Goal: Task Accomplishment & Management: Complete application form

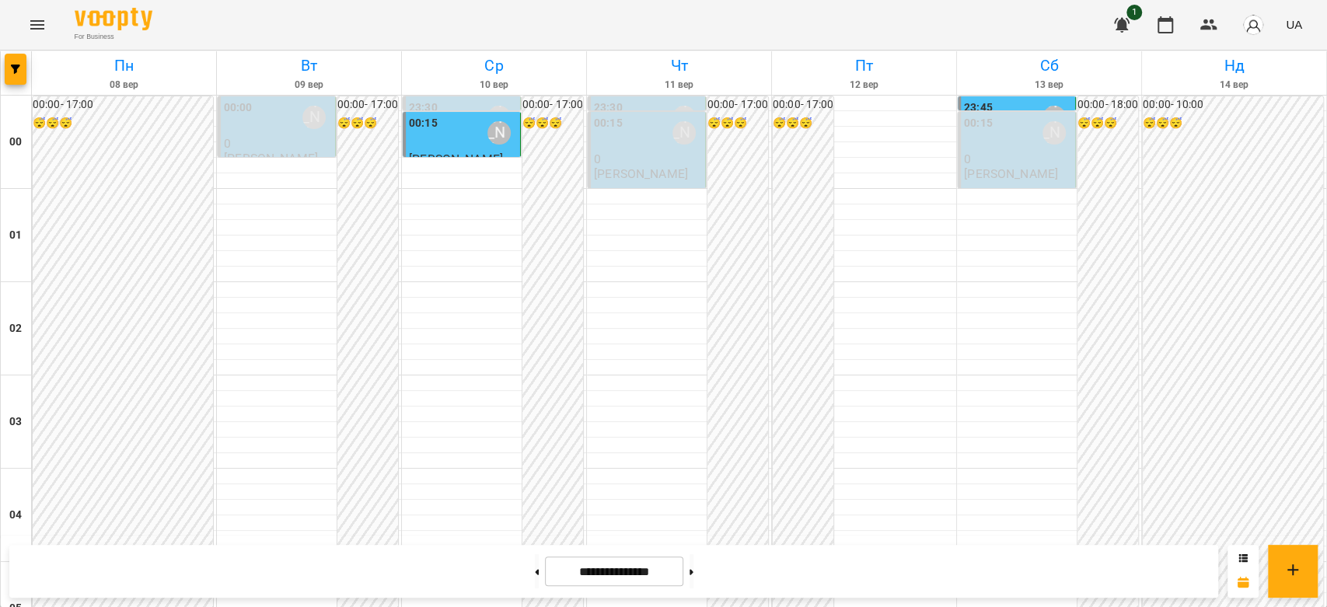
scroll to position [933, 0]
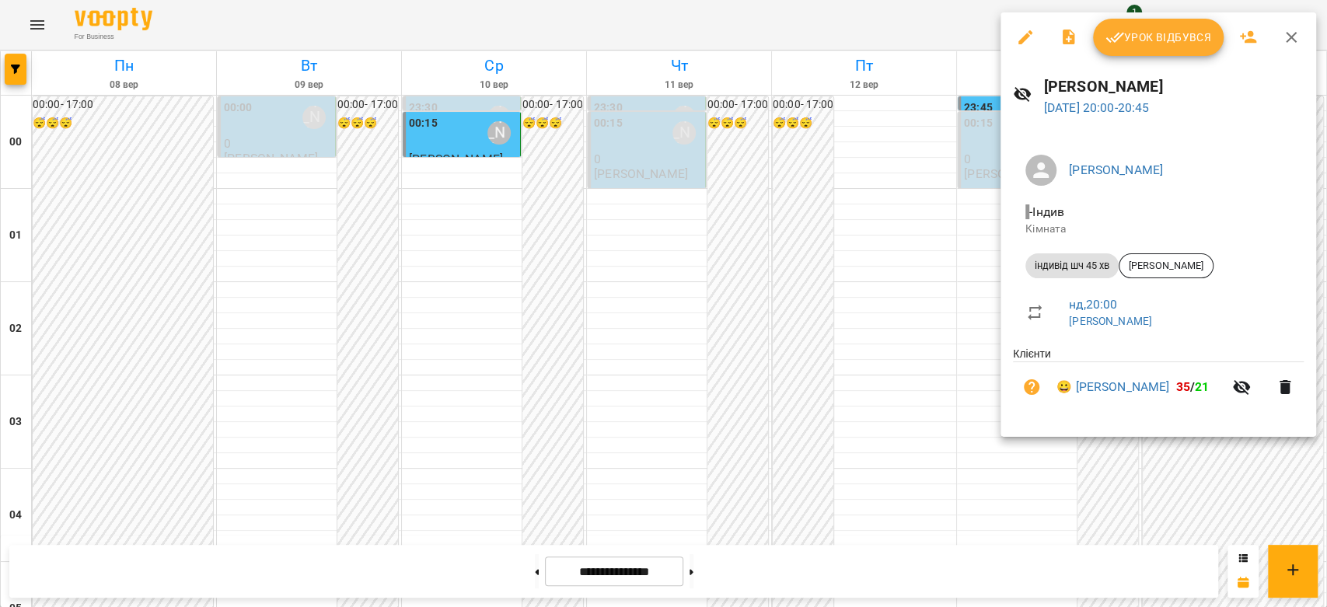
click at [898, 220] on div at bounding box center [663, 303] width 1327 height 607
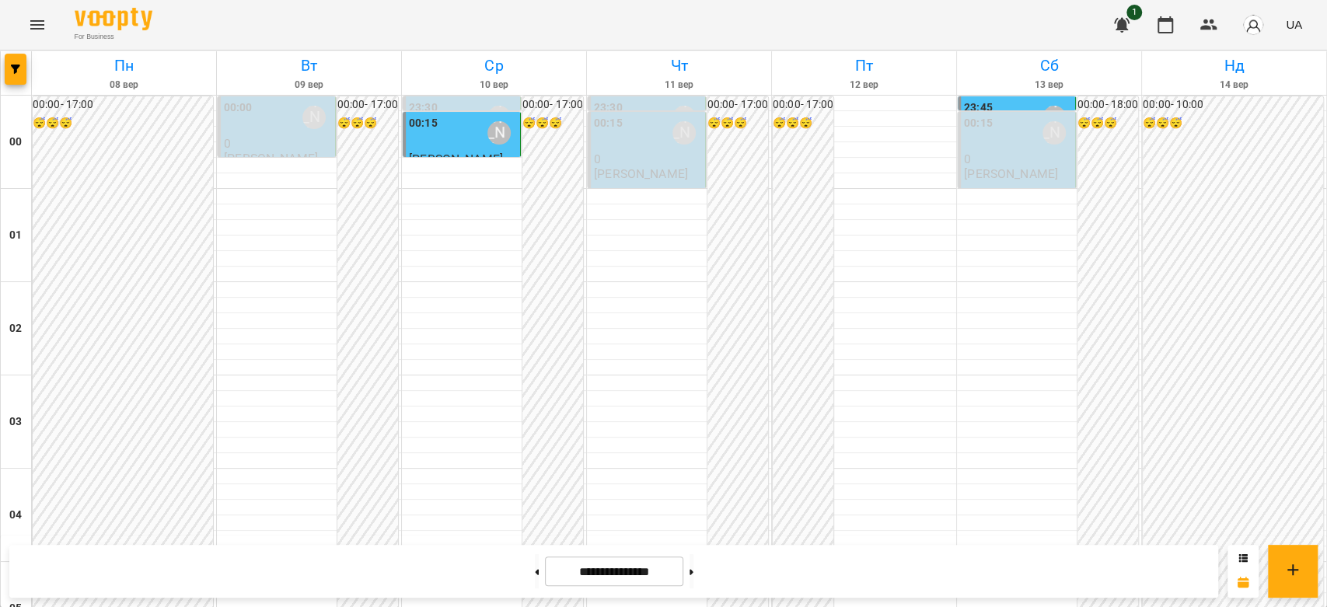
scroll to position [1451, 0]
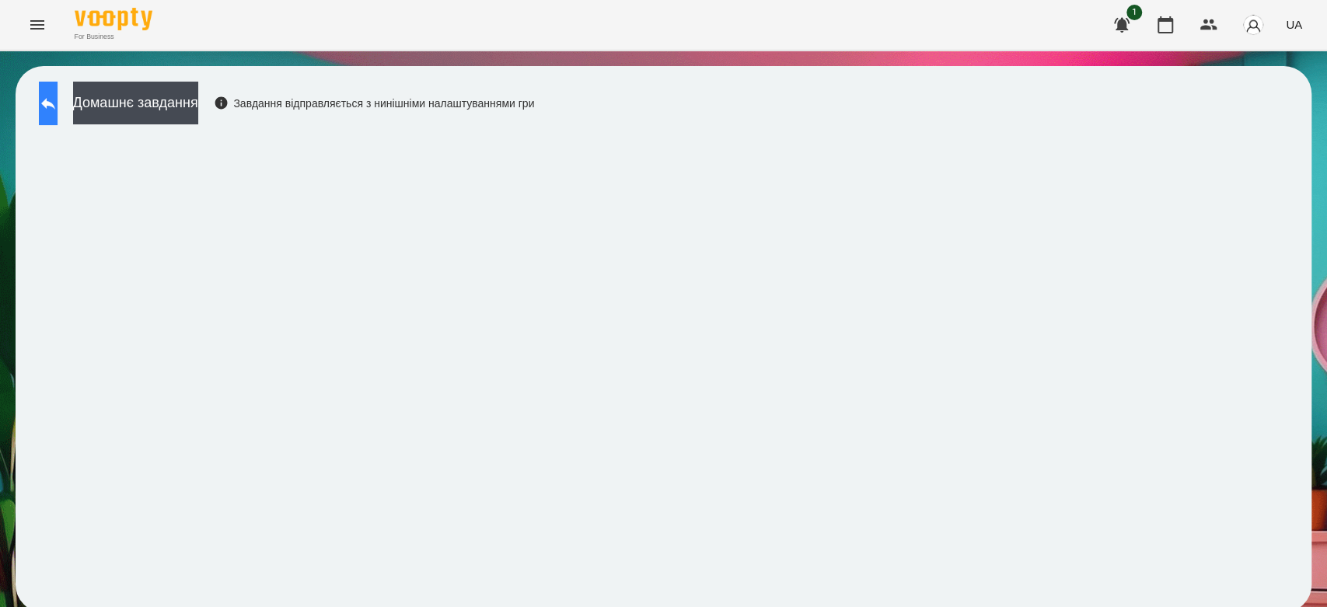
click at [47, 100] on button at bounding box center [48, 104] width 19 height 44
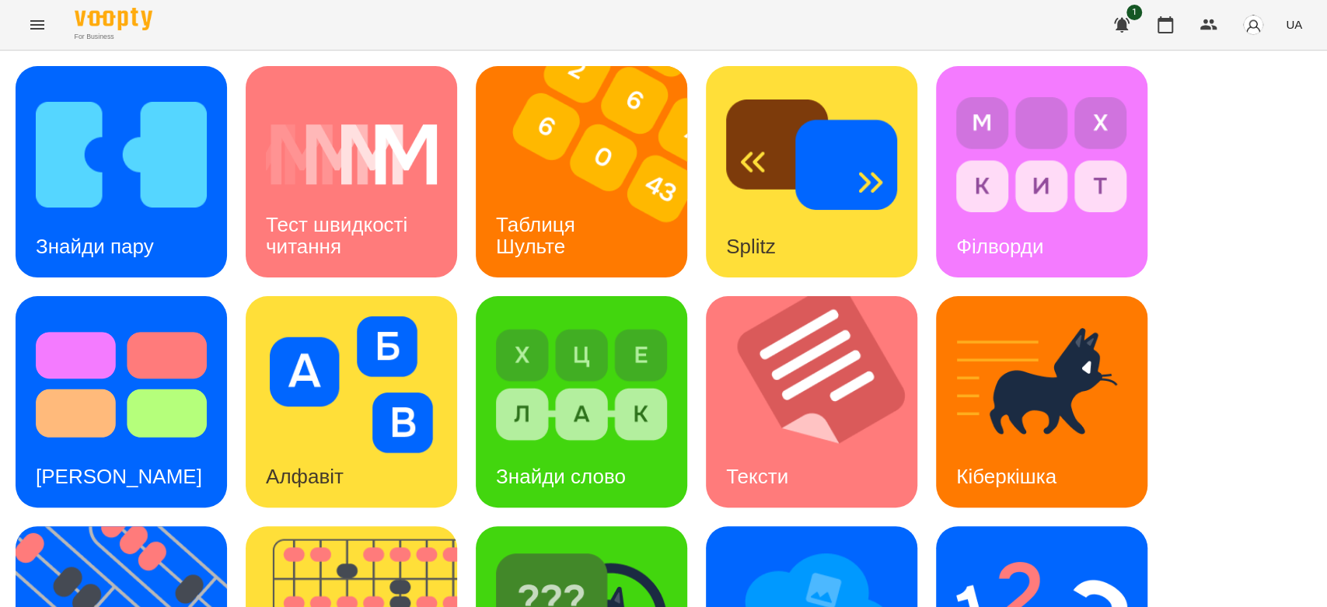
scroll to position [375, 0]
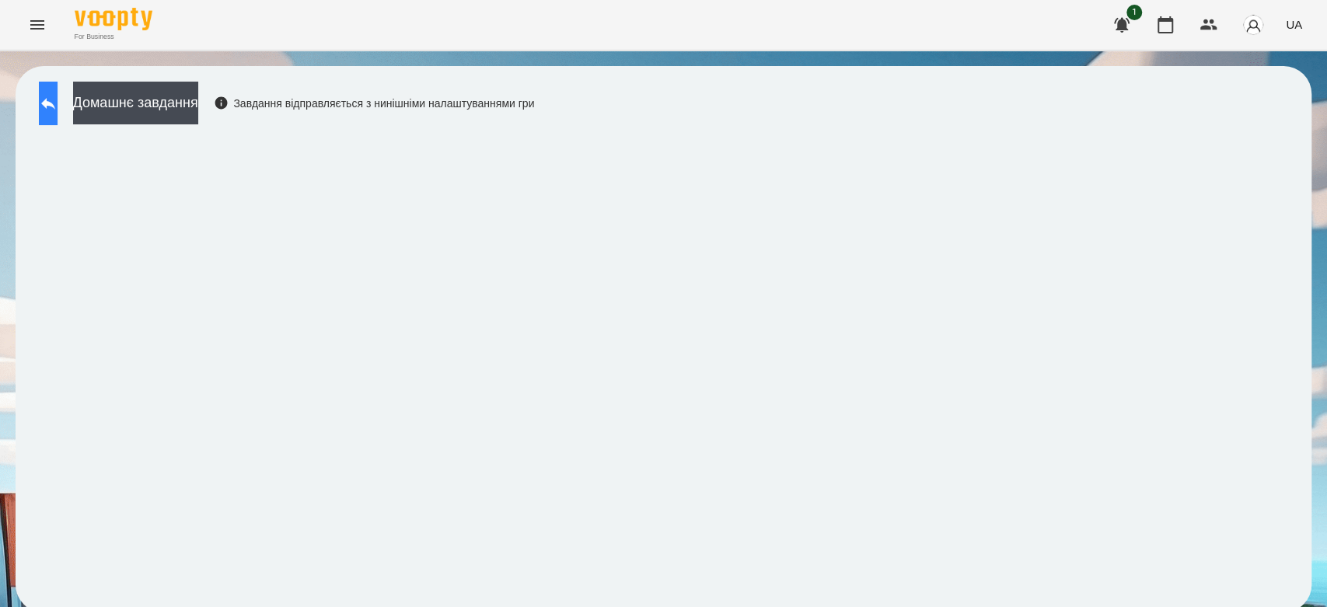
click at [58, 97] on icon at bounding box center [48, 103] width 19 height 19
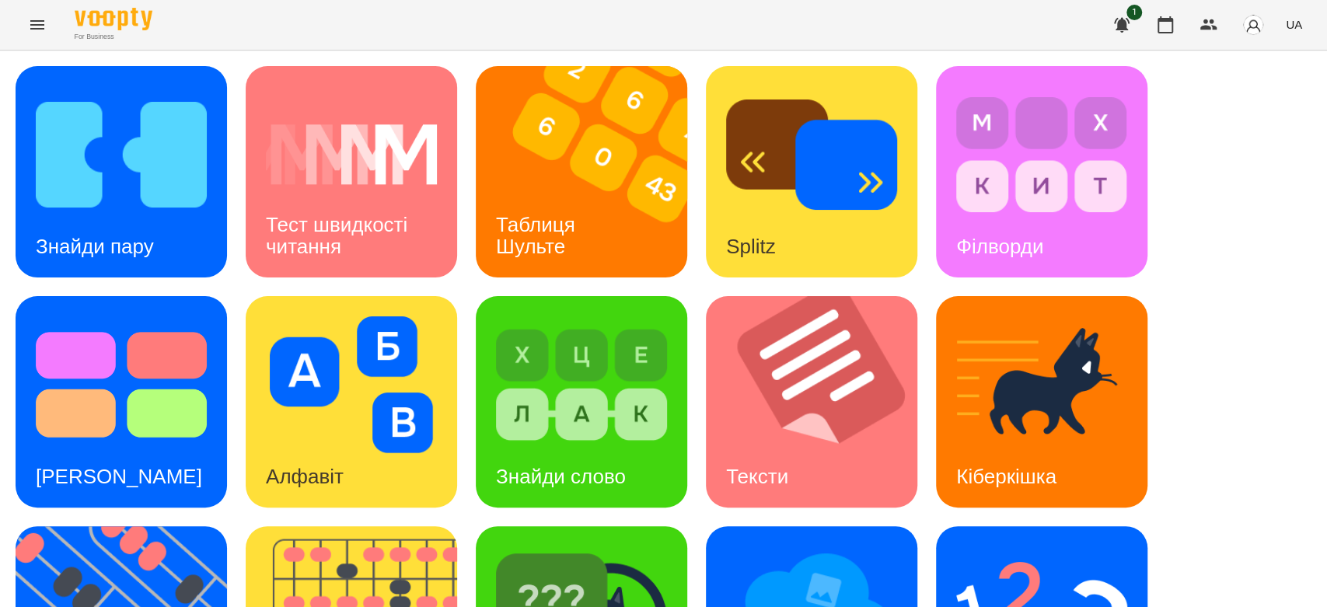
scroll to position [375, 0]
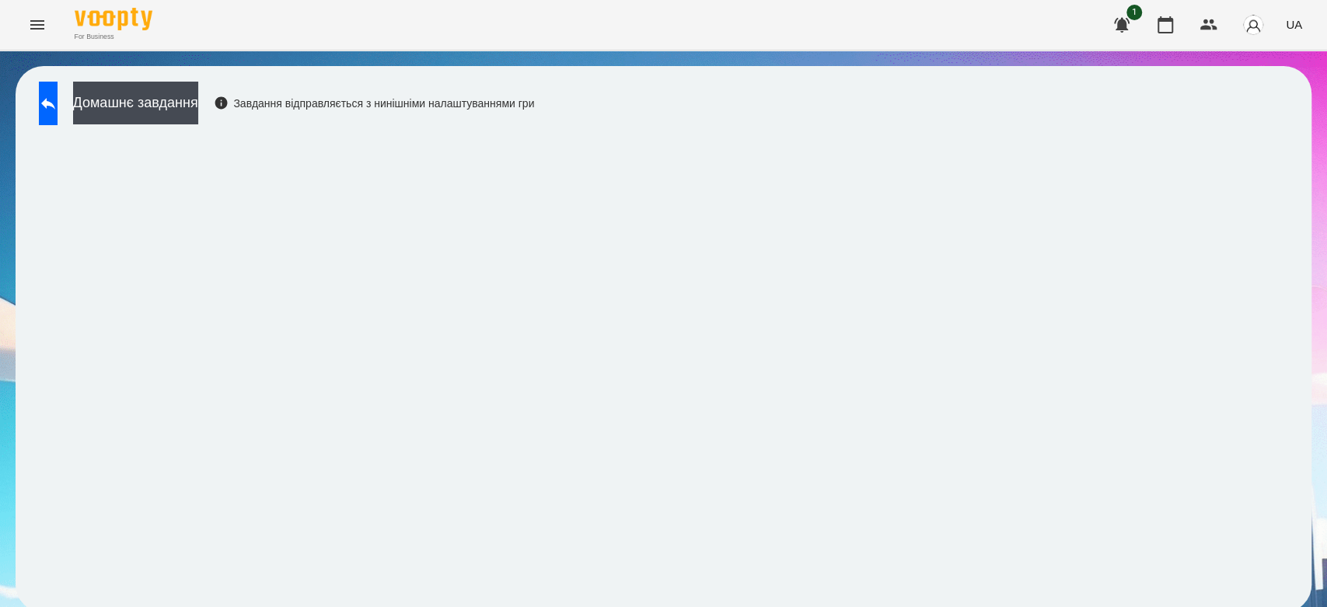
scroll to position [5, 0]
click at [198, 102] on button "Домашнє завдання" at bounding box center [135, 103] width 125 height 43
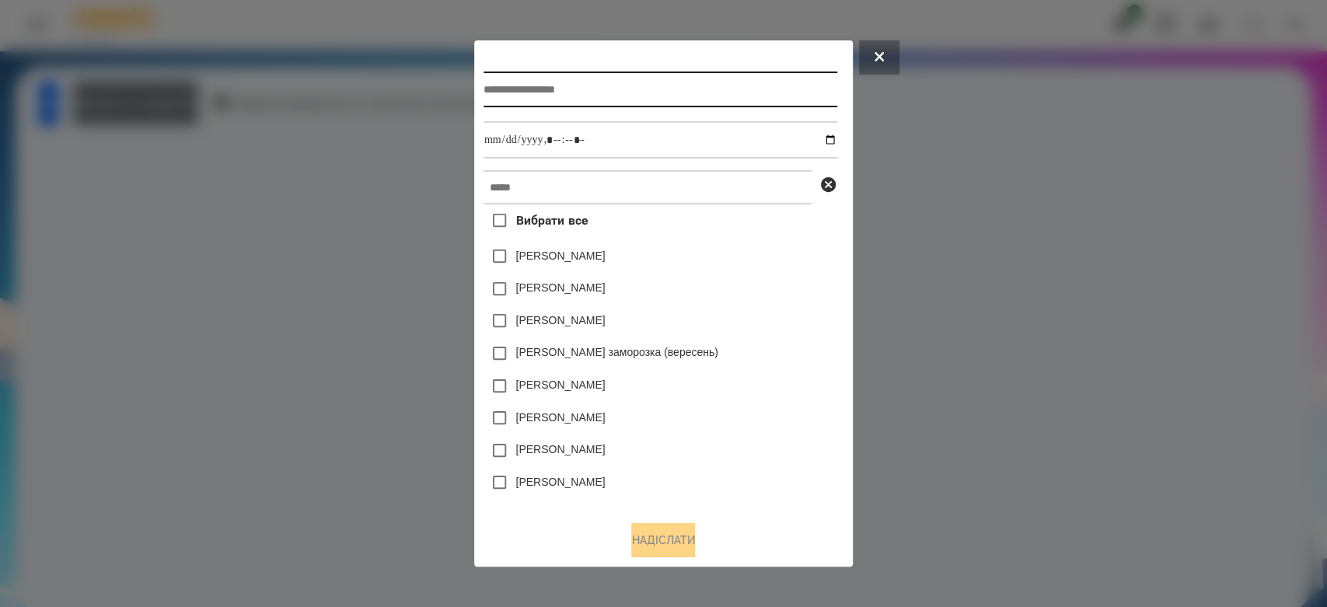
click at [606, 90] on input "text" at bounding box center [661, 90] width 354 height 36
type input "*********"
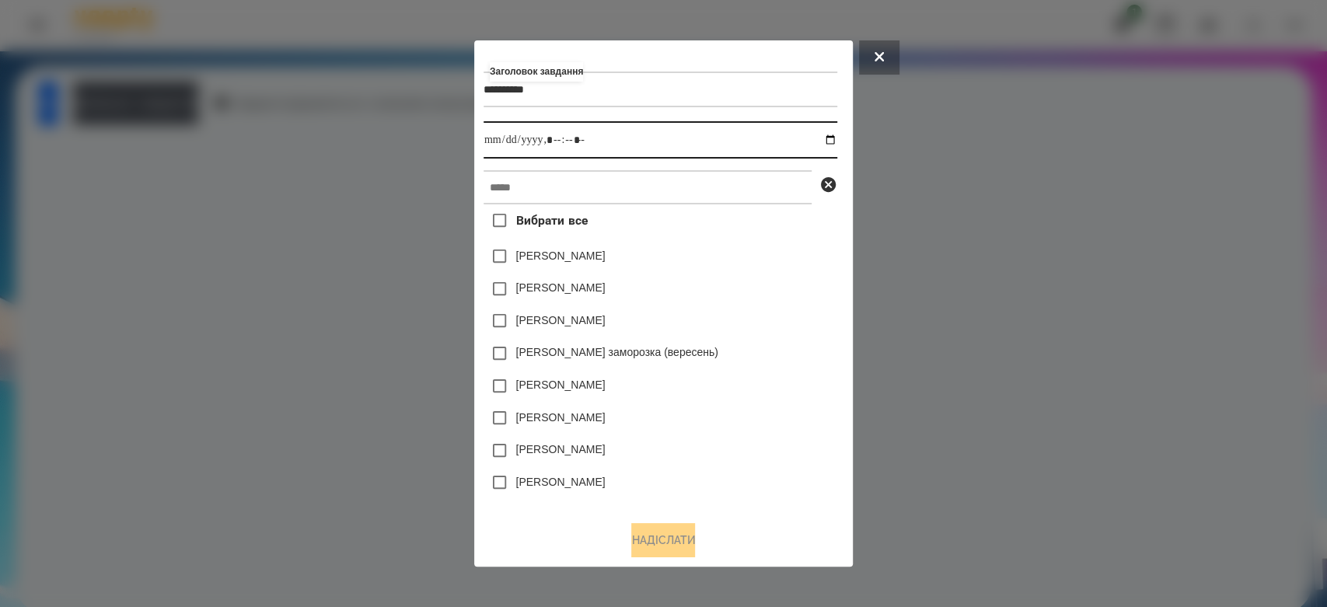
click at [836, 140] on input "datetime-local" at bounding box center [661, 139] width 354 height 37
type input "**********"
click at [760, 297] on div "[PERSON_NAME]" at bounding box center [661, 289] width 354 height 33
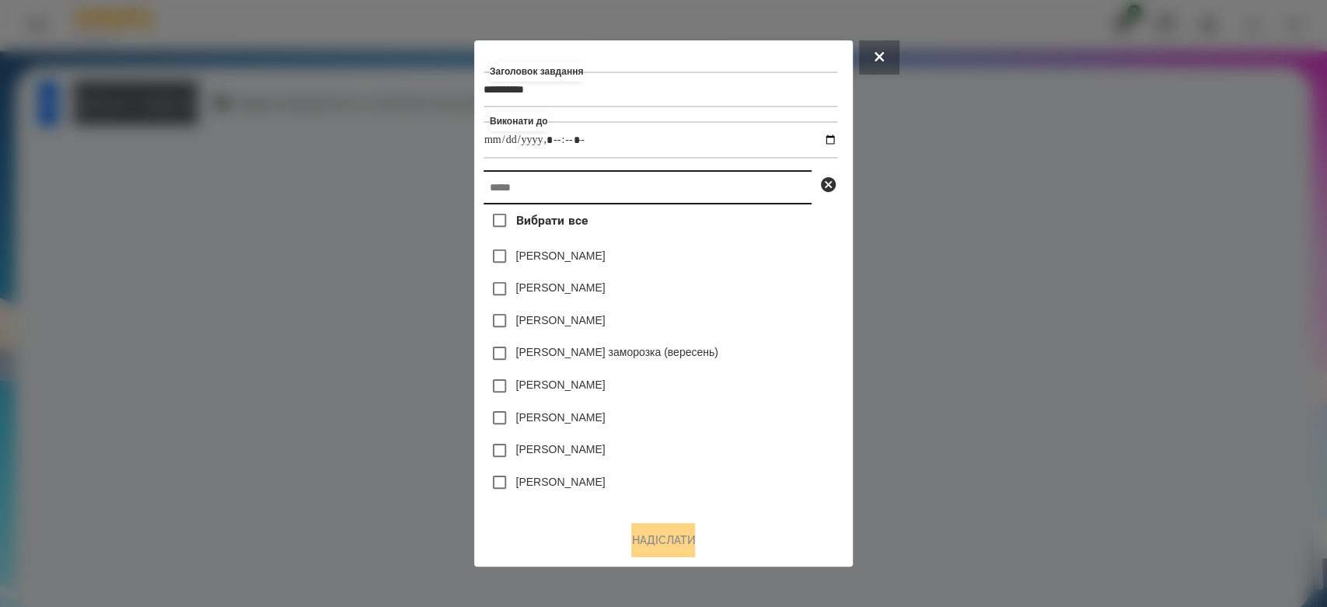
click at [699, 194] on input "text" at bounding box center [648, 187] width 328 height 34
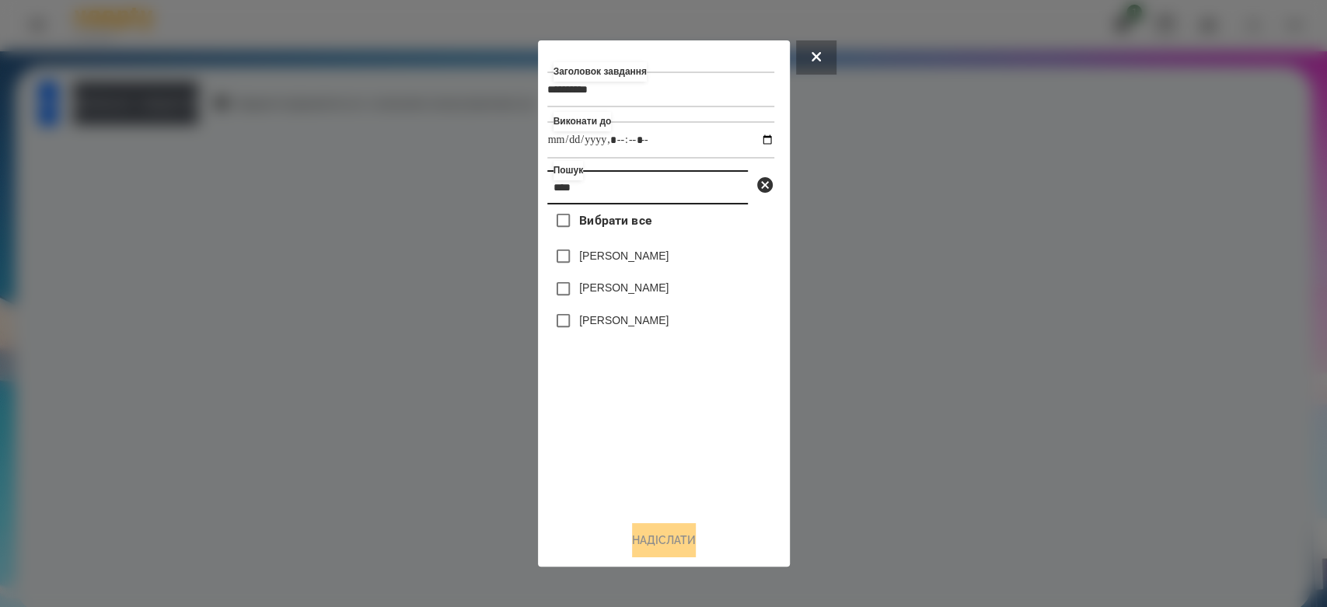
type input "****"
click at [638, 295] on label "[PERSON_NAME]" at bounding box center [623, 288] width 89 height 16
drag, startPoint x: 681, startPoint y: 529, endPoint x: 681, endPoint y: 540, distance: 10.9
click at [681, 537] on button "Надіслати" at bounding box center [664, 540] width 64 height 34
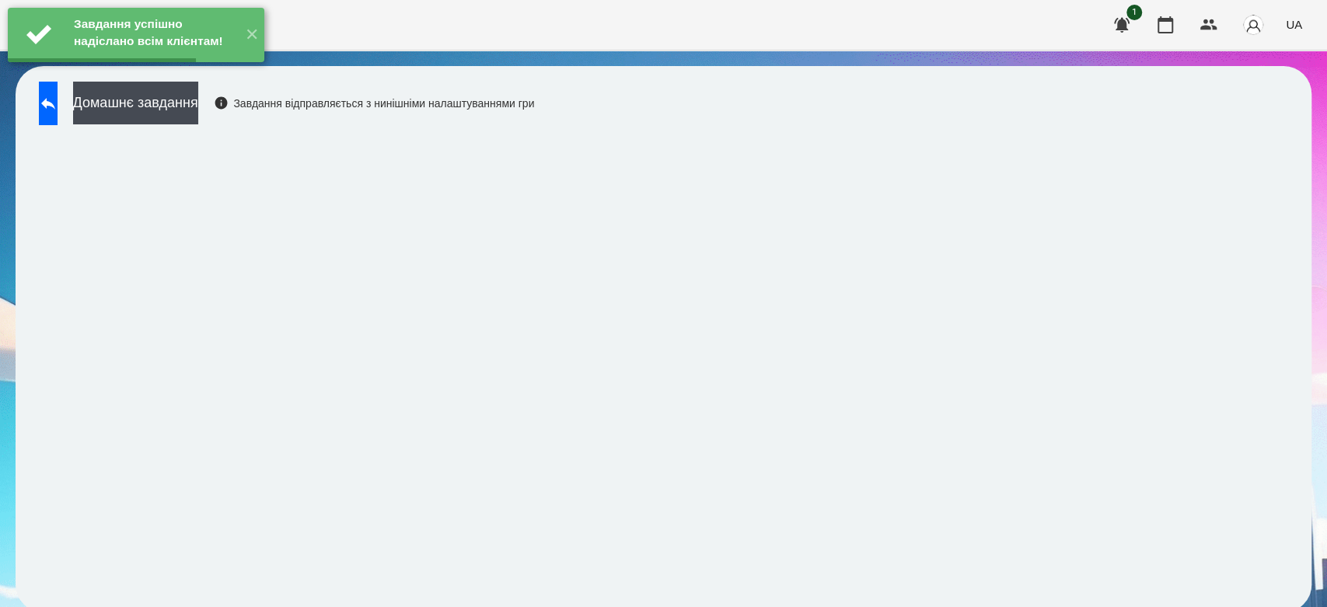
click at [198, 106] on button "Домашнє завдання" at bounding box center [135, 103] width 125 height 43
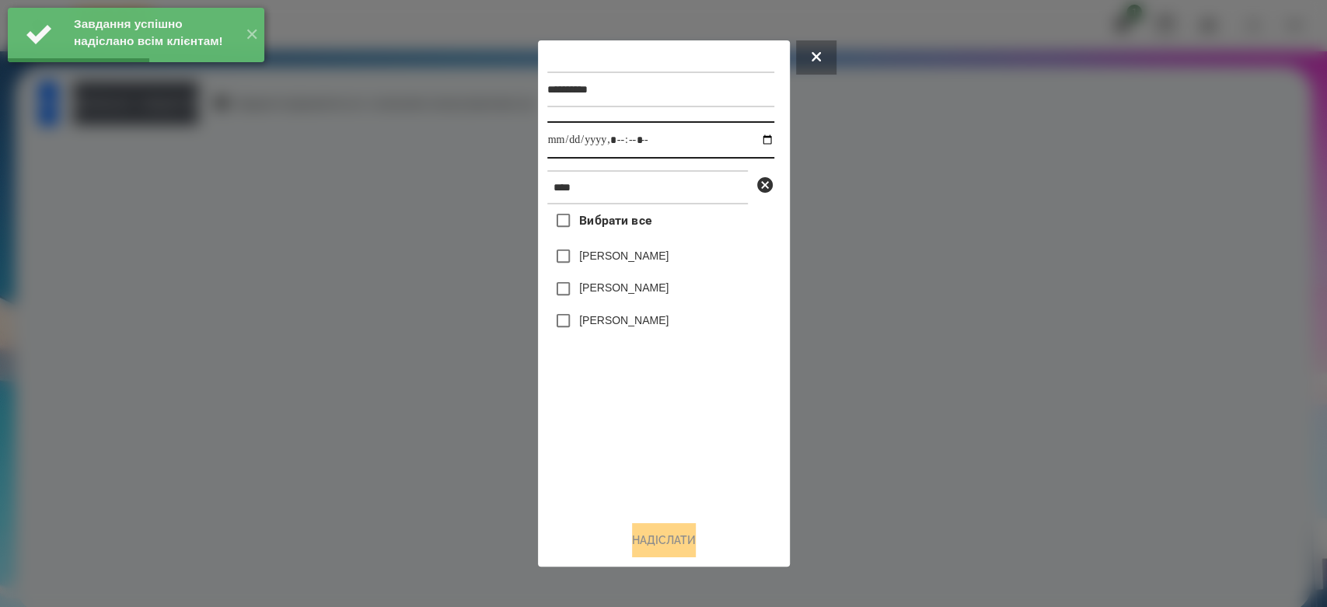
click at [759, 141] on input "datetime-local" at bounding box center [660, 139] width 227 height 37
type input "**********"
click at [683, 461] on div "Вибрати все Кірілл Наконечний Наконечний Юрій Наконечнюк Леонардо" at bounding box center [660, 356] width 227 height 304
click at [629, 284] on label "[PERSON_NAME]" at bounding box center [623, 288] width 89 height 16
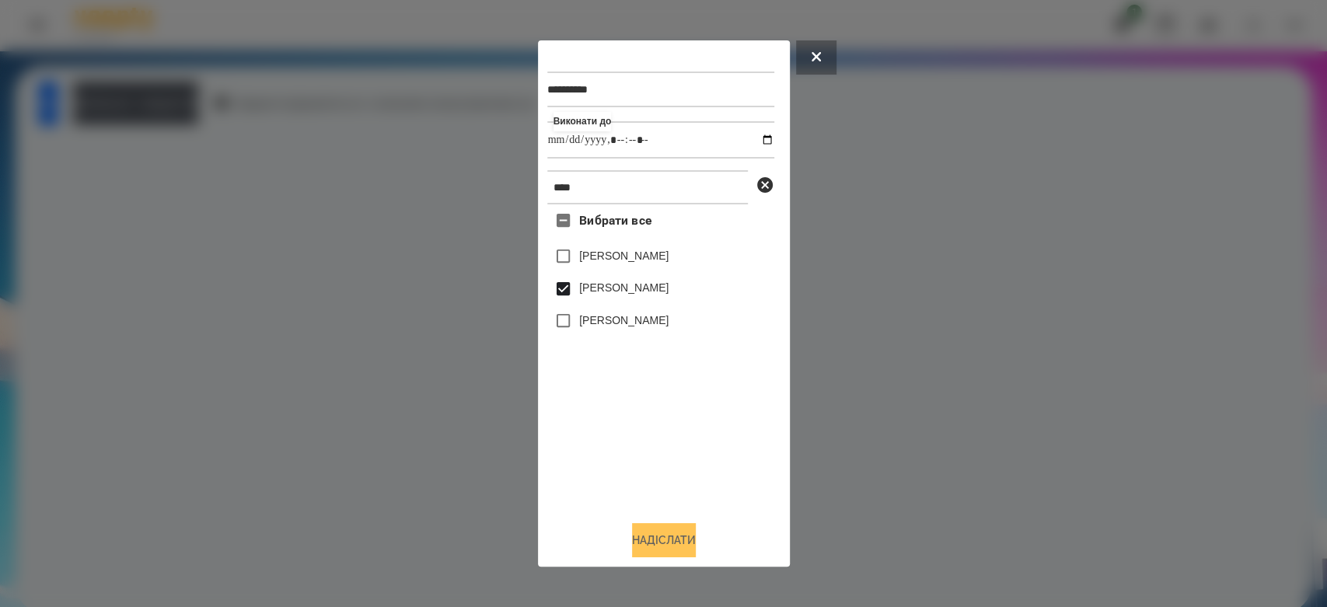
click at [672, 536] on button "Надіслати" at bounding box center [664, 540] width 64 height 34
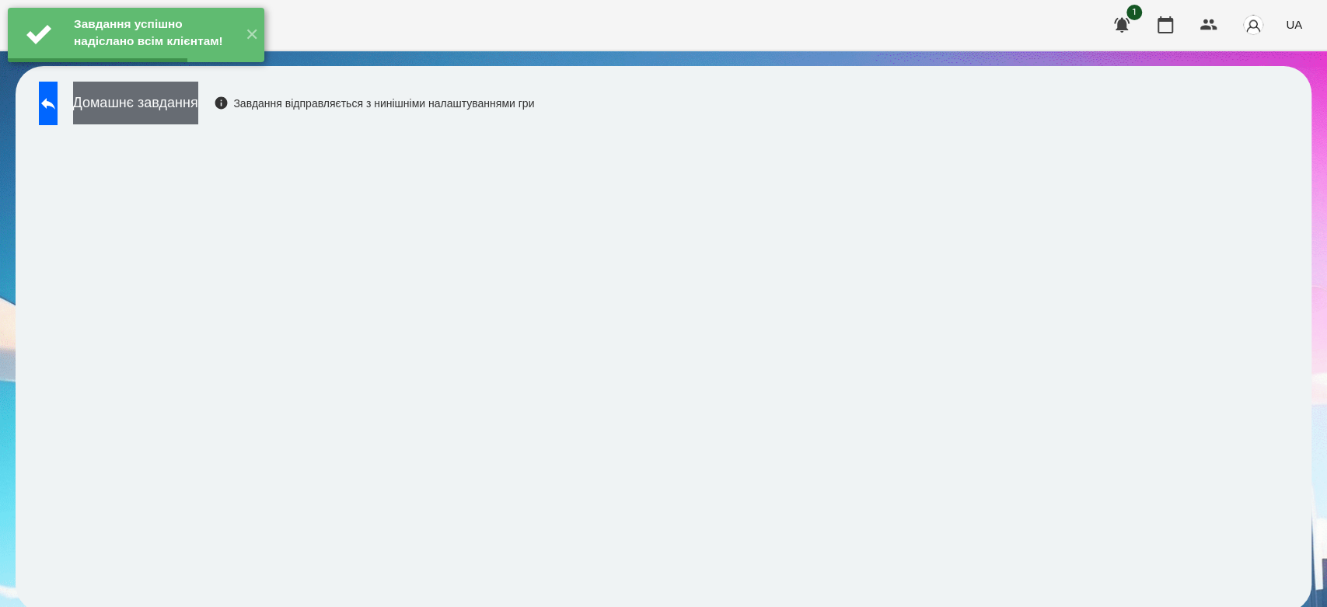
click at [198, 95] on button "Домашнє завдання" at bounding box center [135, 103] width 125 height 43
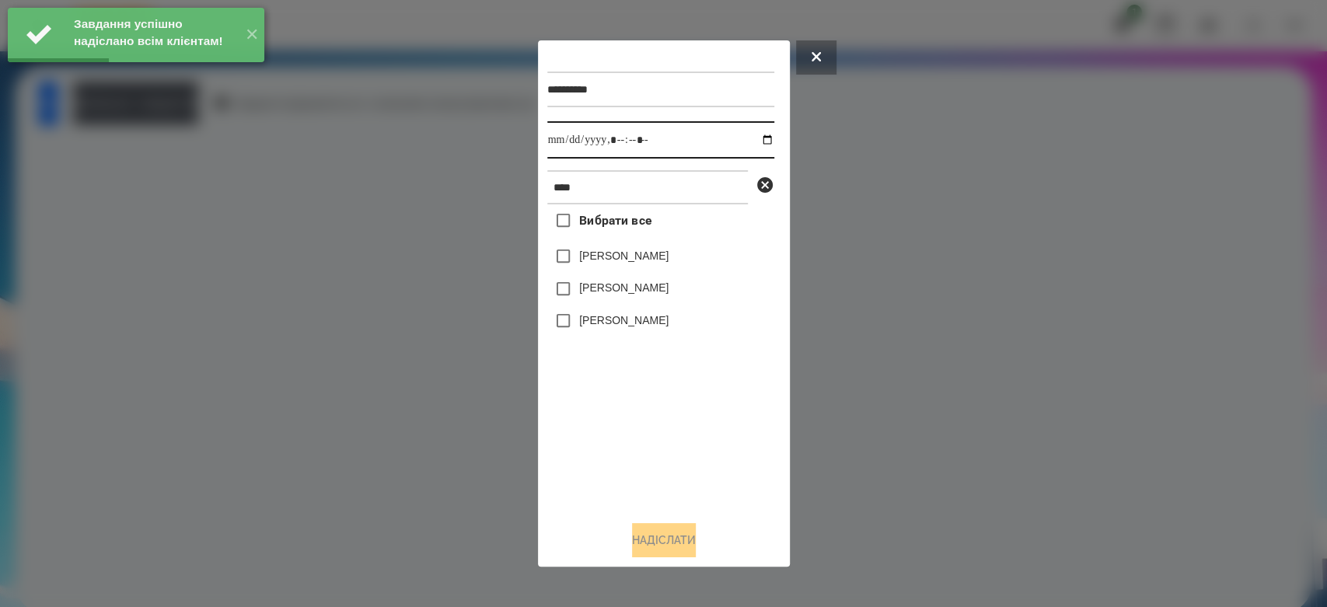
click at [753, 138] on input "datetime-local" at bounding box center [660, 139] width 227 height 37
type input "**********"
click at [630, 438] on div "Вибрати все Кірілл Наконечний Наконечний Юрій Наконечнюк Леонардо" at bounding box center [660, 356] width 227 height 304
click at [626, 285] on label "[PERSON_NAME]" at bounding box center [623, 288] width 89 height 16
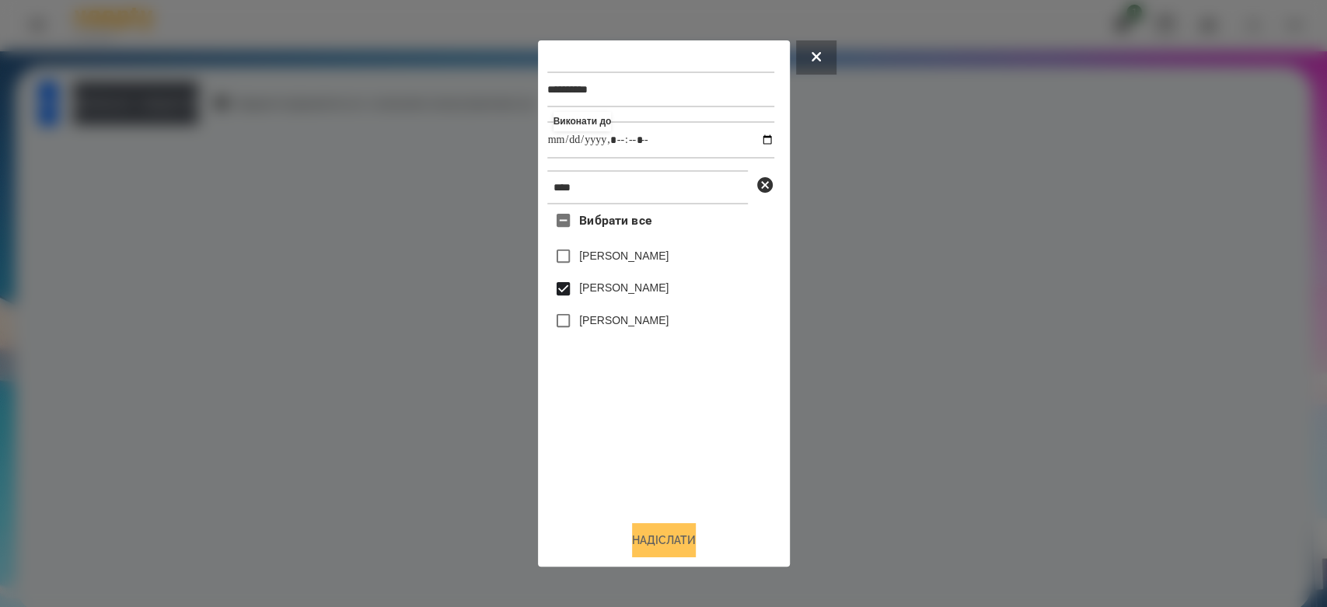
click at [676, 547] on button "Надіслати" at bounding box center [664, 540] width 64 height 34
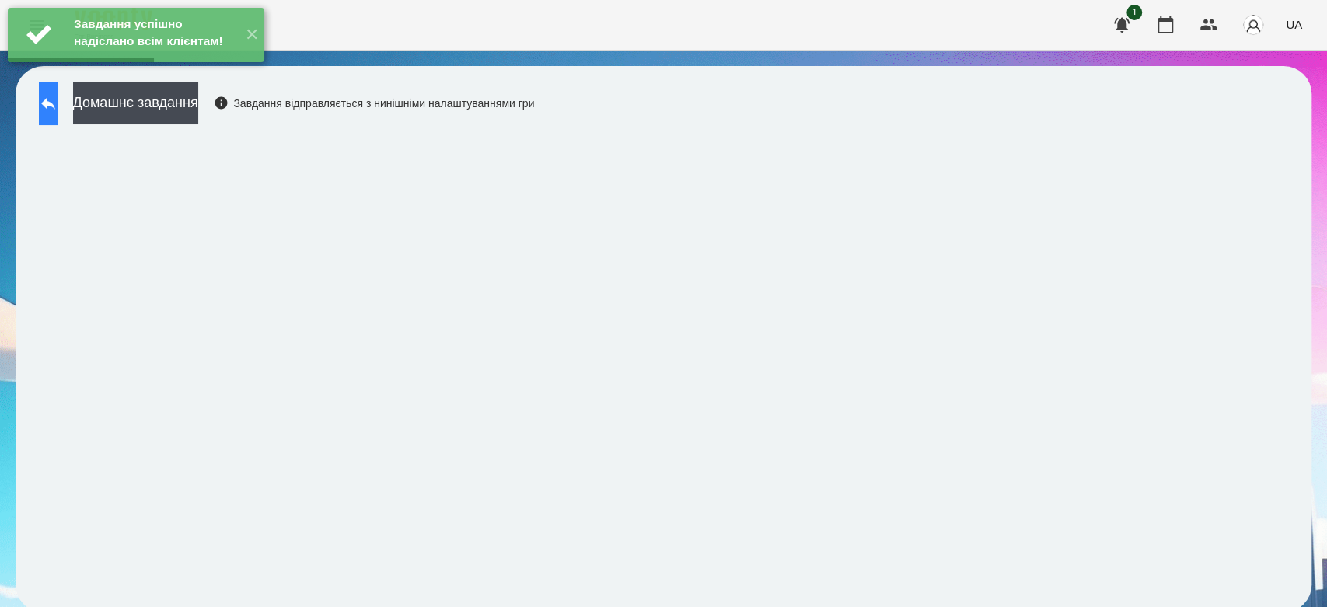
click at [58, 103] on icon at bounding box center [48, 103] width 19 height 19
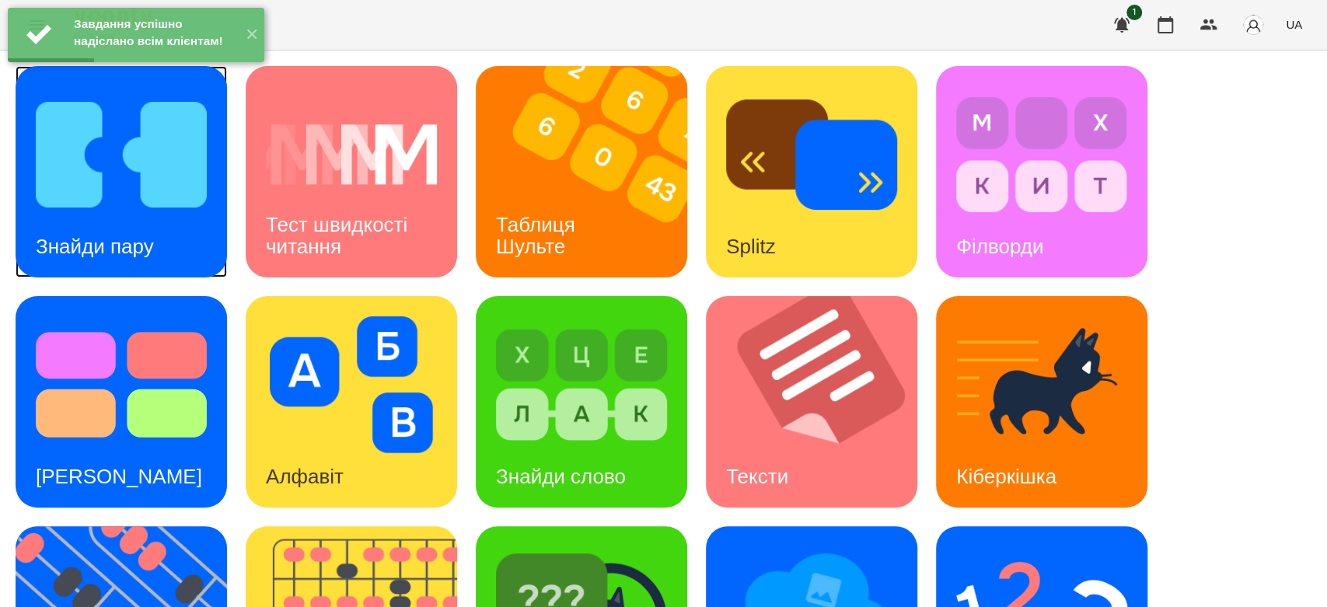
click at [40, 192] on img at bounding box center [121, 154] width 171 height 137
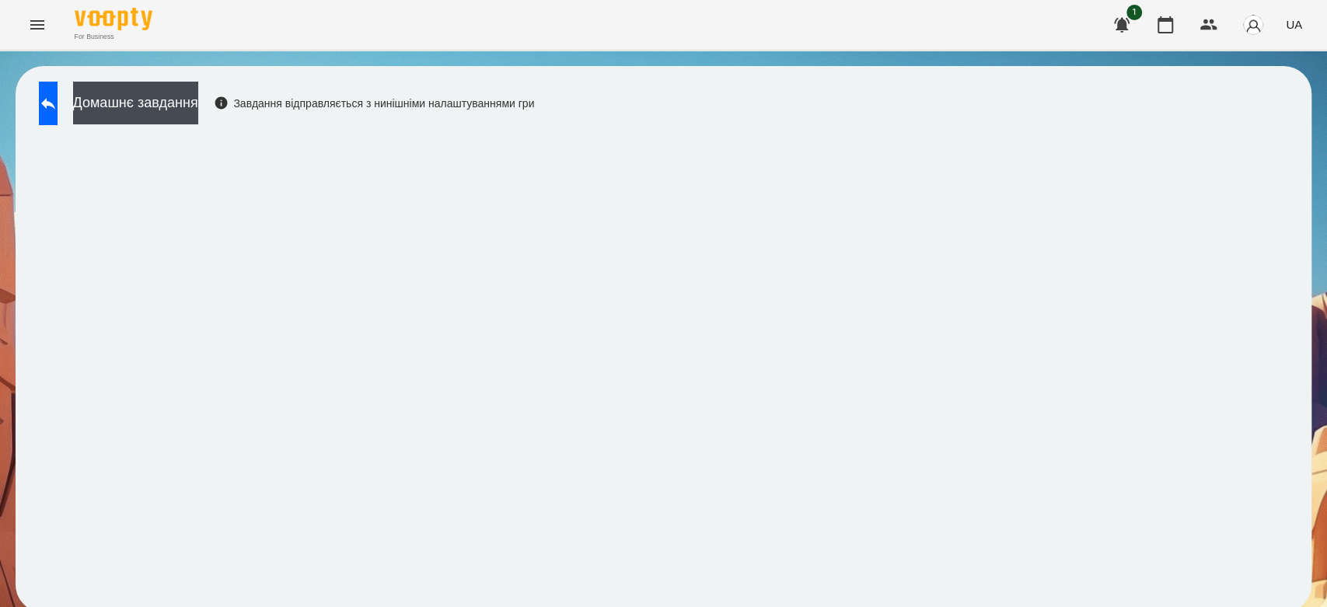
click at [987, 61] on div "Домашнє завдання Завдання відправляється з нинішніми налаштуваннями гри" at bounding box center [663, 340] width 1327 height 578
click at [36, 105] on div "Домашнє завдання Завдання відправляється з нинішніми налаштуваннями гри" at bounding box center [282, 107] width 503 height 51
click at [55, 103] on icon at bounding box center [48, 104] width 14 height 12
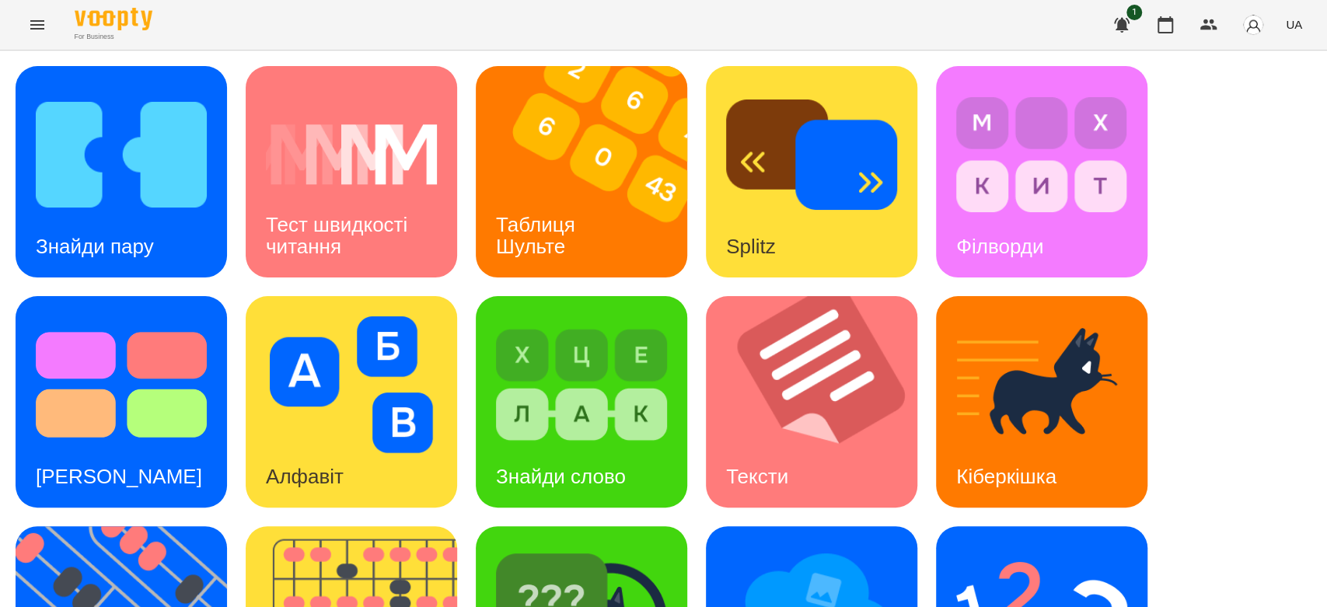
scroll to position [375, 0]
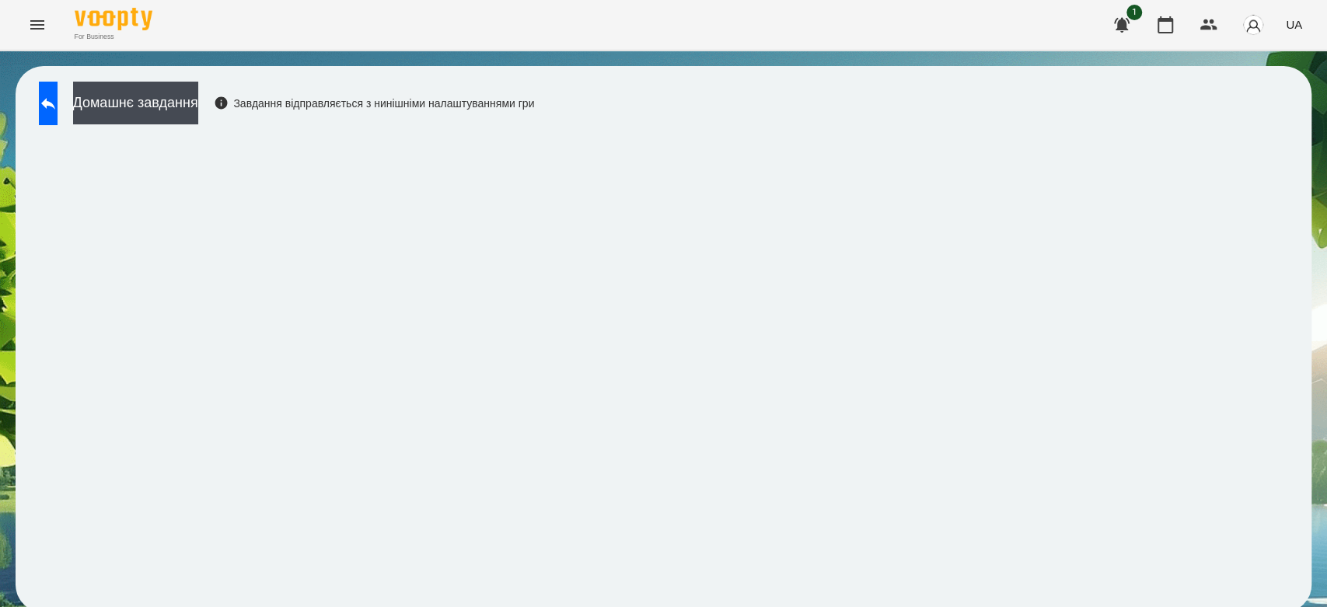
scroll to position [5, 0]
click at [198, 109] on button "Домашнє завдання" at bounding box center [135, 103] width 125 height 43
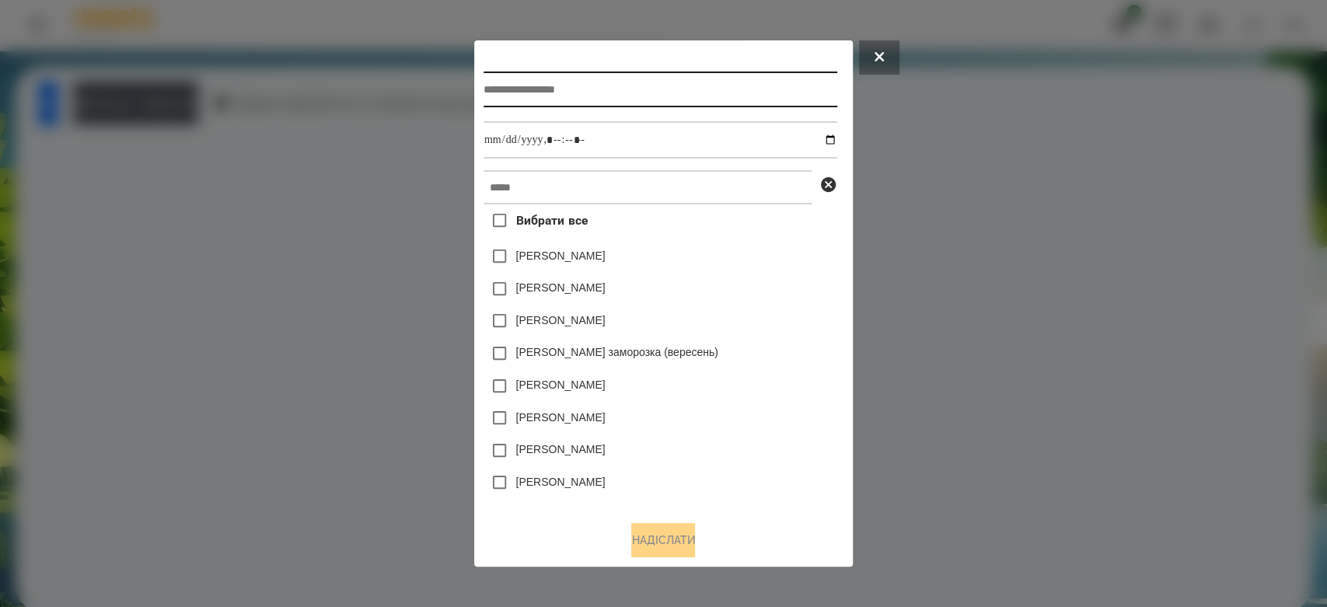
drag, startPoint x: 260, startPoint y: 109, endPoint x: 621, endPoint y: 72, distance: 362.6
click at [616, 75] on input "text" at bounding box center [661, 90] width 354 height 36
type input "**********"
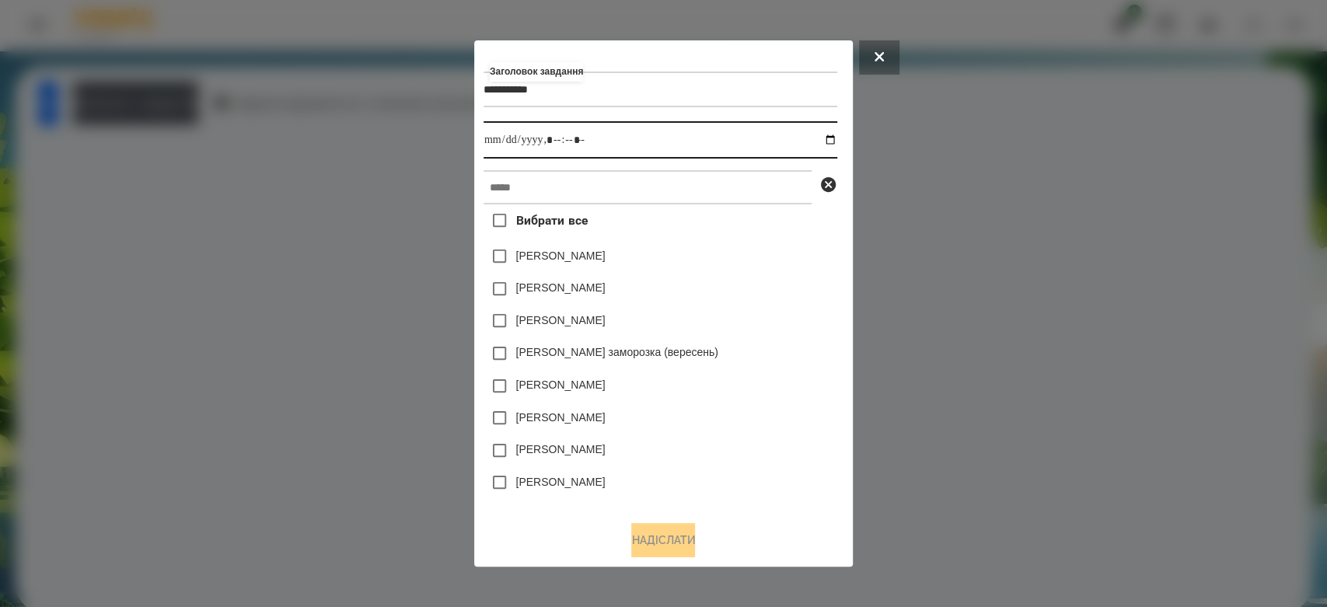
click at [836, 141] on input "datetime-local" at bounding box center [661, 139] width 354 height 37
type input "**********"
click at [789, 259] on div "[PERSON_NAME]" at bounding box center [661, 256] width 354 height 33
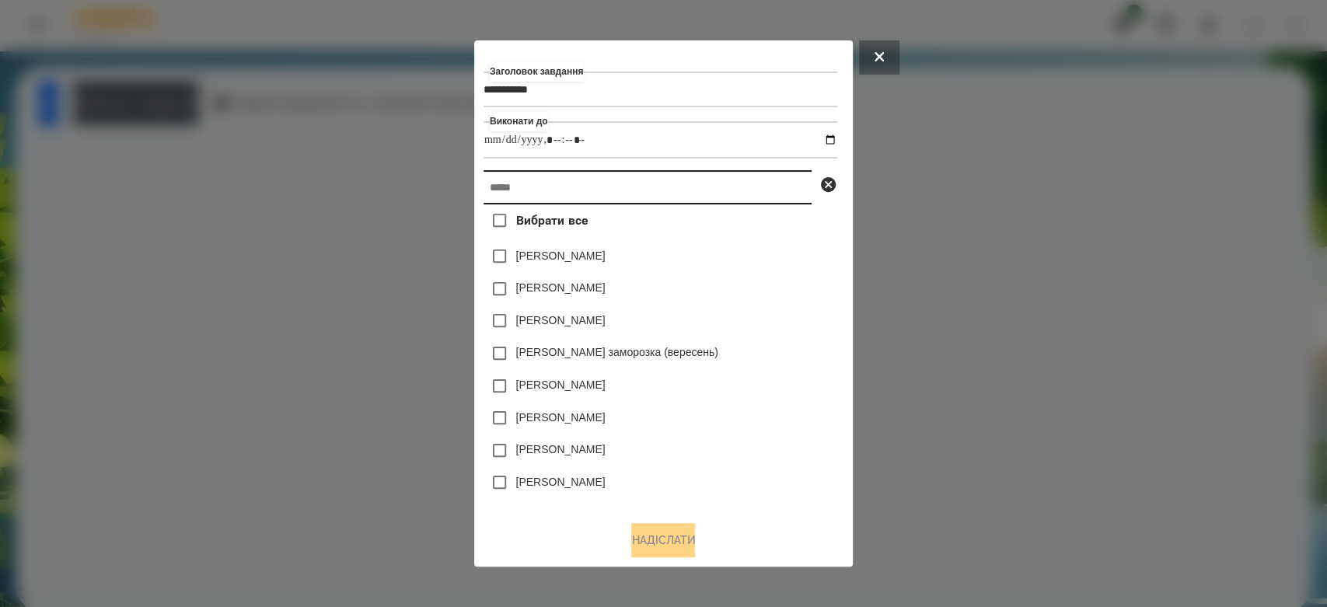
click at [732, 193] on input "text" at bounding box center [648, 187] width 328 height 34
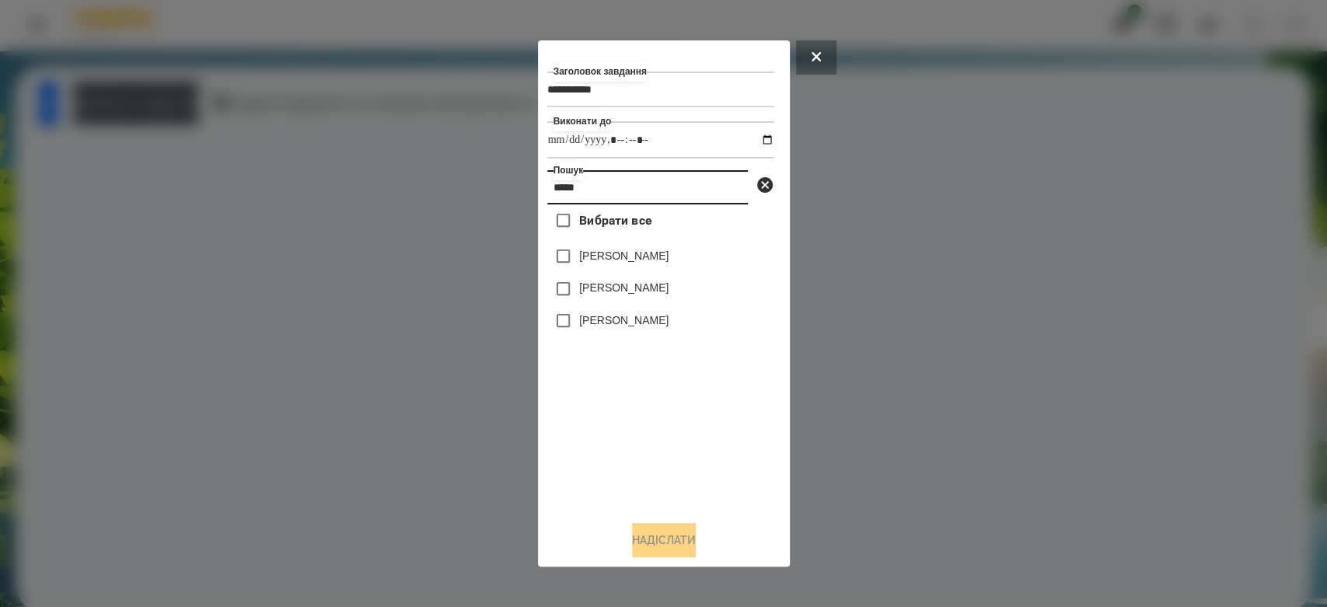
type input "*****"
click at [626, 290] on label "[PERSON_NAME]" at bounding box center [623, 288] width 89 height 16
click at [649, 537] on button "Надіслати" at bounding box center [664, 540] width 64 height 34
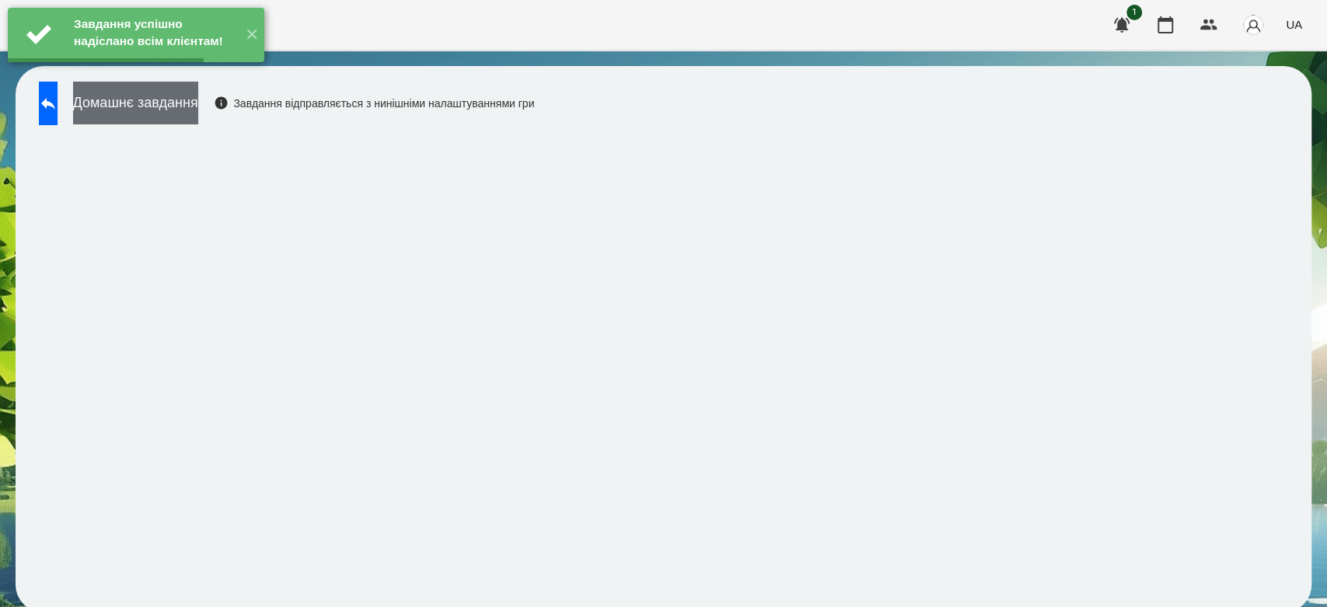
click at [198, 100] on button "Домашнє завдання" at bounding box center [135, 103] width 125 height 43
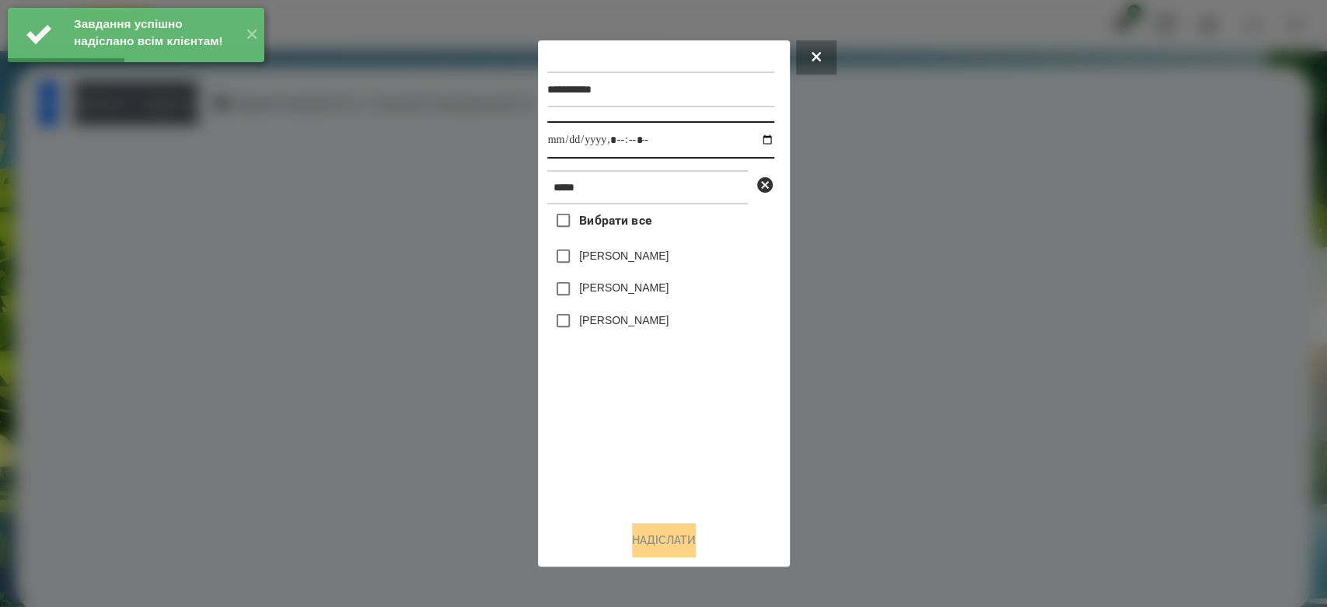
drag, startPoint x: 760, startPoint y: 140, endPoint x: 753, endPoint y: 144, distance: 8.0
click at [757, 140] on input "datetime-local" at bounding box center [660, 139] width 227 height 37
type input "**********"
click at [620, 430] on div "Вибрати все Кірілл Наконечний Наконечний Юрій Наконечнюк Леонардо" at bounding box center [660, 356] width 227 height 304
click at [628, 273] on div "[PERSON_NAME]" at bounding box center [660, 256] width 227 height 33
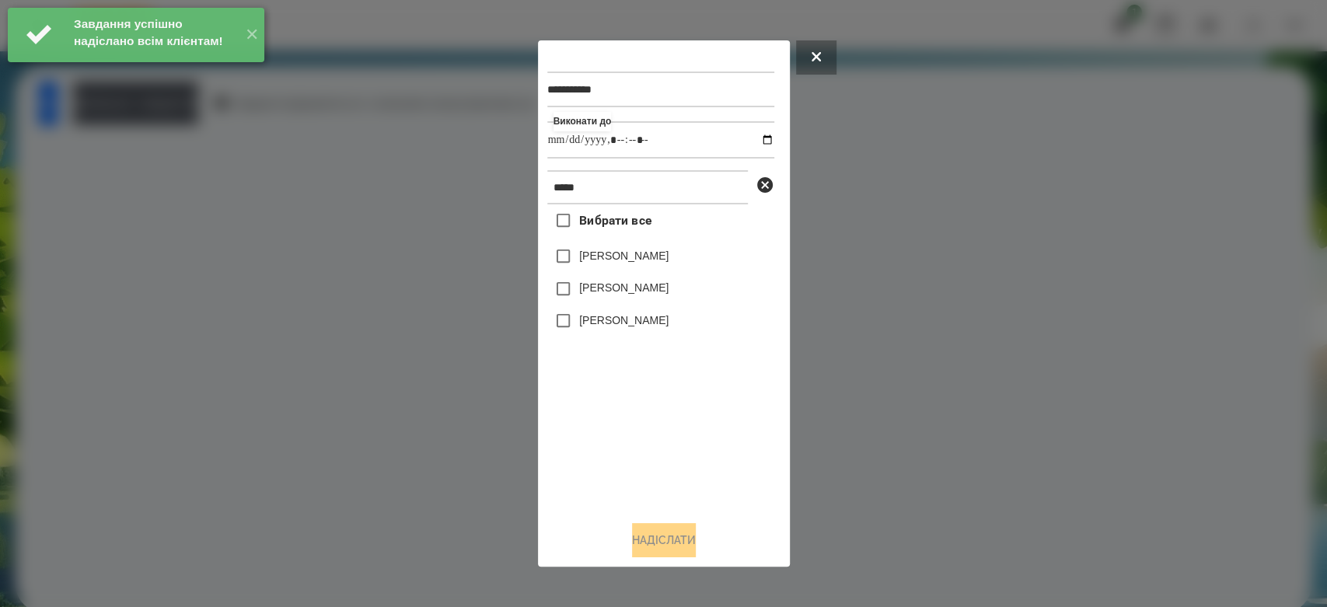
click at [628, 292] on label "[PERSON_NAME]" at bounding box center [623, 288] width 89 height 16
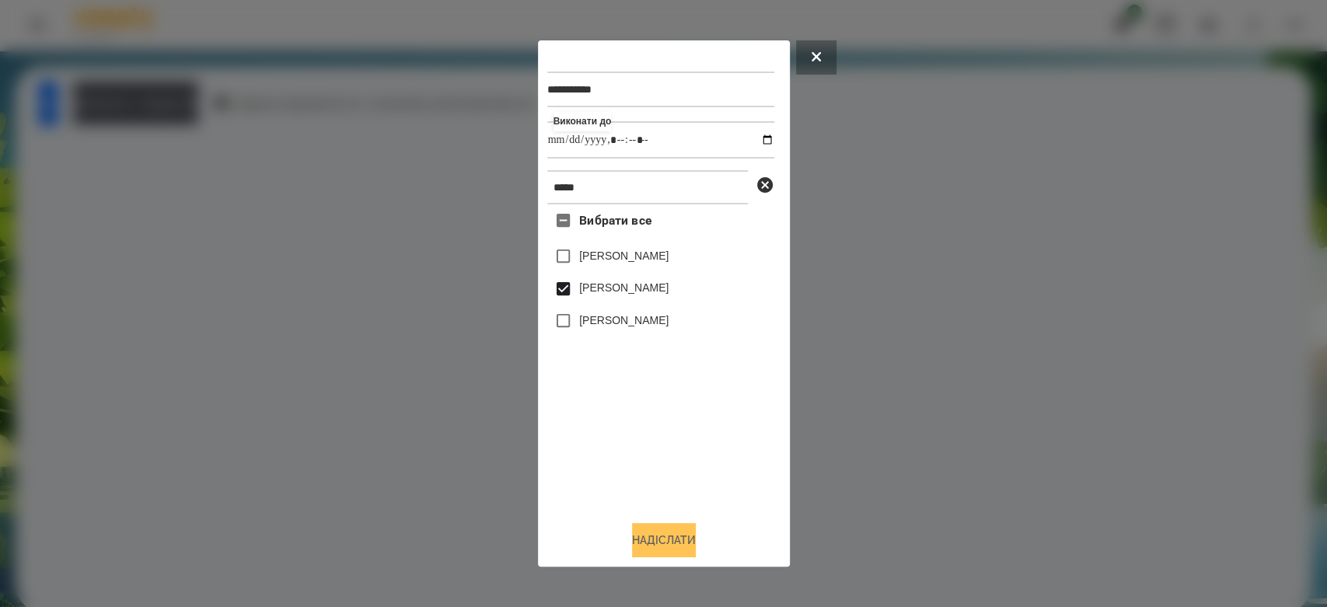
click at [696, 546] on button "Надіслати" at bounding box center [664, 540] width 64 height 34
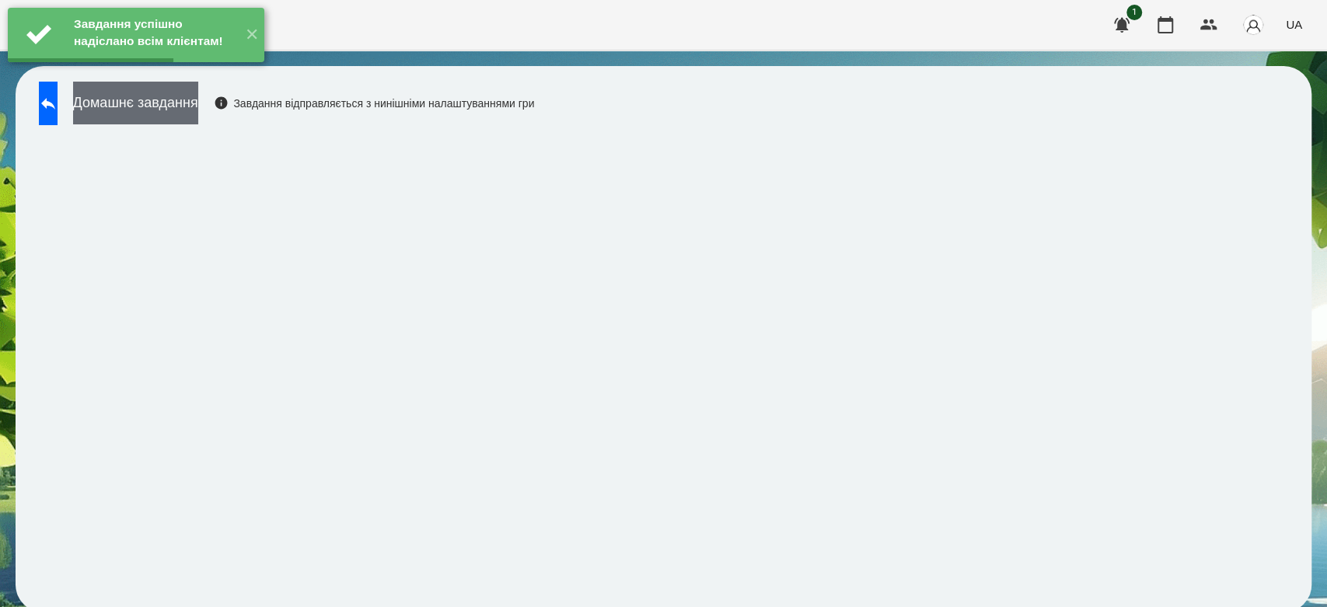
click at [198, 103] on button "Домашнє завдання" at bounding box center [135, 103] width 125 height 43
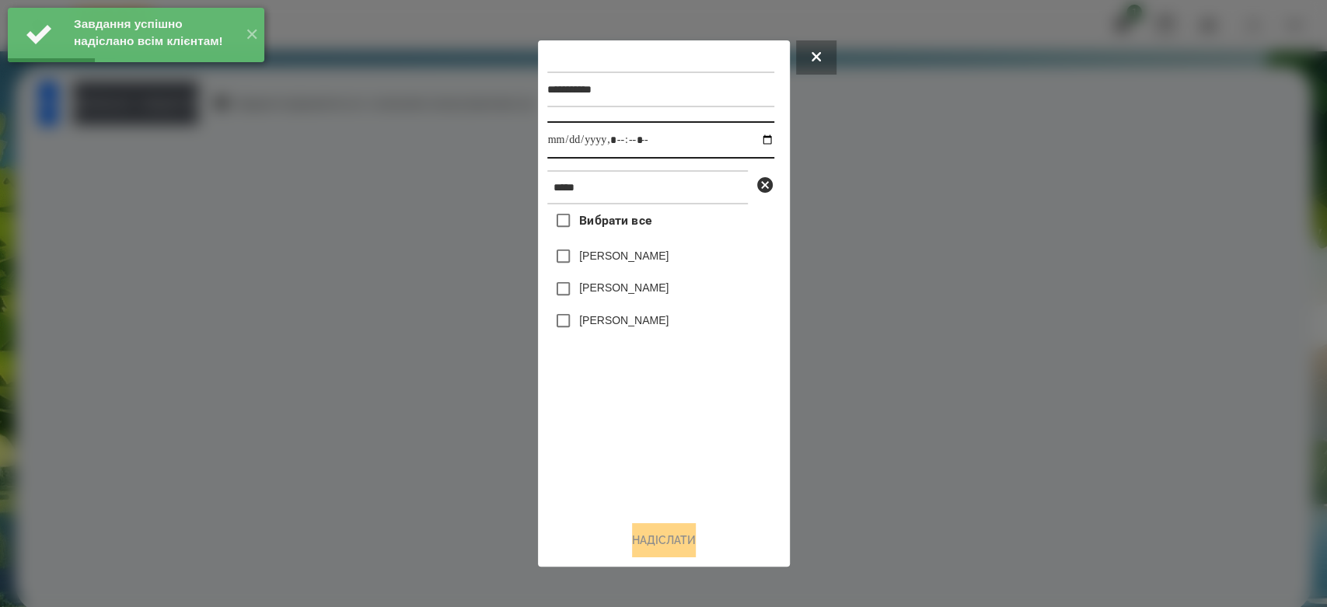
click at [753, 137] on input "datetime-local" at bounding box center [660, 139] width 227 height 37
type input "**********"
click at [589, 429] on div "Вибрати все Кірілл Наконечний Наконечний Юрій Наконечнюк Леонардо" at bounding box center [660, 356] width 227 height 304
click at [590, 291] on label "[PERSON_NAME]" at bounding box center [623, 288] width 89 height 16
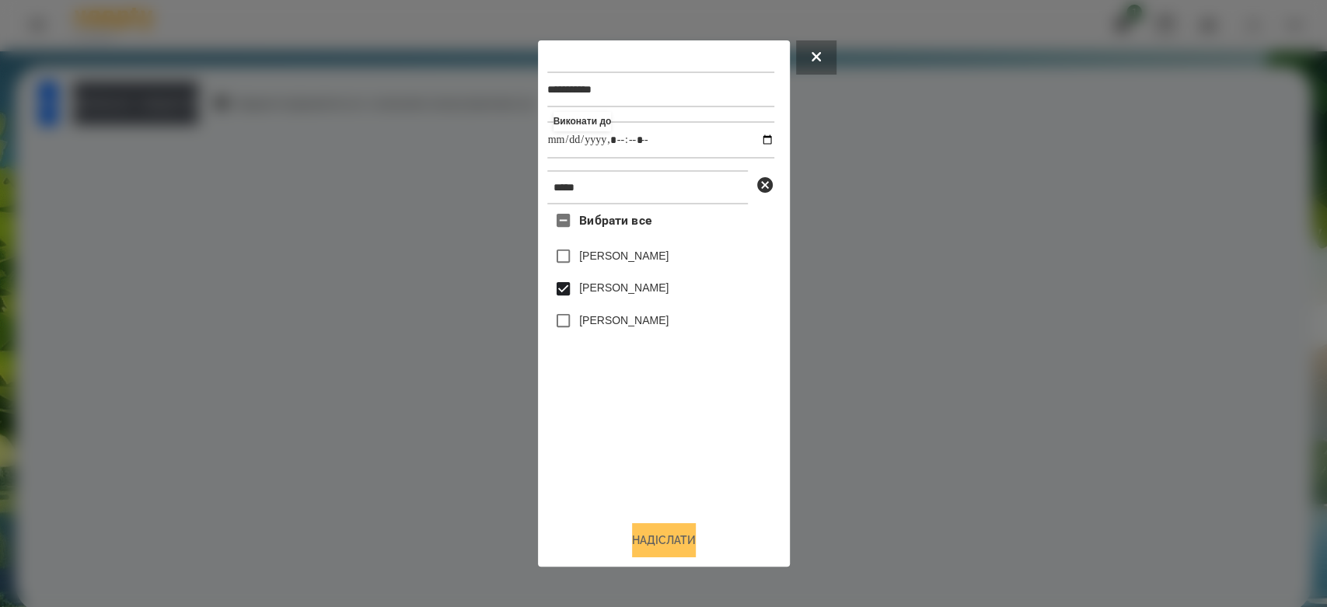
click at [644, 545] on button "Надіслати" at bounding box center [664, 540] width 64 height 34
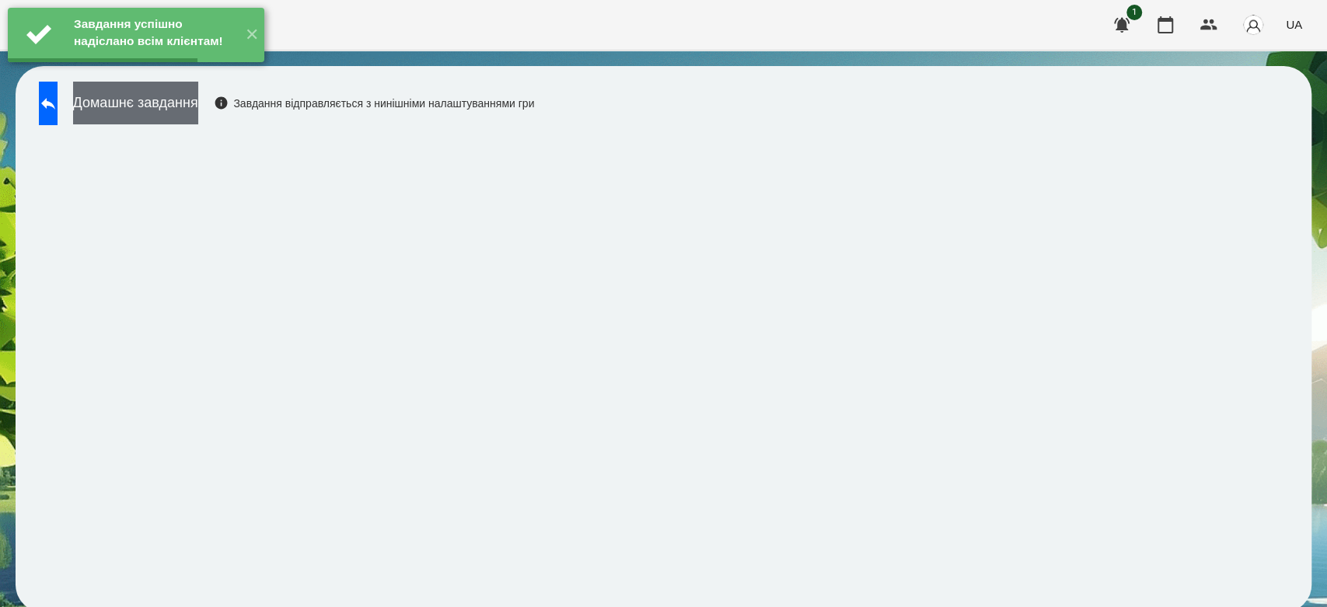
click at [198, 96] on button "Домашнє завдання" at bounding box center [135, 103] width 125 height 43
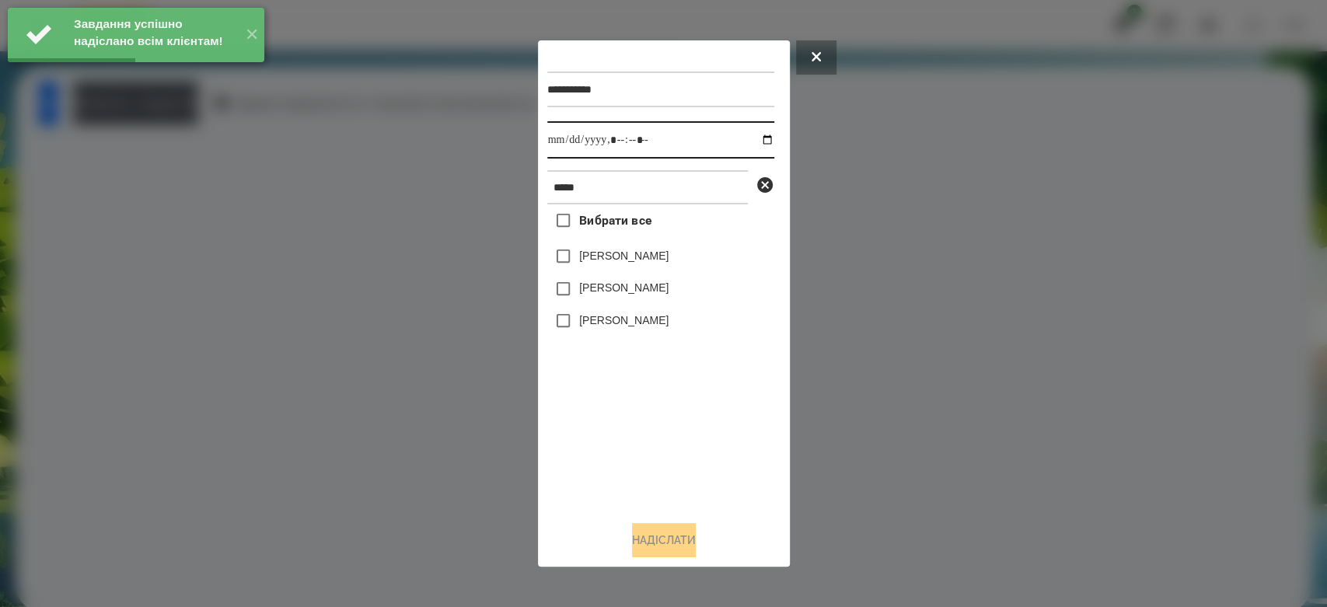
click at [752, 145] on input "datetime-local" at bounding box center [660, 139] width 227 height 37
type input "**********"
click at [639, 484] on div "Вибрати все Кірілл Наконечний Наконечний Юрій Наконечнюк Леонардо" at bounding box center [660, 356] width 227 height 304
click at [595, 281] on div "[PERSON_NAME]" at bounding box center [660, 289] width 227 height 33
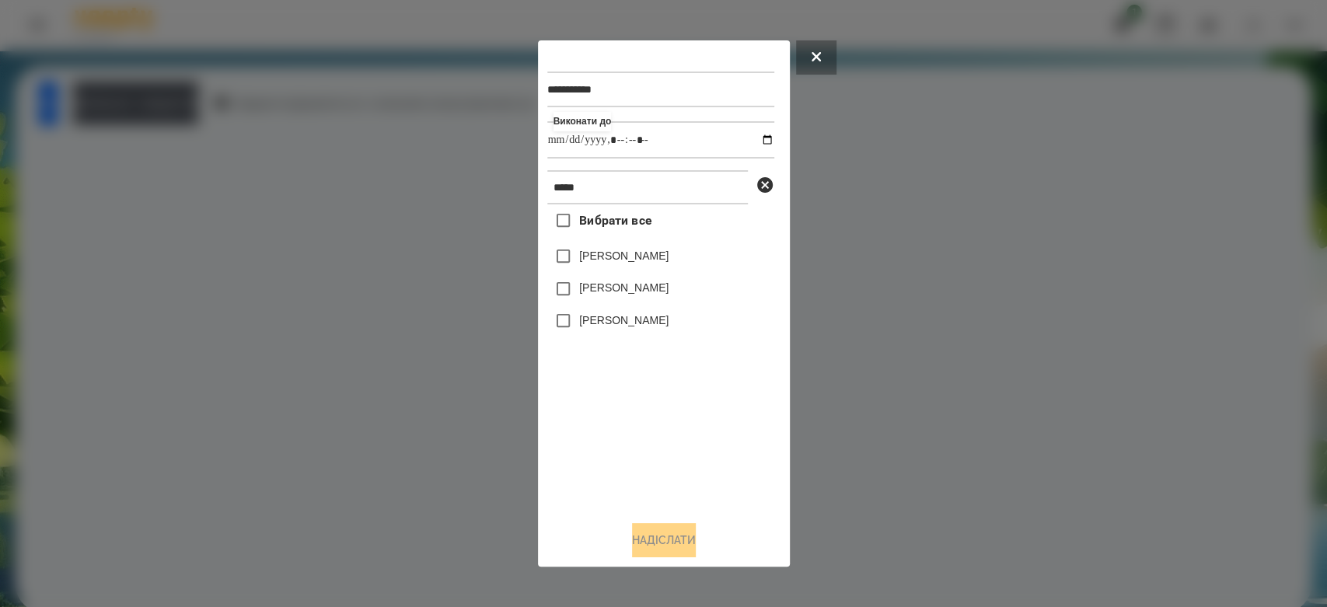
click at [622, 290] on label "[PERSON_NAME]" at bounding box center [623, 288] width 89 height 16
click at [671, 545] on button "Надіслати" at bounding box center [664, 540] width 64 height 34
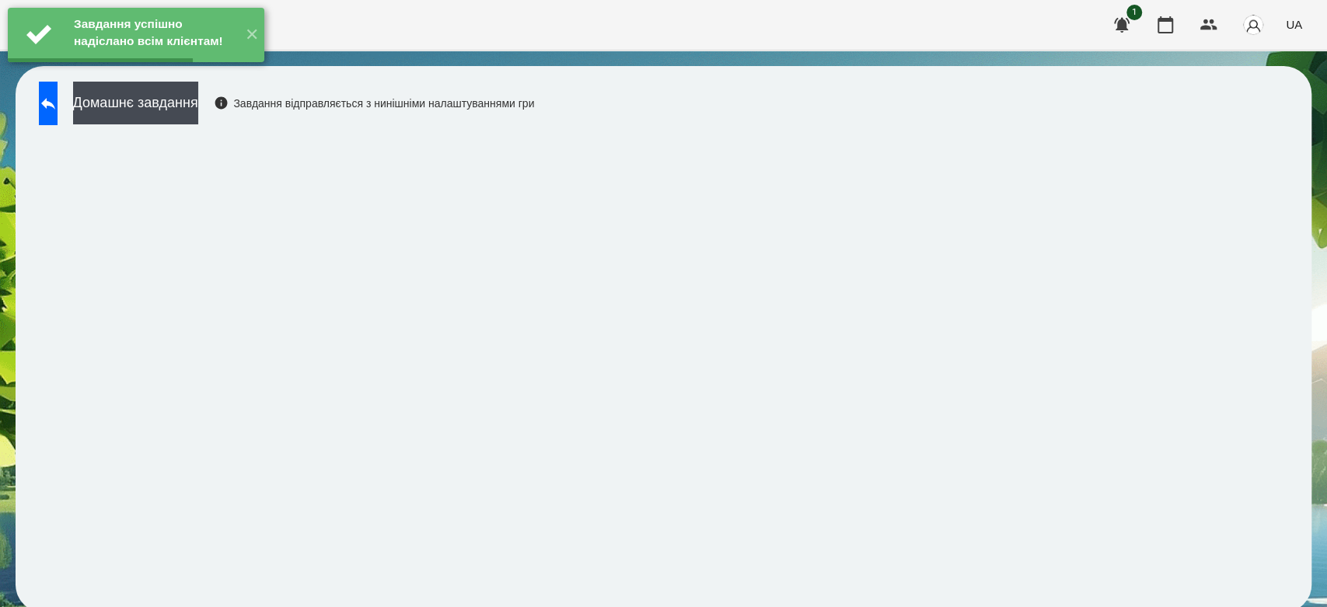
click at [55, 100] on icon at bounding box center [48, 104] width 14 height 12
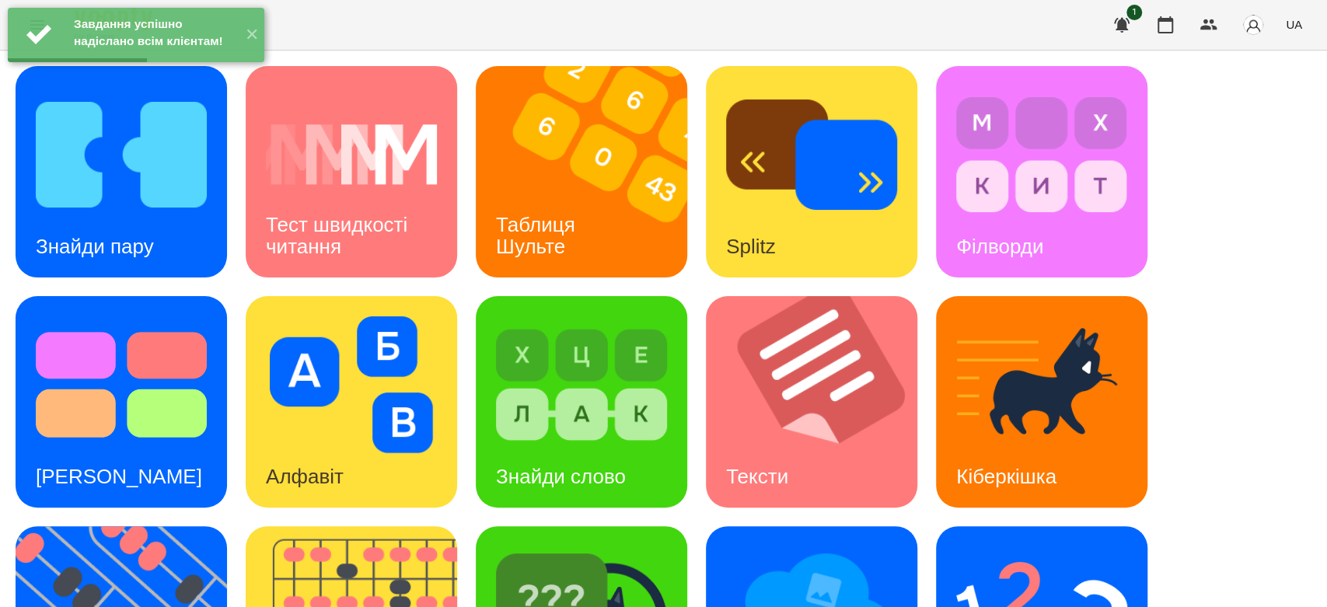
scroll to position [375, 0]
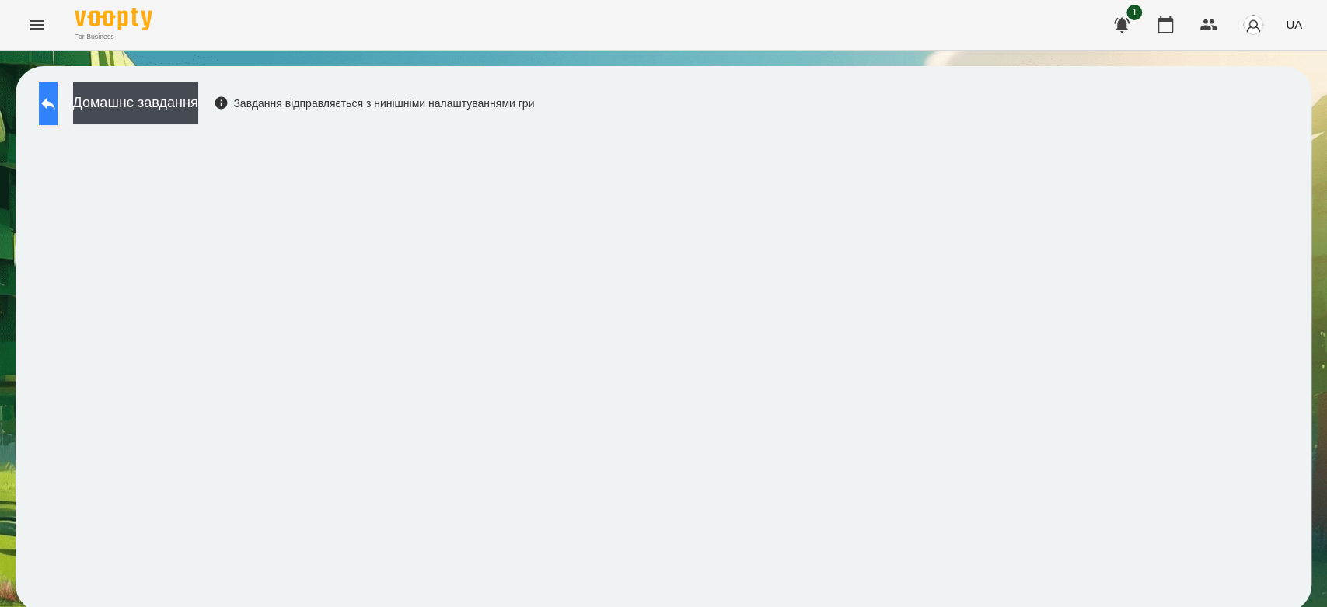
click at [55, 102] on icon at bounding box center [48, 104] width 14 height 12
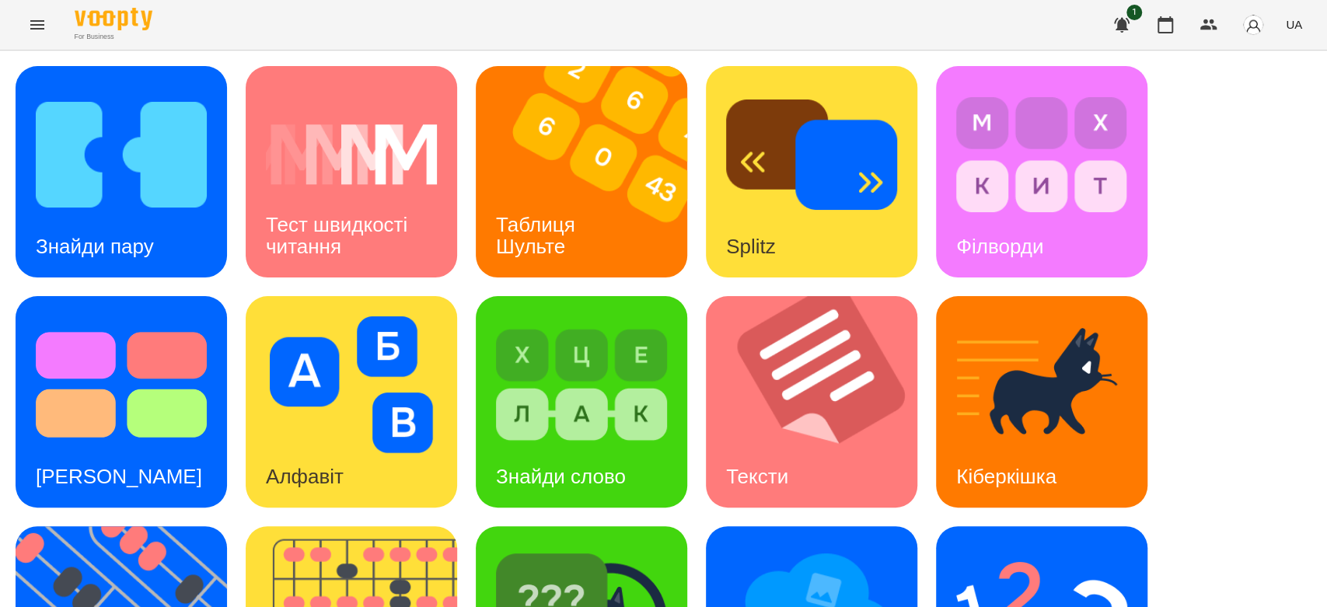
scroll to position [375, 0]
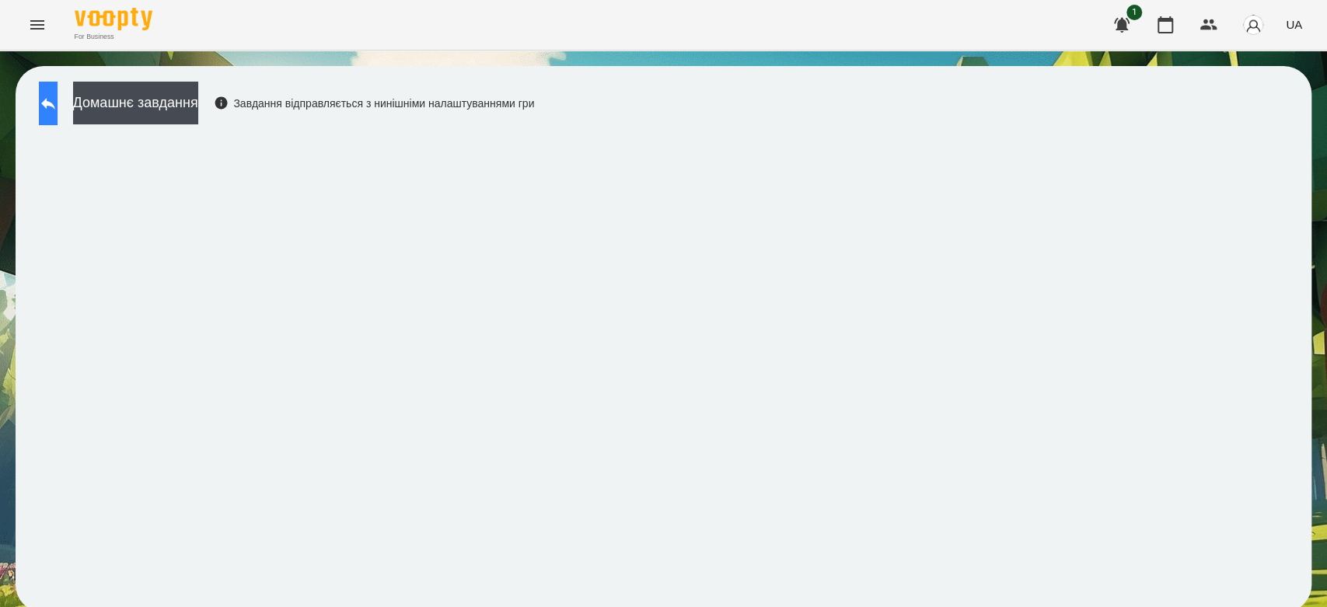
click at [58, 99] on icon at bounding box center [48, 103] width 19 height 19
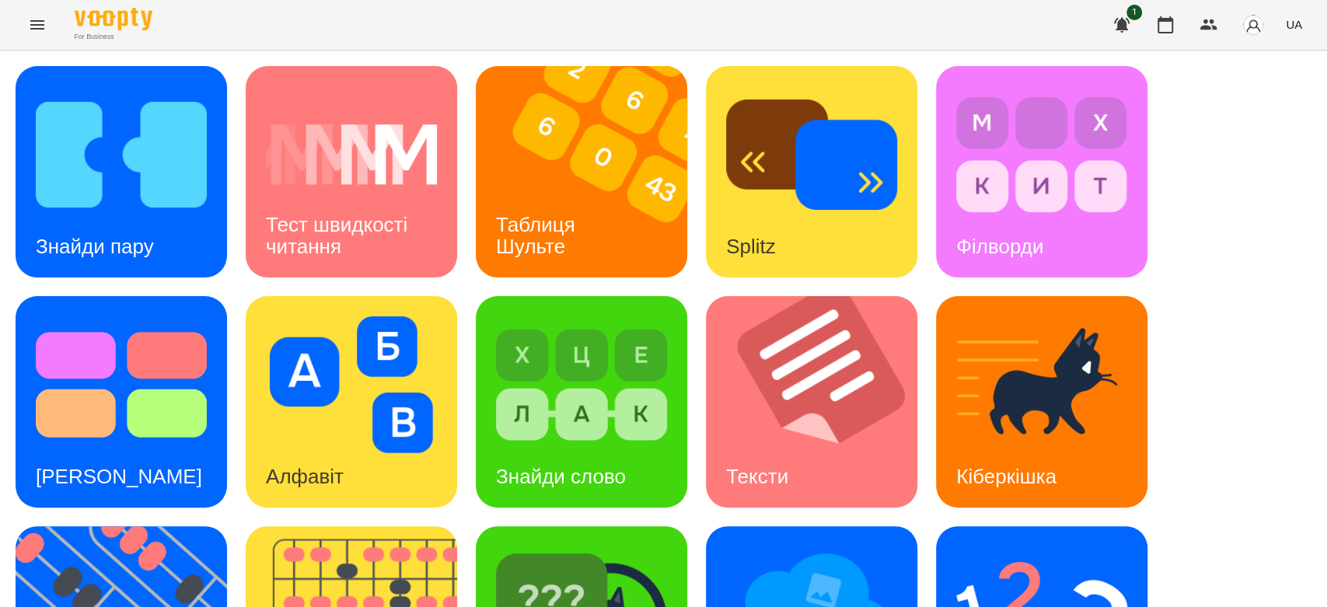
scroll to position [375, 0]
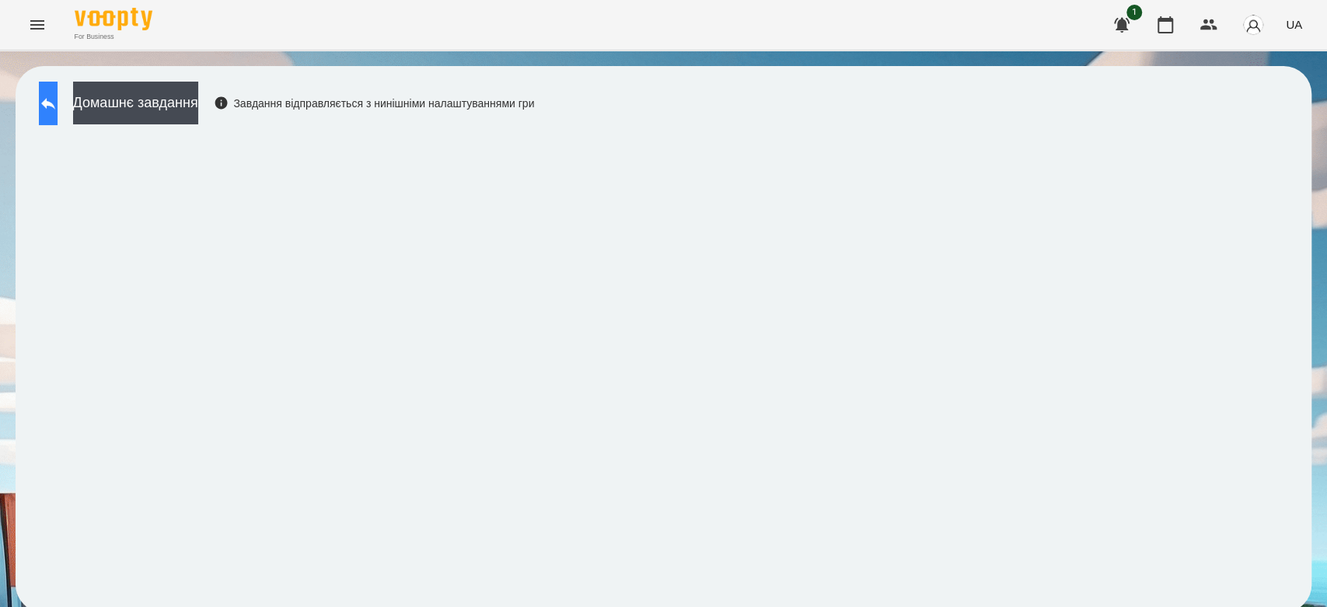
click at [58, 100] on icon at bounding box center [48, 103] width 19 height 19
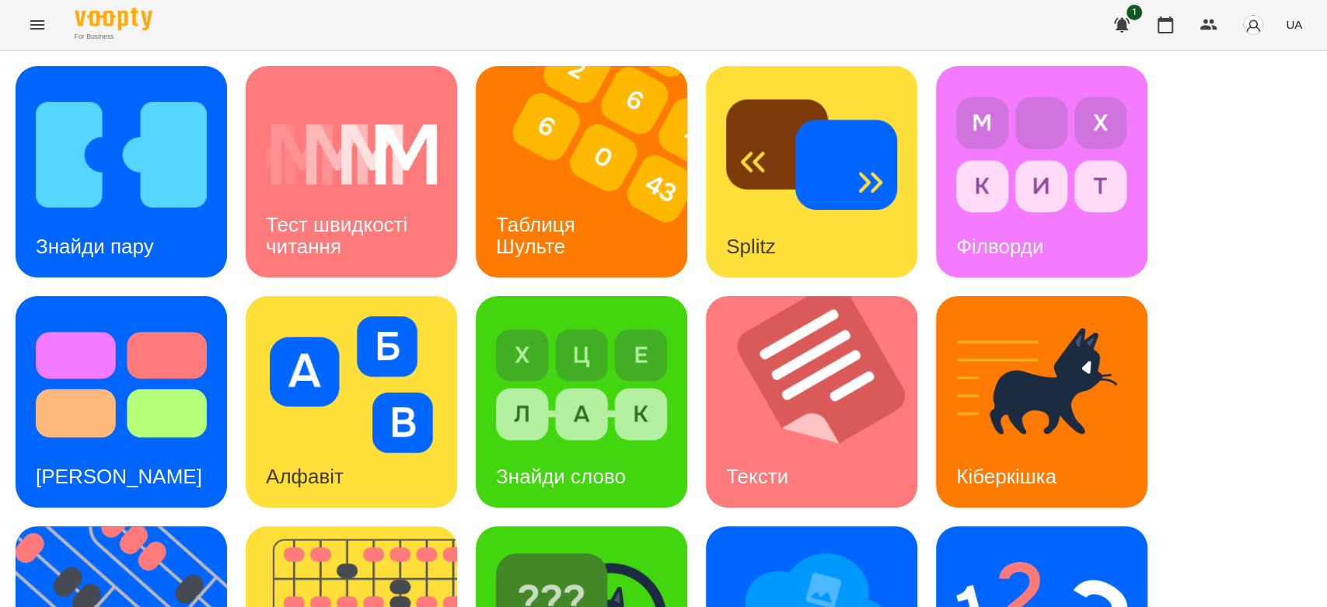
scroll to position [375, 0]
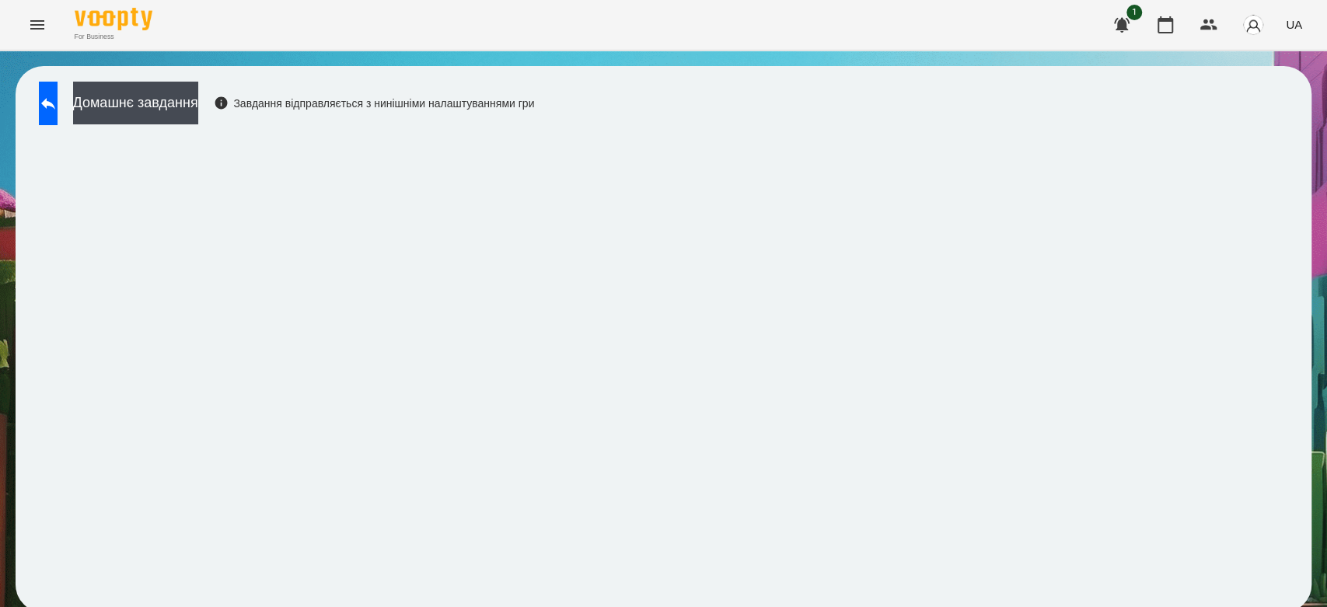
scroll to position [5, 0]
click at [58, 95] on button at bounding box center [48, 104] width 19 height 44
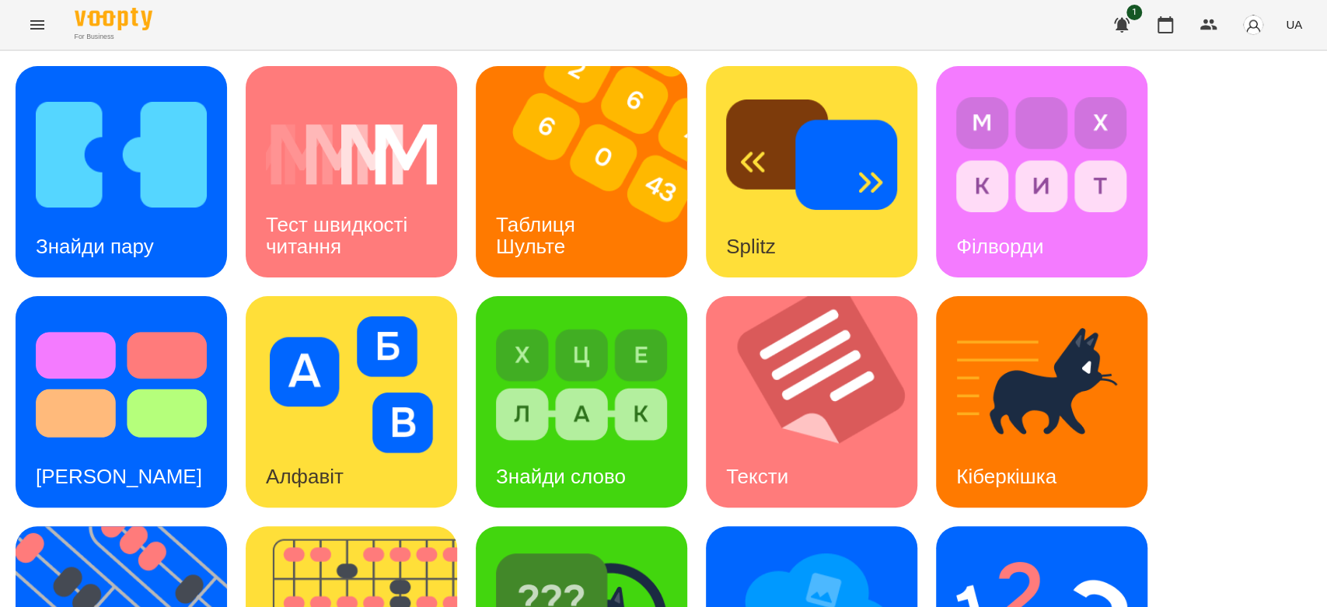
scroll to position [351, 0]
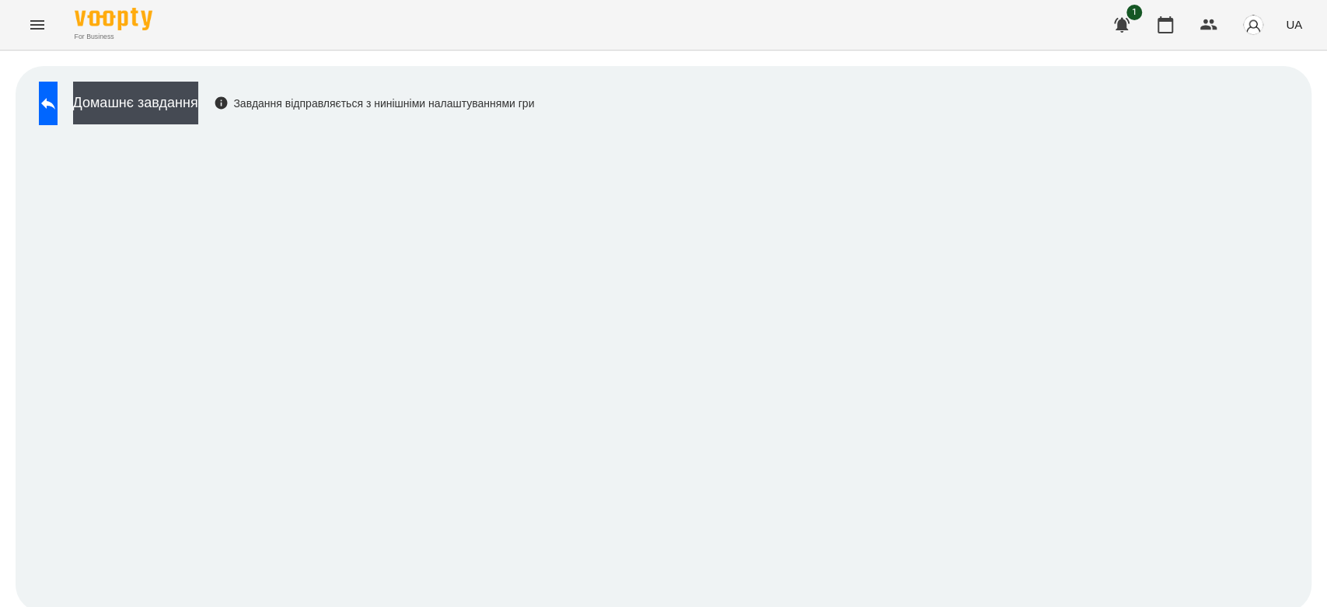
scroll to position [5, 0]
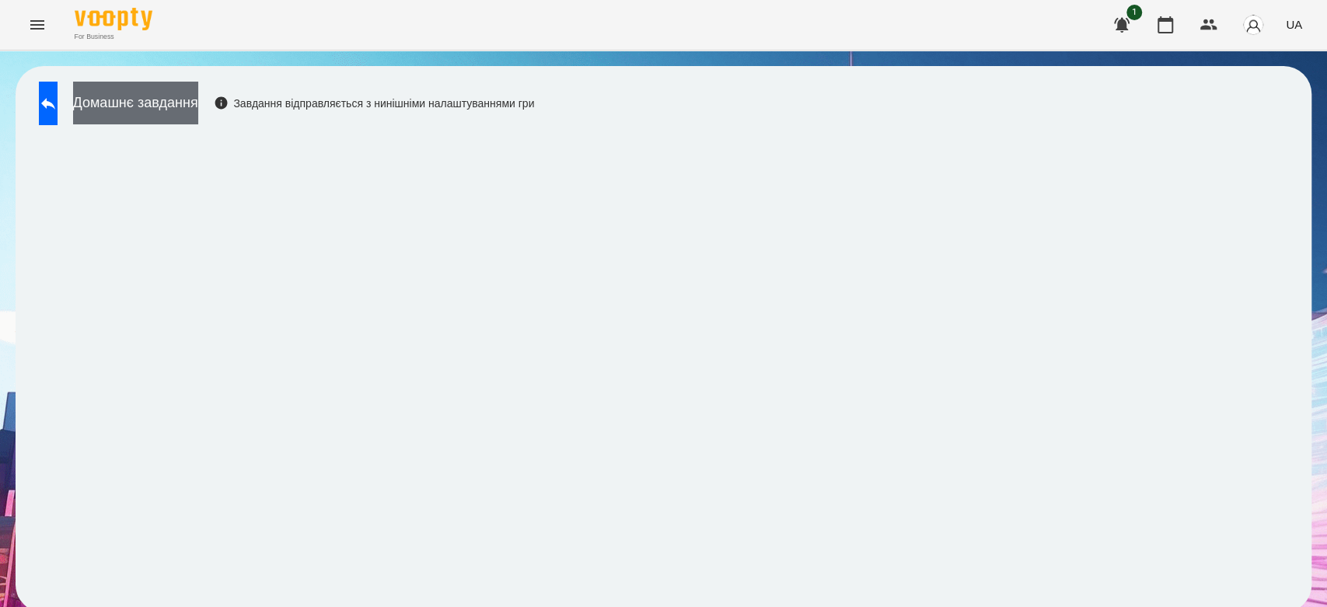
click at [114, 97] on button "Домашнє завдання" at bounding box center [135, 103] width 125 height 43
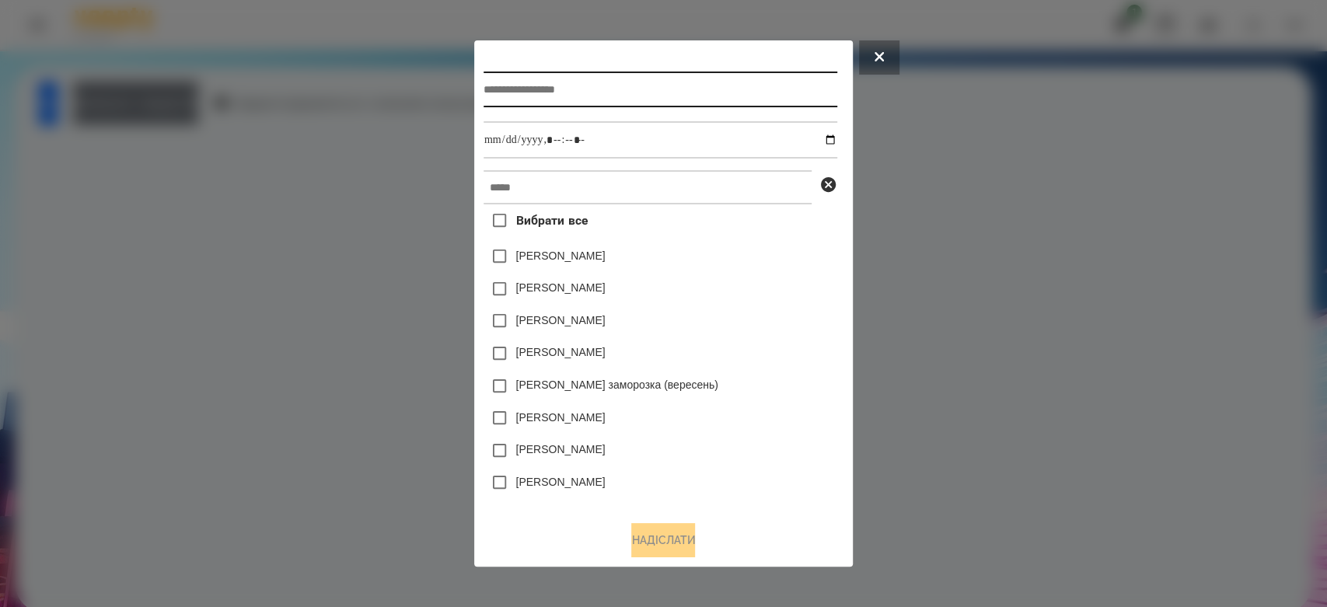
click at [731, 84] on input "text" at bounding box center [661, 90] width 354 height 36
type input "*********"
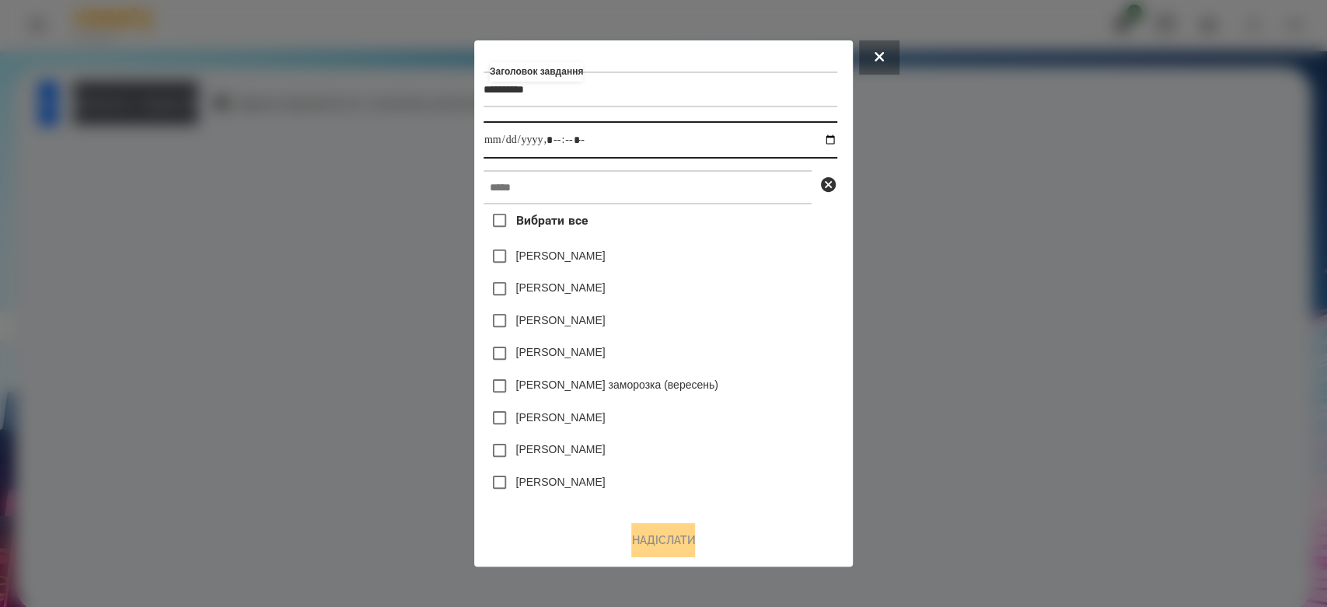
click at [833, 135] on input "datetime-local" at bounding box center [661, 139] width 354 height 37
type input "**********"
click at [781, 272] on div "[PERSON_NAME]" at bounding box center [661, 256] width 354 height 33
click at [760, 166] on div "Заголовок завдання ********* Виконати до Вибрати все [PERSON_NAME] [PERSON_NAME…" at bounding box center [664, 279] width 360 height 459
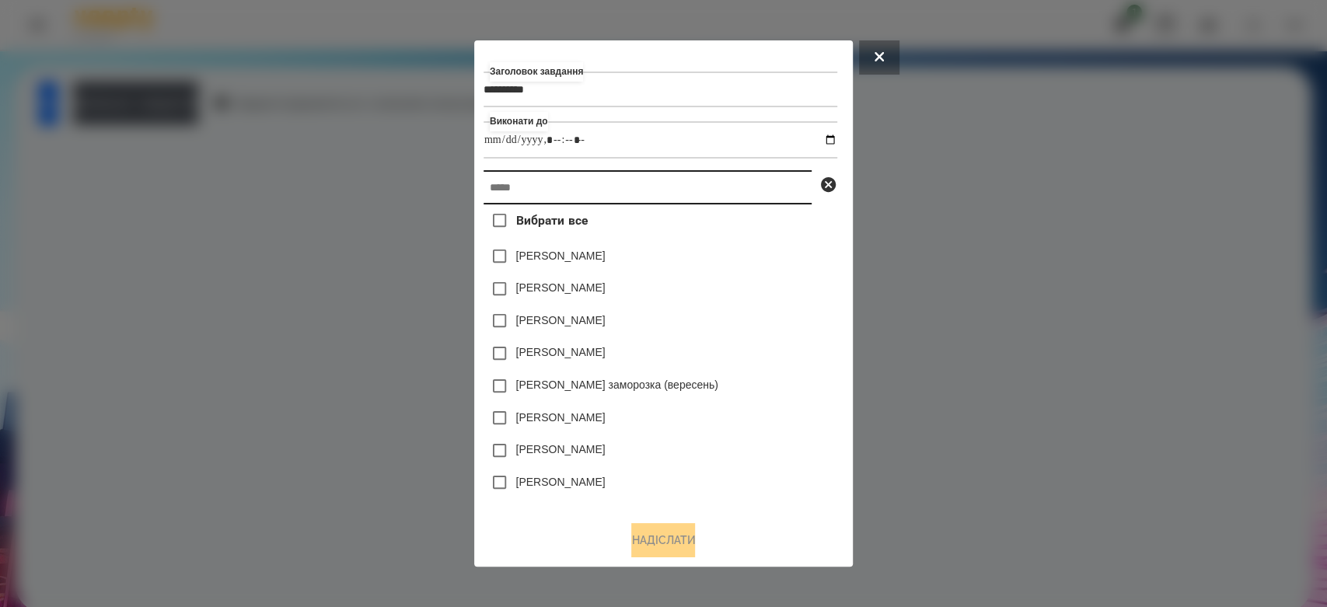
click at [765, 183] on input "text" at bounding box center [648, 187] width 328 height 34
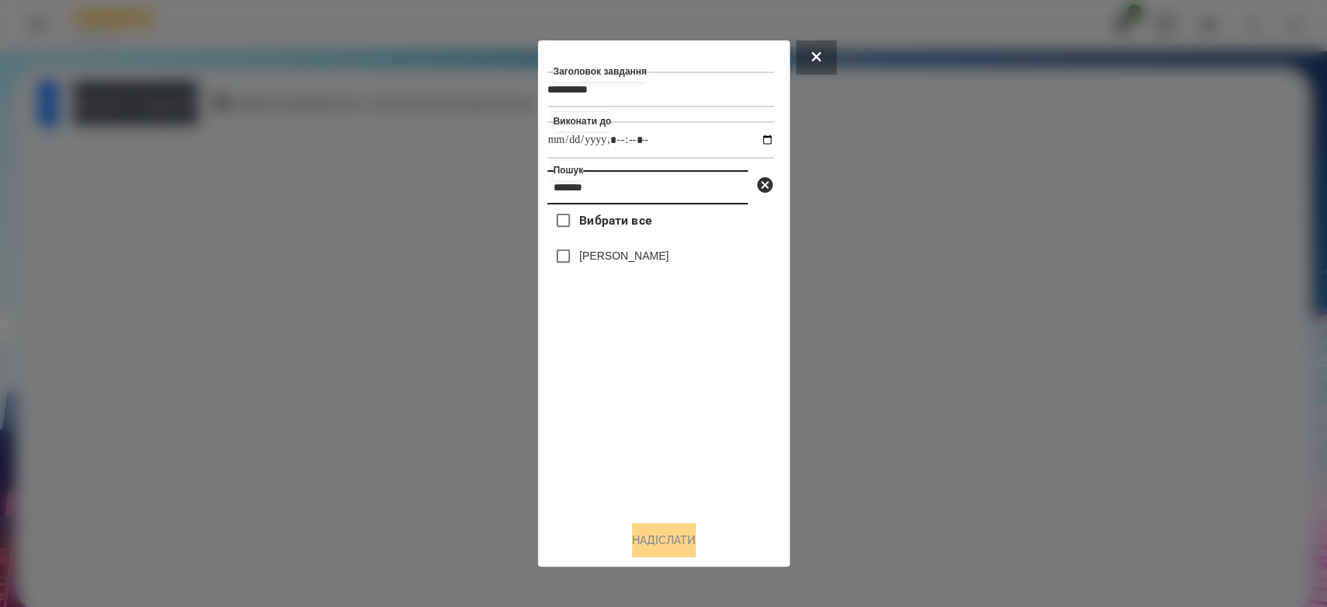
type input "*******"
click at [590, 253] on label "[PERSON_NAME]" at bounding box center [623, 256] width 89 height 16
click at [675, 526] on div "Заголовок завдання ********* Виконати до Пошук ******* Вибрати все Варакса Кіра…" at bounding box center [663, 304] width 233 height 508
click at [676, 546] on button "Надіслати" at bounding box center [664, 540] width 64 height 34
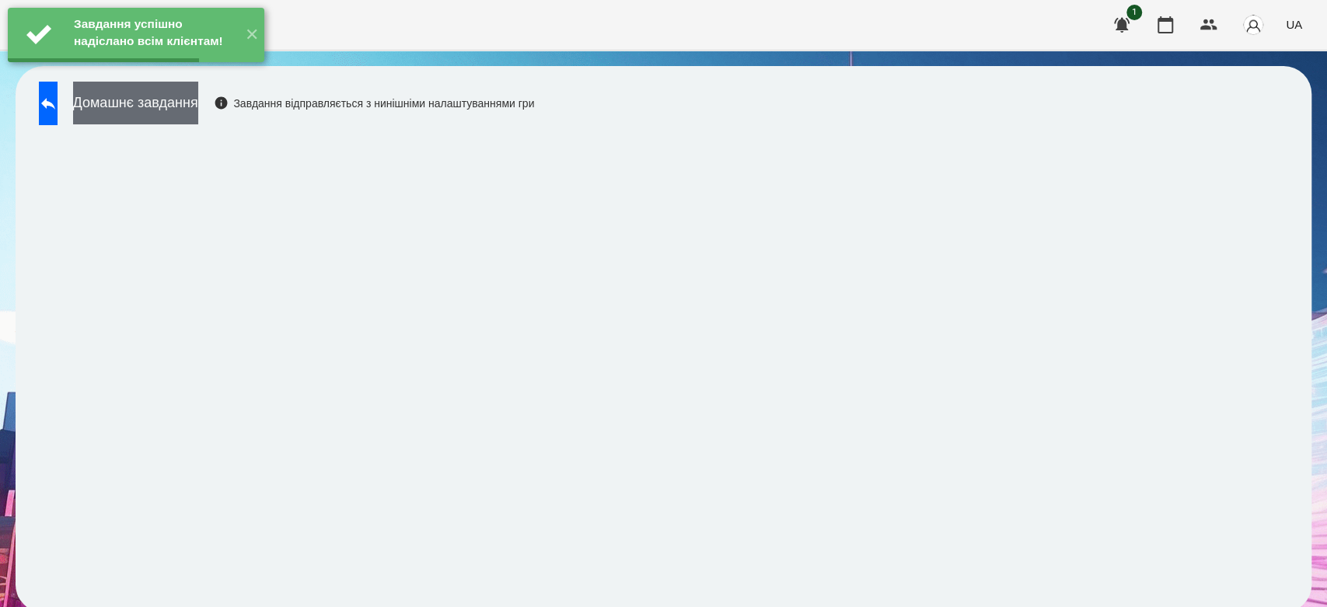
click at [123, 107] on button "Домашнє завдання" at bounding box center [135, 103] width 125 height 43
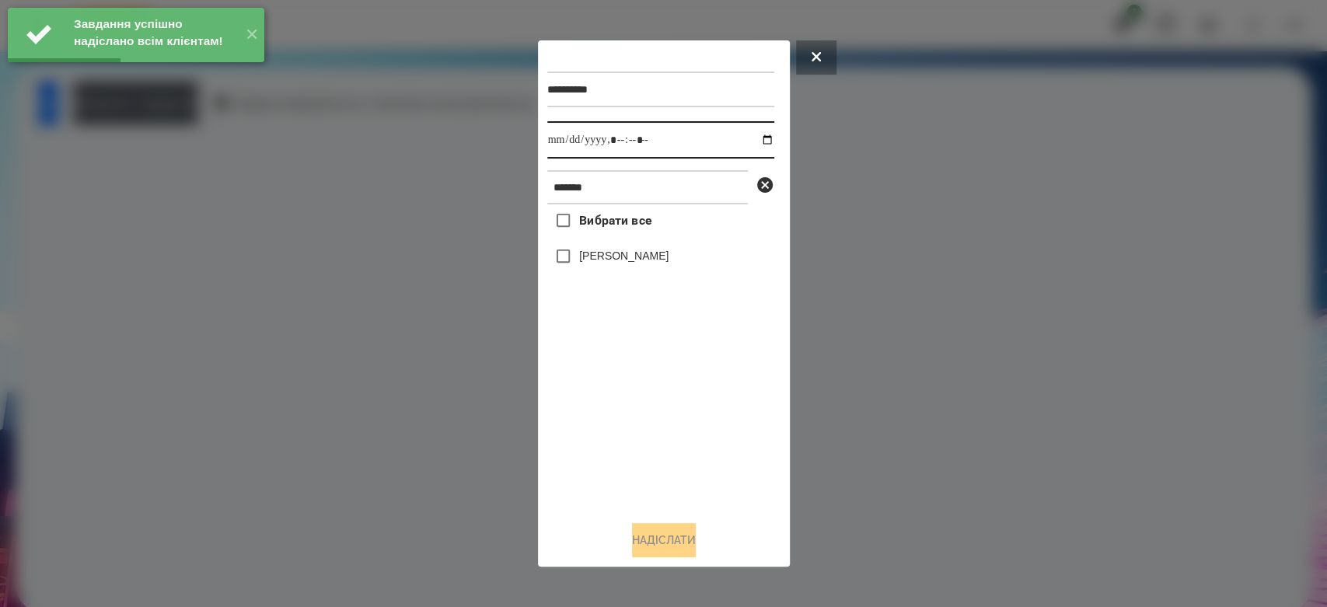
click at [757, 139] on input "datetime-local" at bounding box center [660, 139] width 227 height 37
type input "**********"
click at [648, 421] on div "Вибрати все [PERSON_NAME]" at bounding box center [660, 356] width 227 height 304
click at [609, 270] on div "[PERSON_NAME]" at bounding box center [660, 256] width 227 height 33
click at [609, 254] on label "[PERSON_NAME]" at bounding box center [623, 256] width 89 height 16
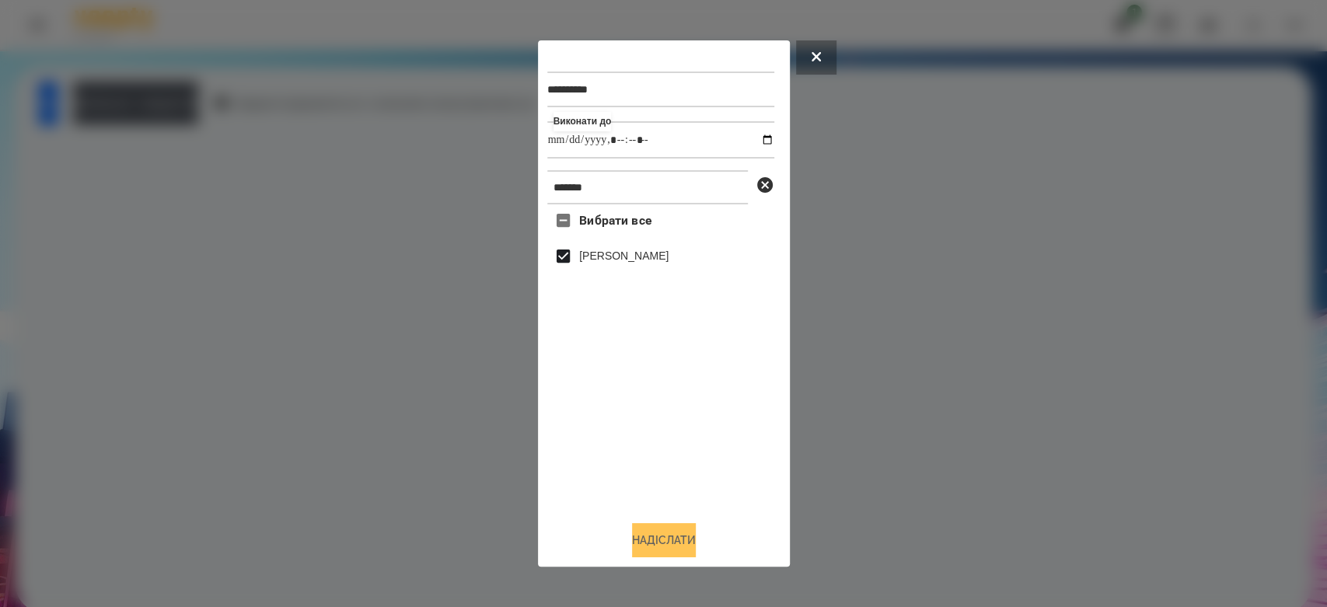
click at [687, 540] on button "Надіслати" at bounding box center [664, 540] width 64 height 34
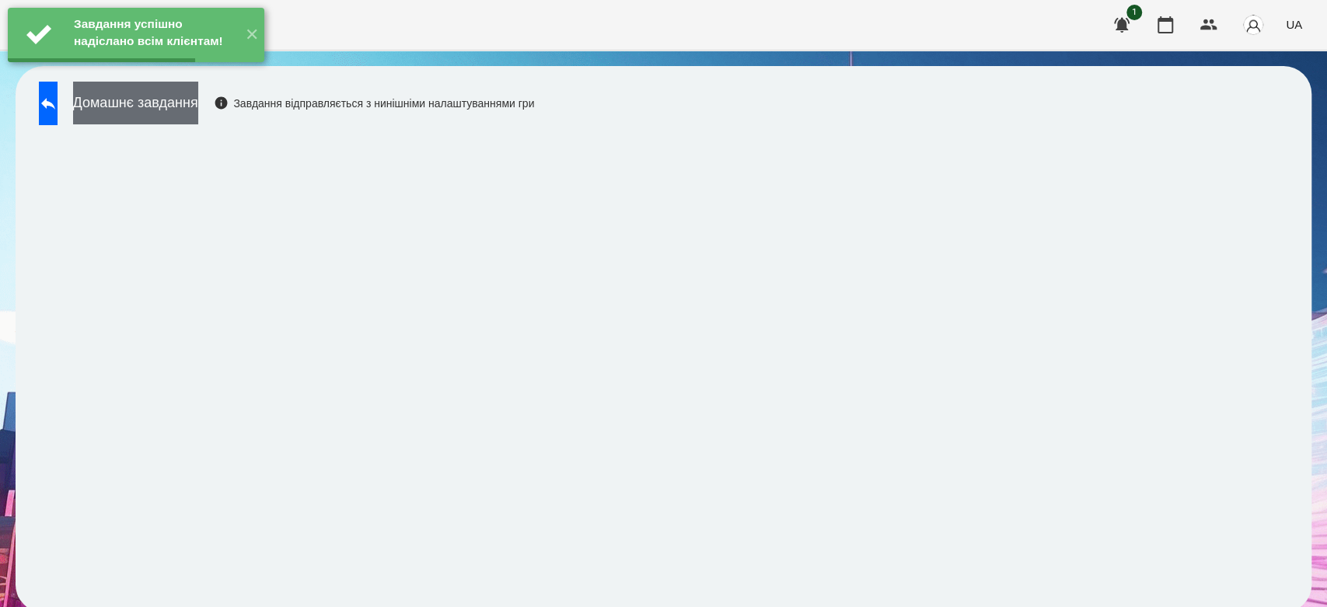
click at [121, 96] on button "Домашнє завдання" at bounding box center [135, 103] width 125 height 43
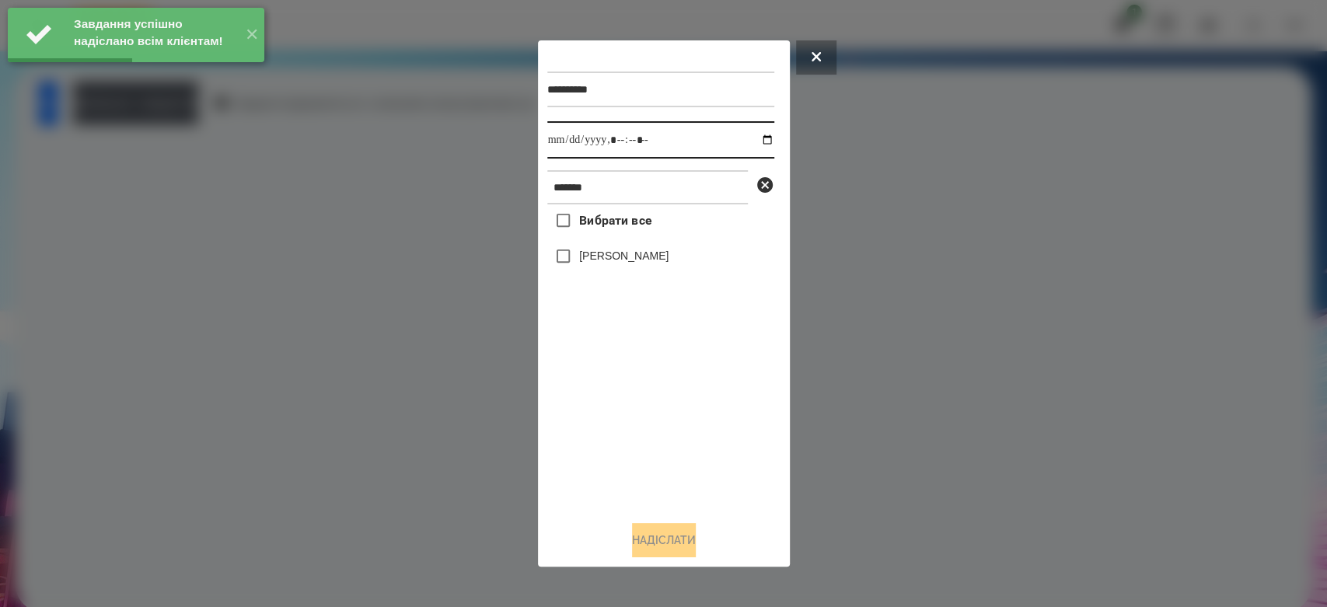
click at [753, 138] on input "datetime-local" at bounding box center [660, 139] width 227 height 37
type input "**********"
click at [697, 442] on div "Вибрати все [PERSON_NAME]" at bounding box center [660, 356] width 227 height 304
click at [618, 257] on label "[PERSON_NAME]" at bounding box center [623, 256] width 89 height 16
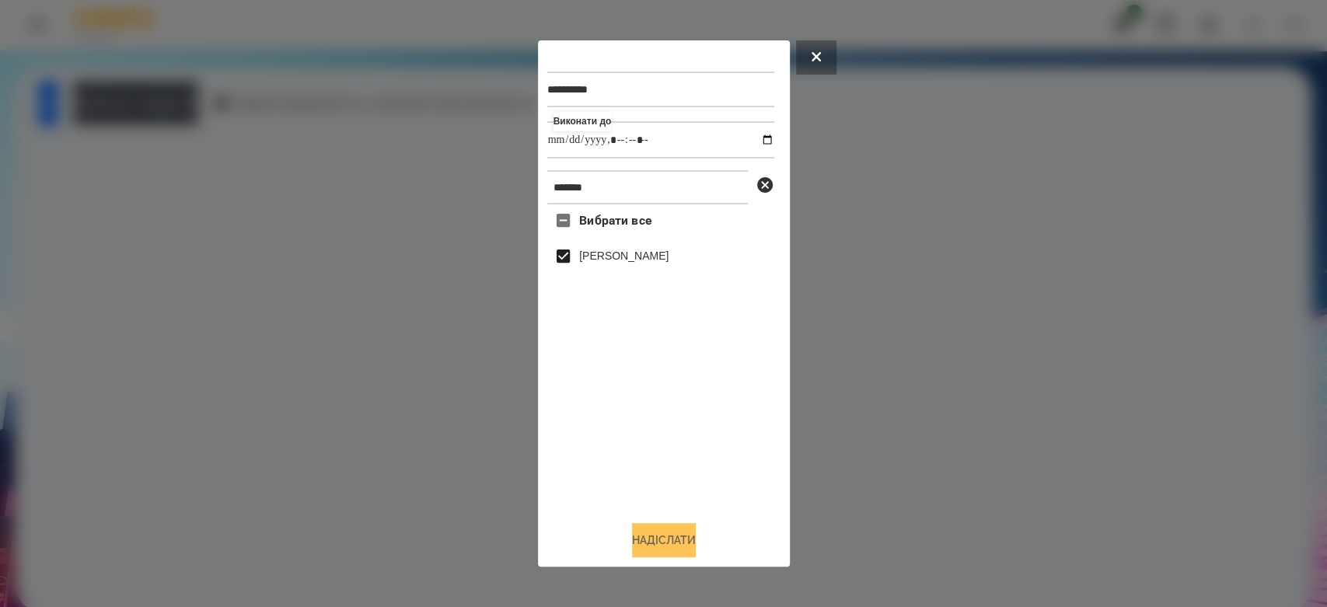
click at [672, 539] on button "Надіслати" at bounding box center [664, 540] width 64 height 34
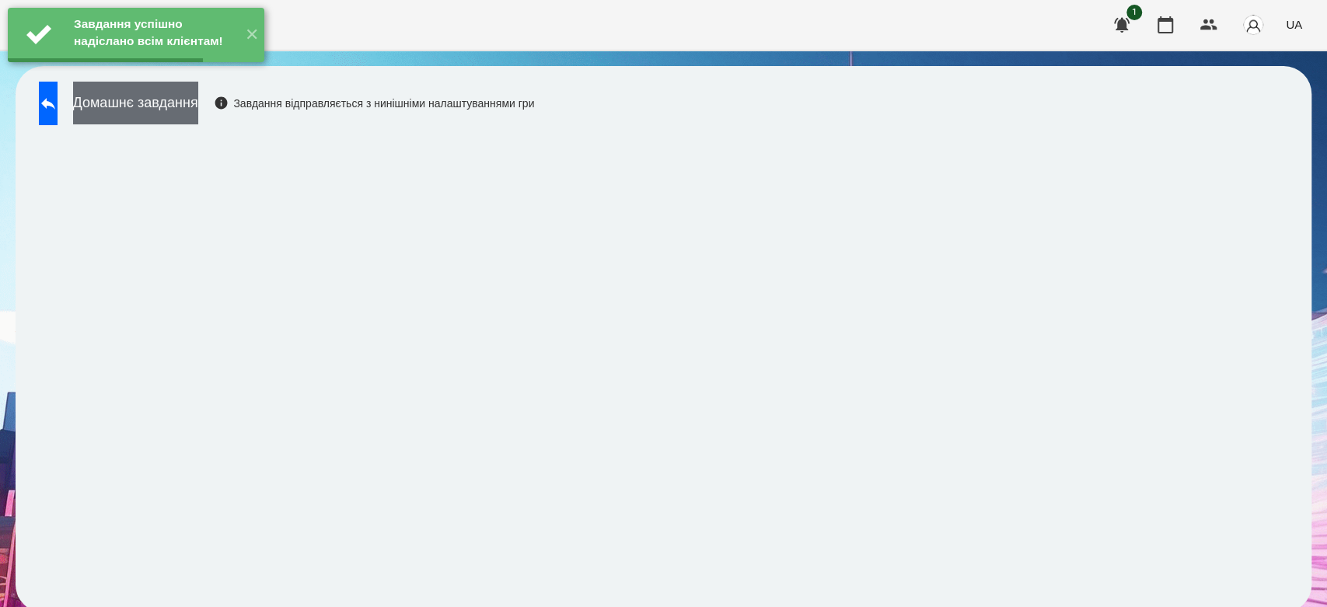
click at [134, 104] on button "Домашнє завдання" at bounding box center [135, 103] width 125 height 43
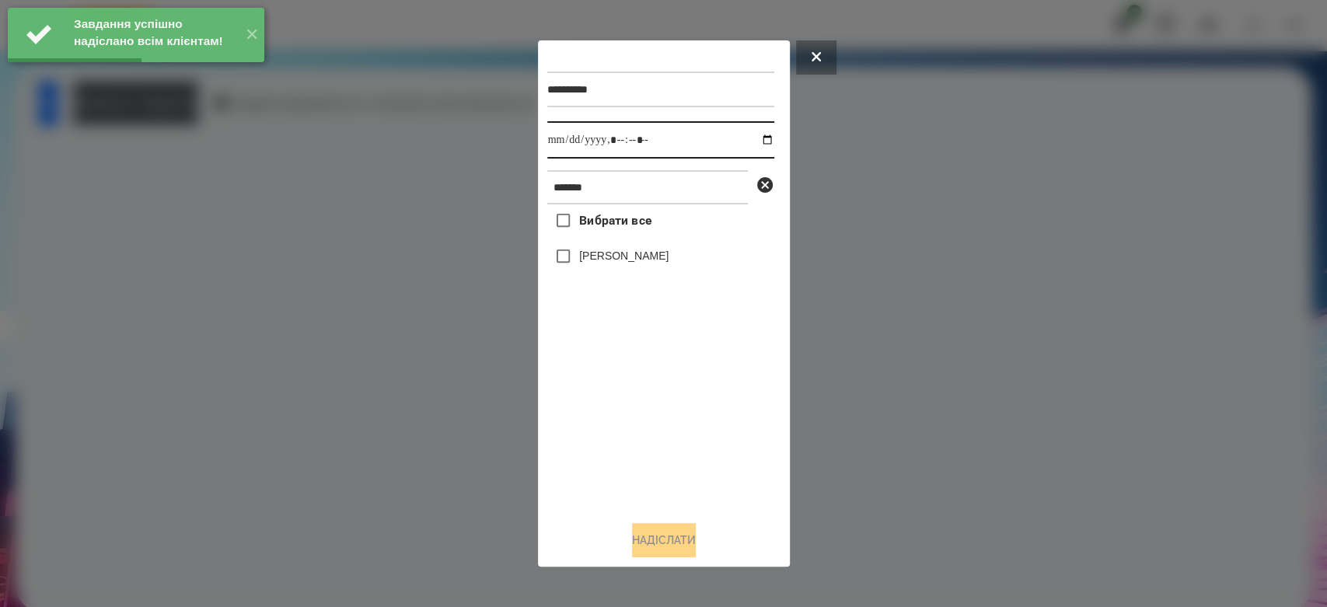
click at [761, 147] on input "datetime-local" at bounding box center [660, 139] width 227 height 37
type input "**********"
click at [690, 409] on div "Вибрати все [PERSON_NAME]" at bounding box center [660, 356] width 227 height 304
click at [628, 259] on label "[PERSON_NAME]" at bounding box center [623, 256] width 89 height 16
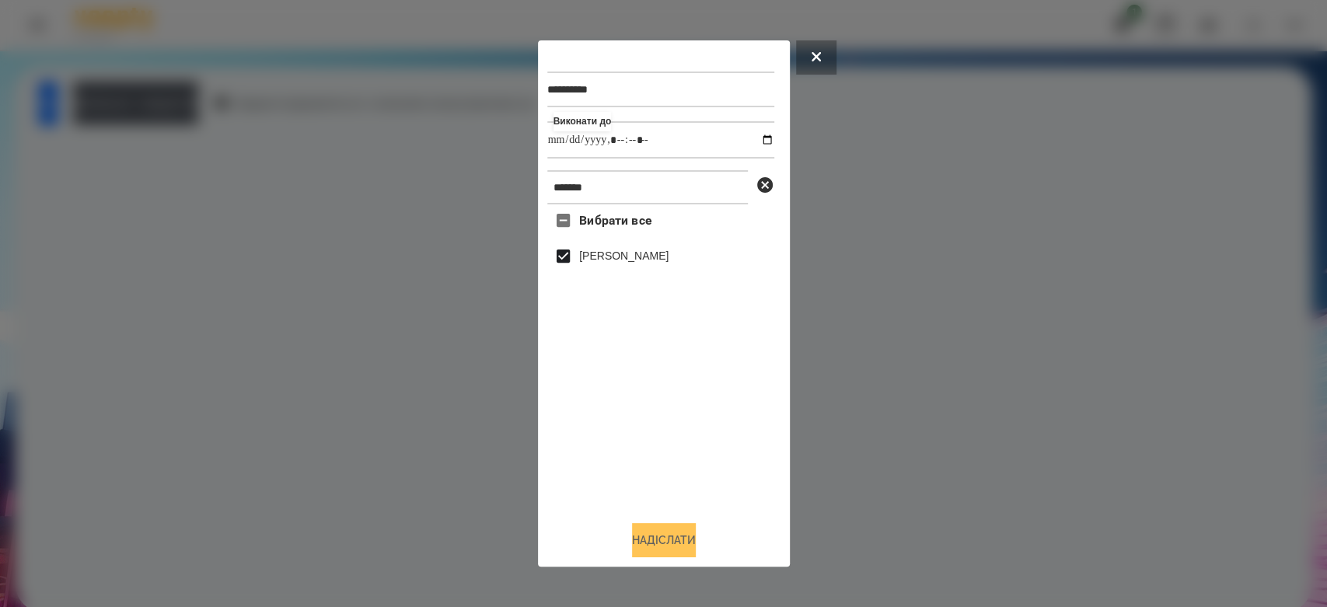
click at [693, 539] on button "Надіслати" at bounding box center [664, 540] width 64 height 34
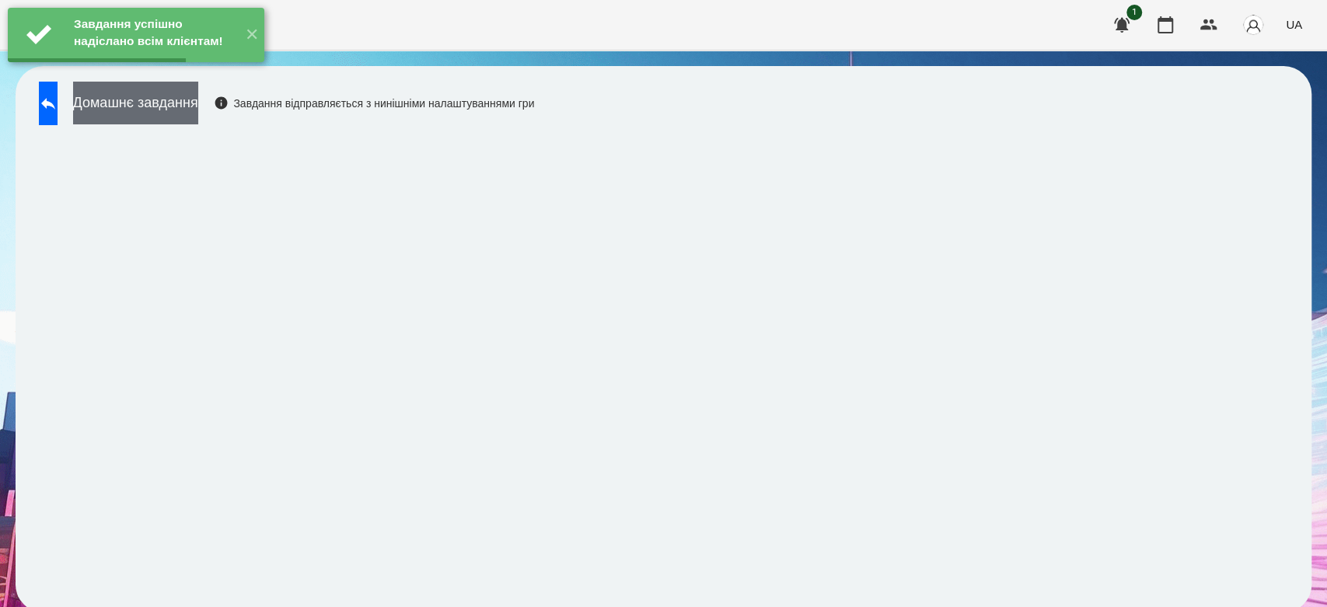
click at [130, 101] on button "Домашнє завдання" at bounding box center [135, 103] width 125 height 43
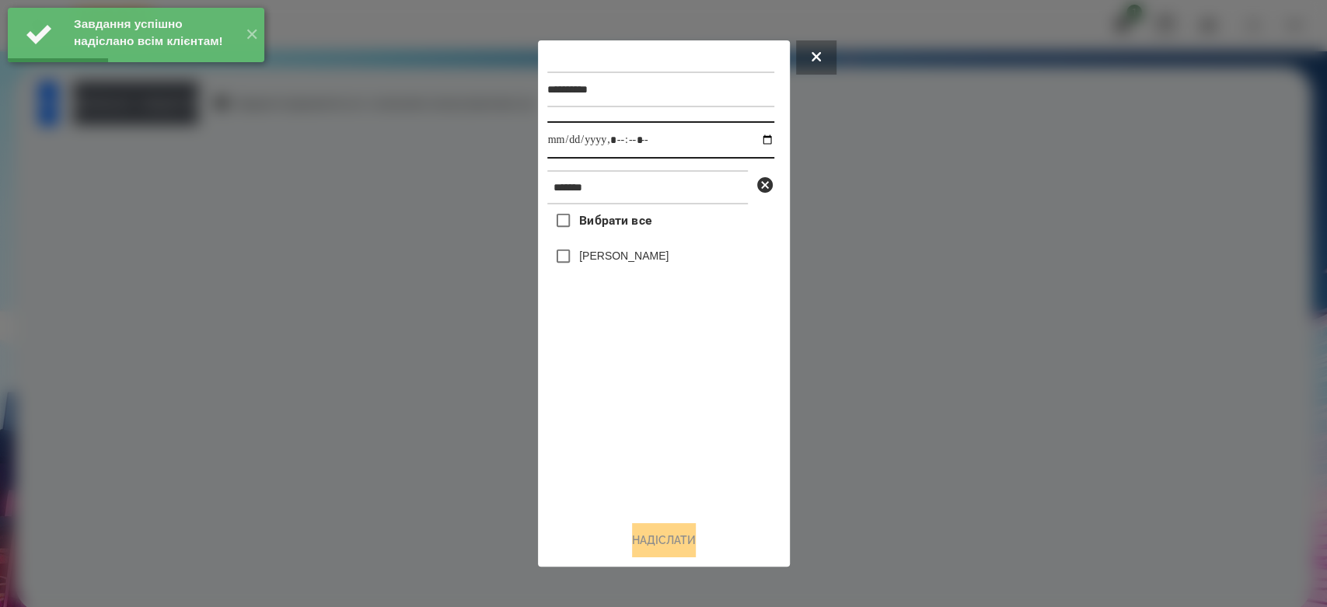
click at [754, 139] on input "datetime-local" at bounding box center [660, 139] width 227 height 37
type input "**********"
click at [721, 410] on div "Вибрати все [PERSON_NAME]" at bounding box center [660, 356] width 227 height 304
click at [647, 258] on label "[PERSON_NAME]" at bounding box center [623, 256] width 89 height 16
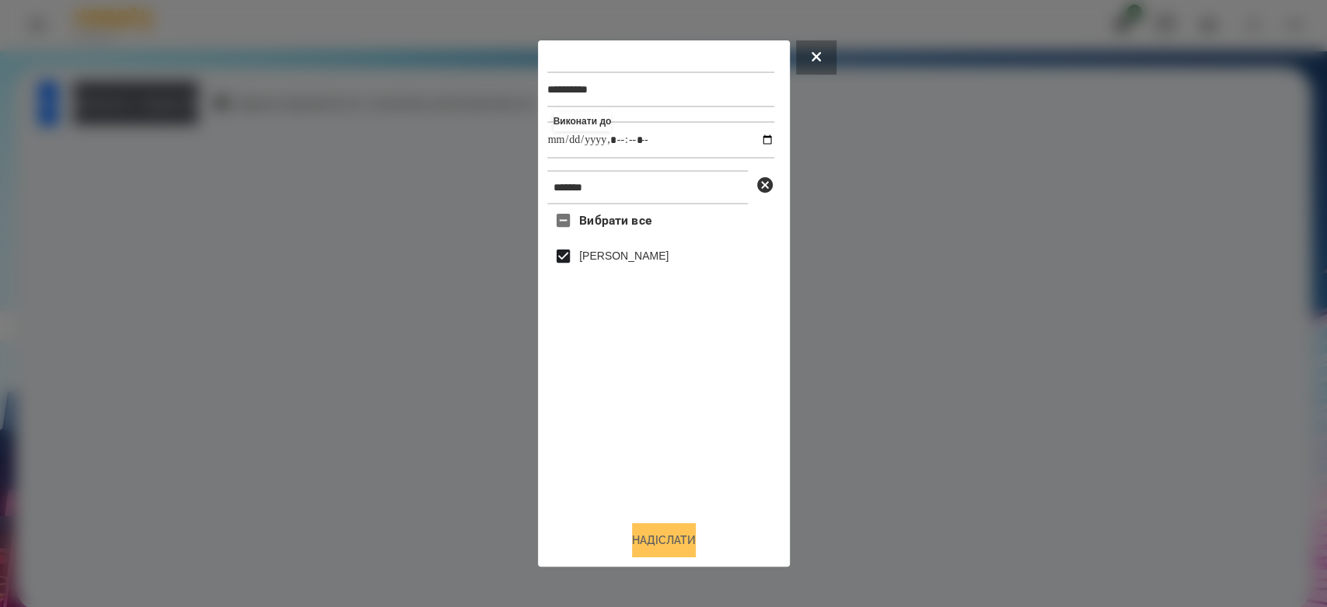
click at [672, 533] on button "Надіслати" at bounding box center [664, 540] width 64 height 34
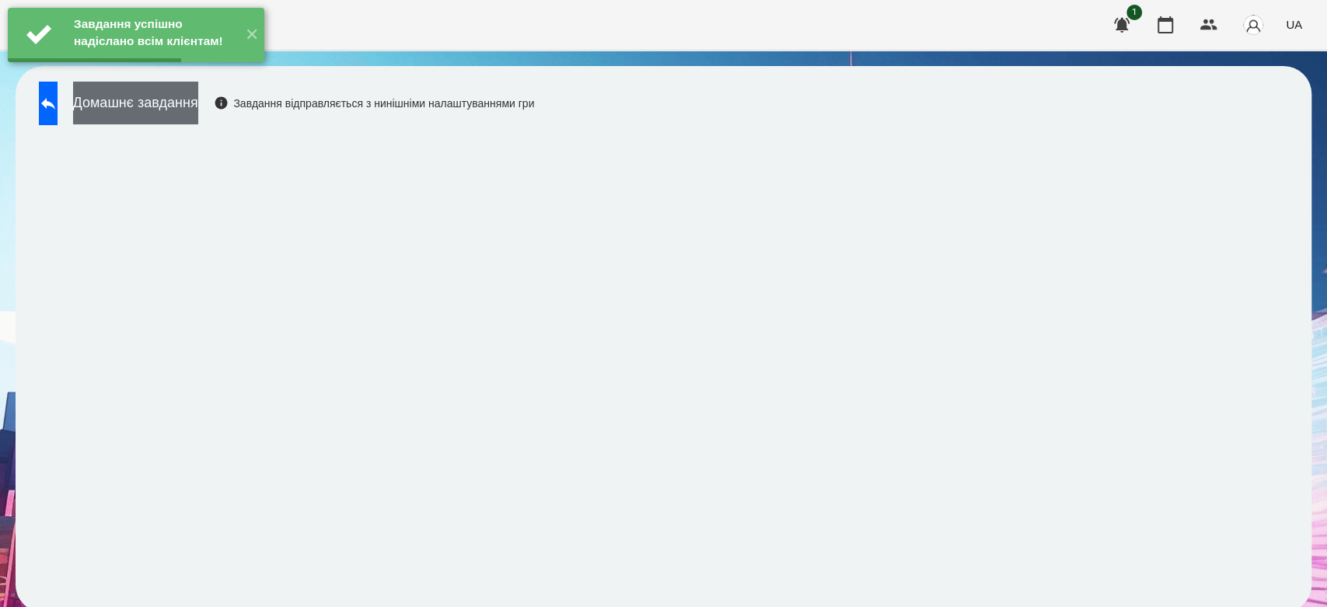
click at [126, 108] on button "Домашнє завдання" at bounding box center [135, 103] width 125 height 43
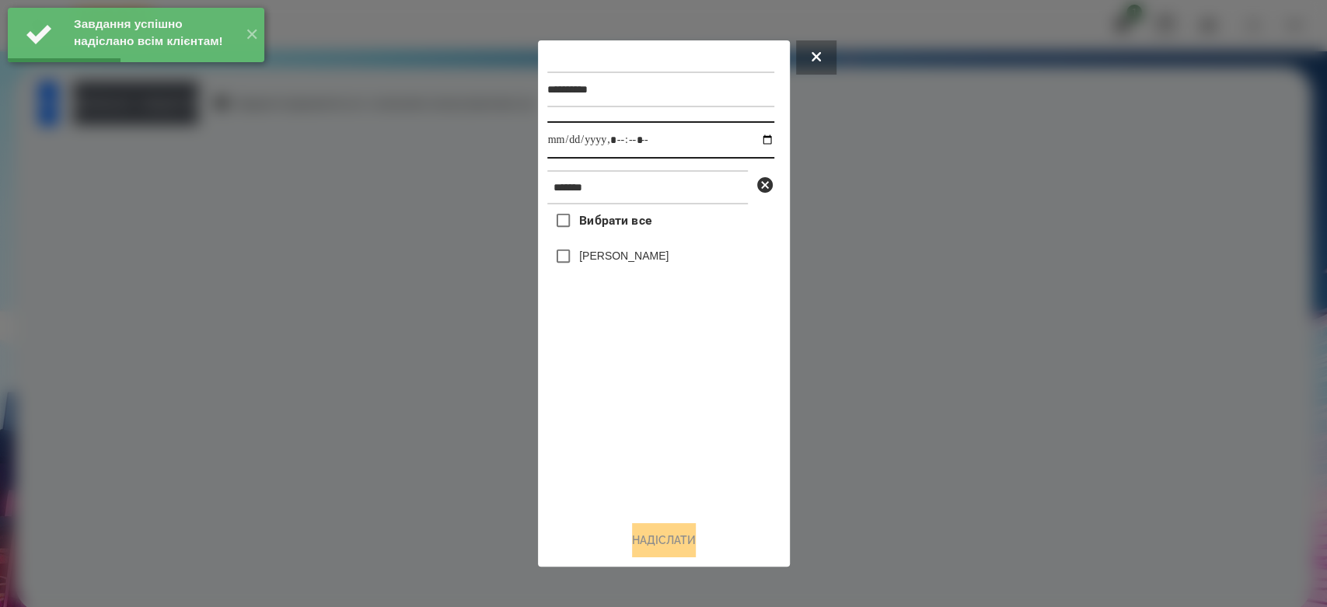
click at [751, 138] on input "datetime-local" at bounding box center [660, 139] width 227 height 37
type input "**********"
click at [695, 414] on div "Вибрати все [PERSON_NAME]" at bounding box center [660, 356] width 227 height 304
click at [635, 260] on label "[PERSON_NAME]" at bounding box center [623, 256] width 89 height 16
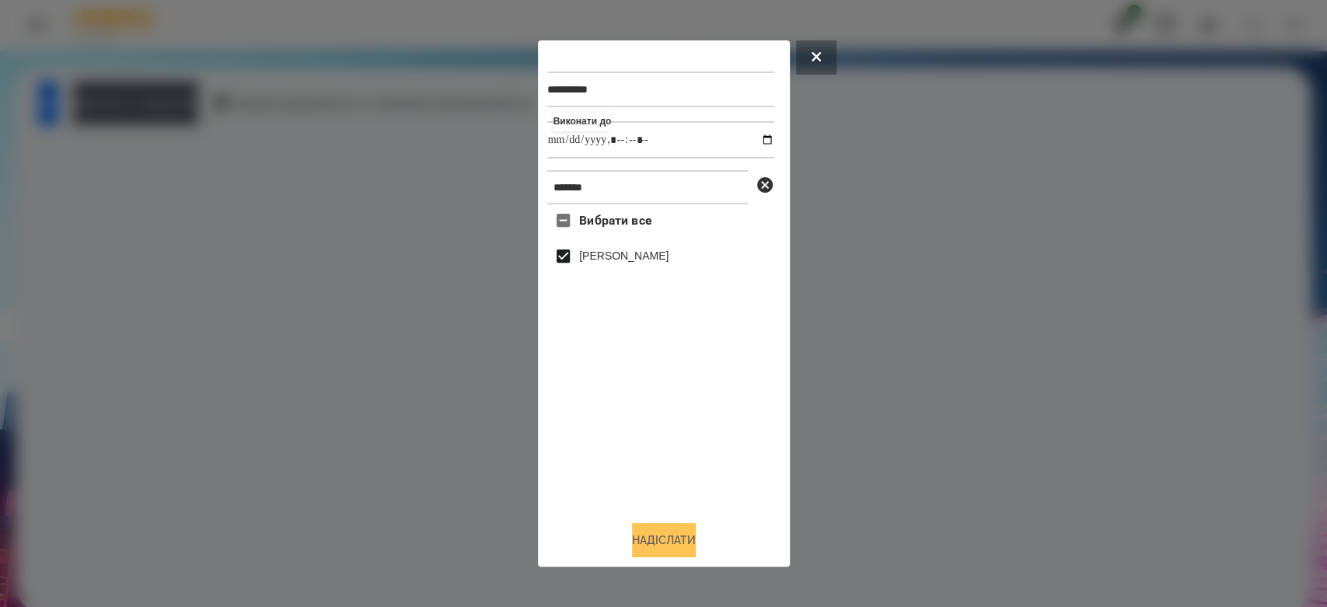
click at [683, 542] on button "Надіслати" at bounding box center [664, 540] width 64 height 34
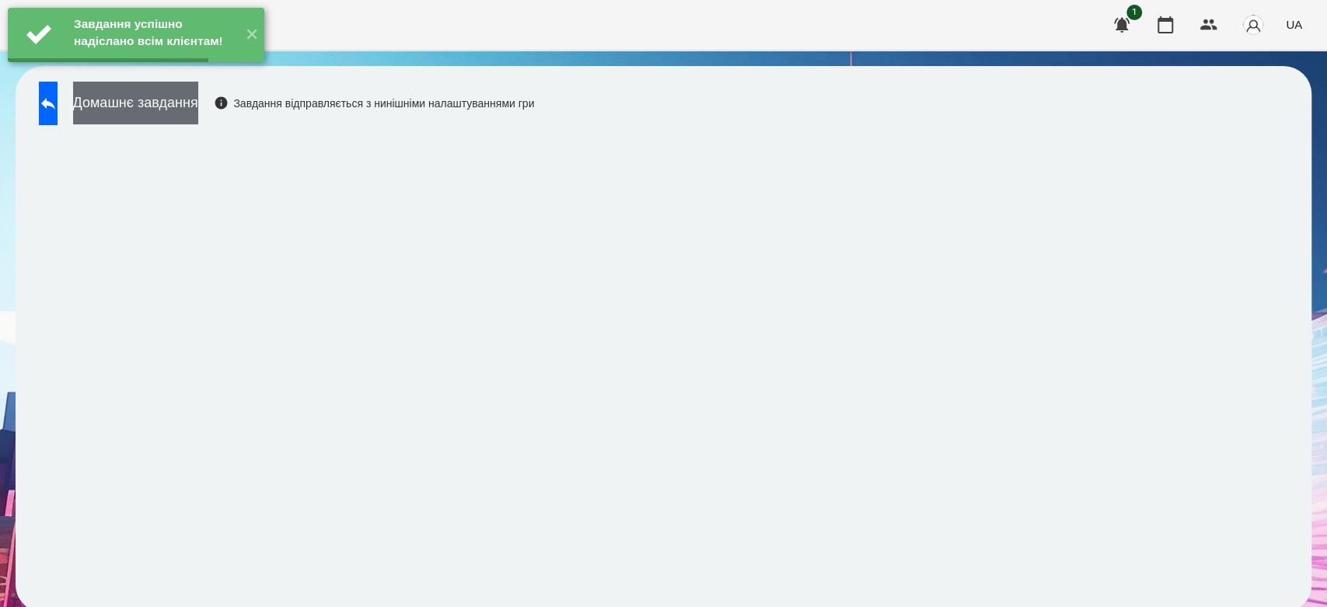
click at [125, 107] on button "Домашнє завдання" at bounding box center [135, 103] width 125 height 43
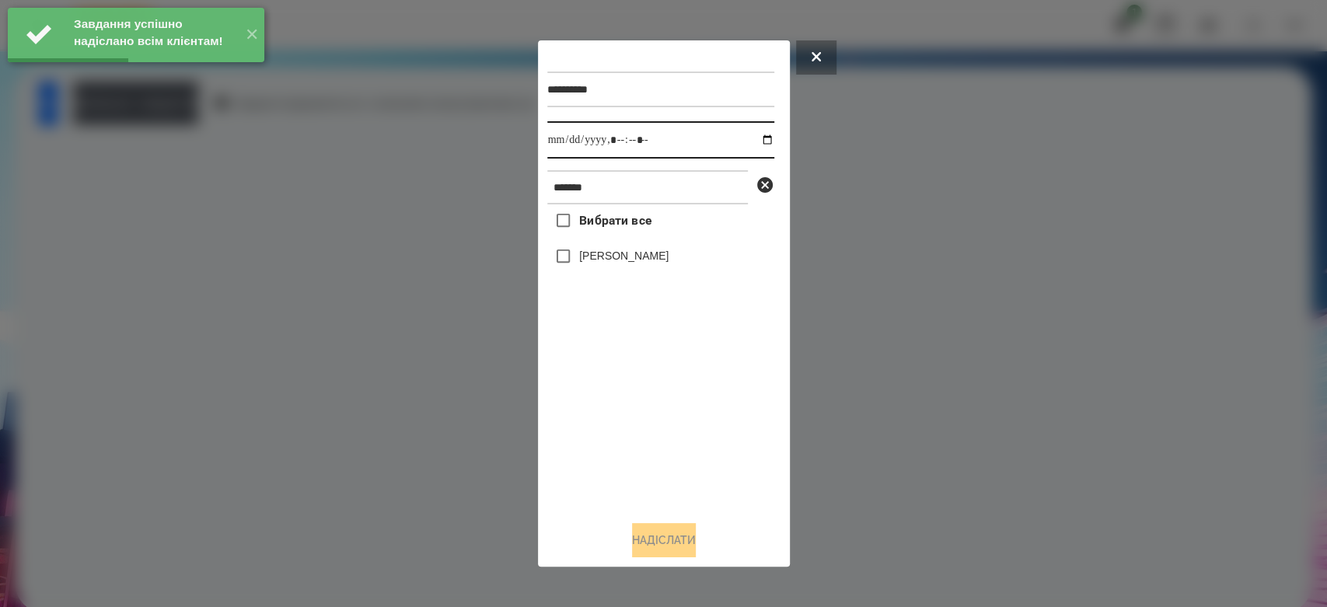
click at [758, 141] on input "datetime-local" at bounding box center [660, 139] width 227 height 37
type input "**********"
click at [678, 431] on div "Вибрати все [PERSON_NAME]" at bounding box center [660, 356] width 227 height 304
click at [608, 260] on label "[PERSON_NAME]" at bounding box center [623, 256] width 89 height 16
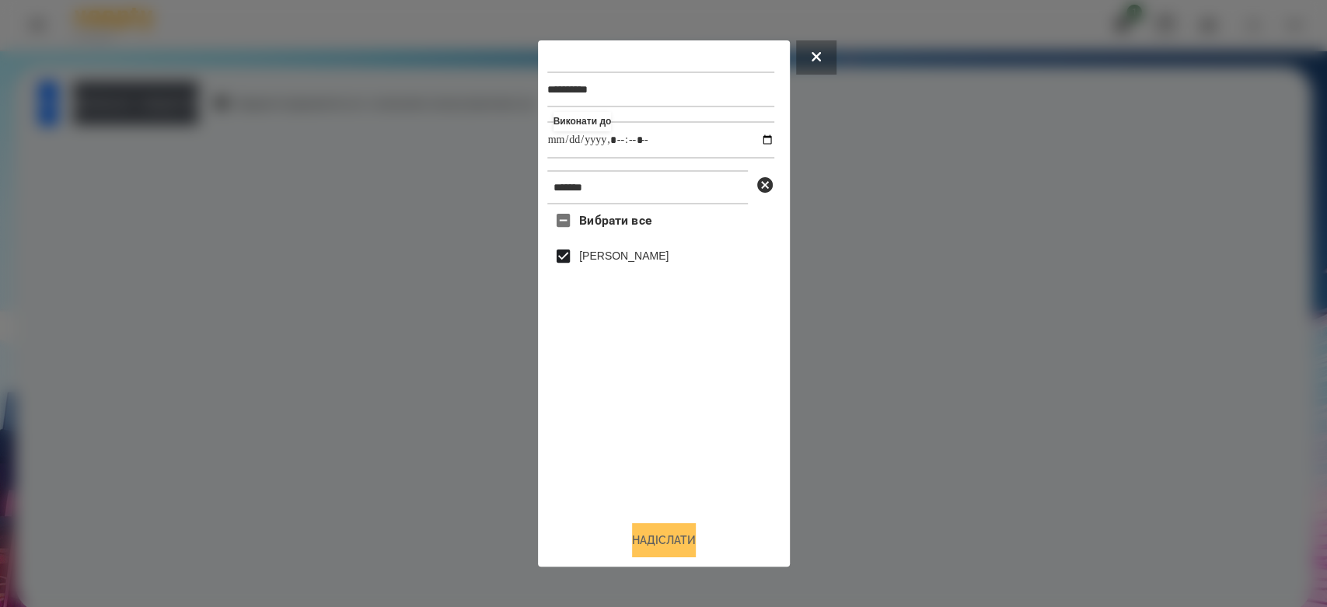
click at [679, 535] on button "Надіслати" at bounding box center [664, 540] width 64 height 34
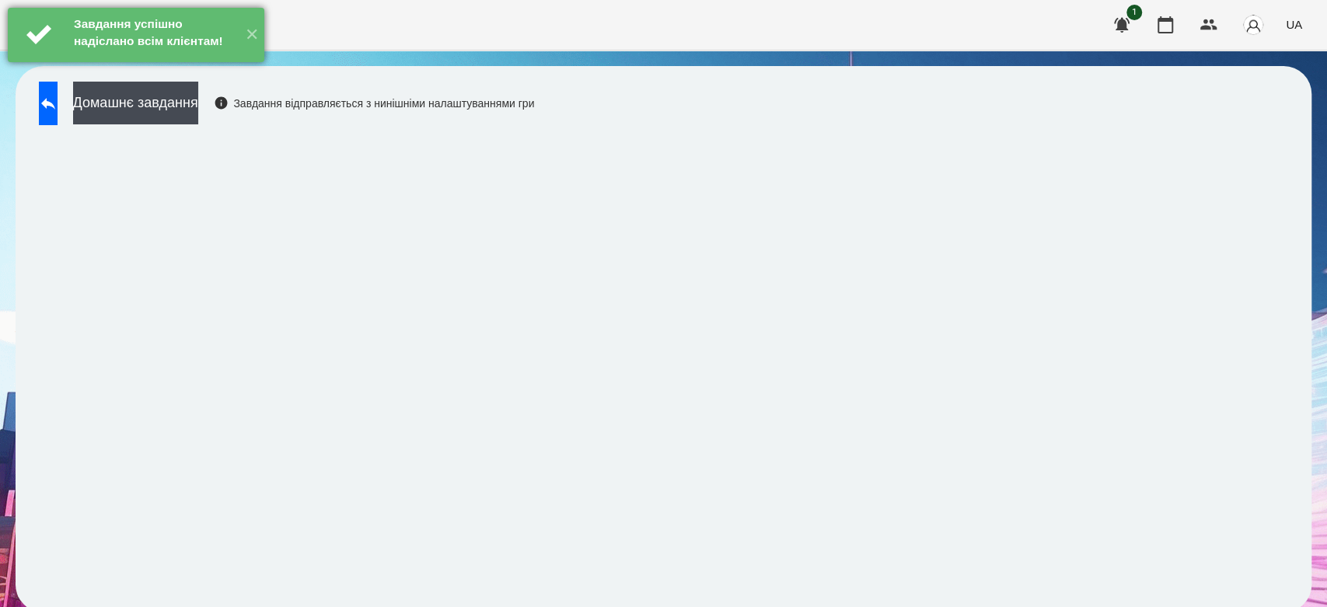
click at [44, 62] on div at bounding box center [39, 35] width 62 height 54
click at [58, 116] on button at bounding box center [48, 104] width 19 height 44
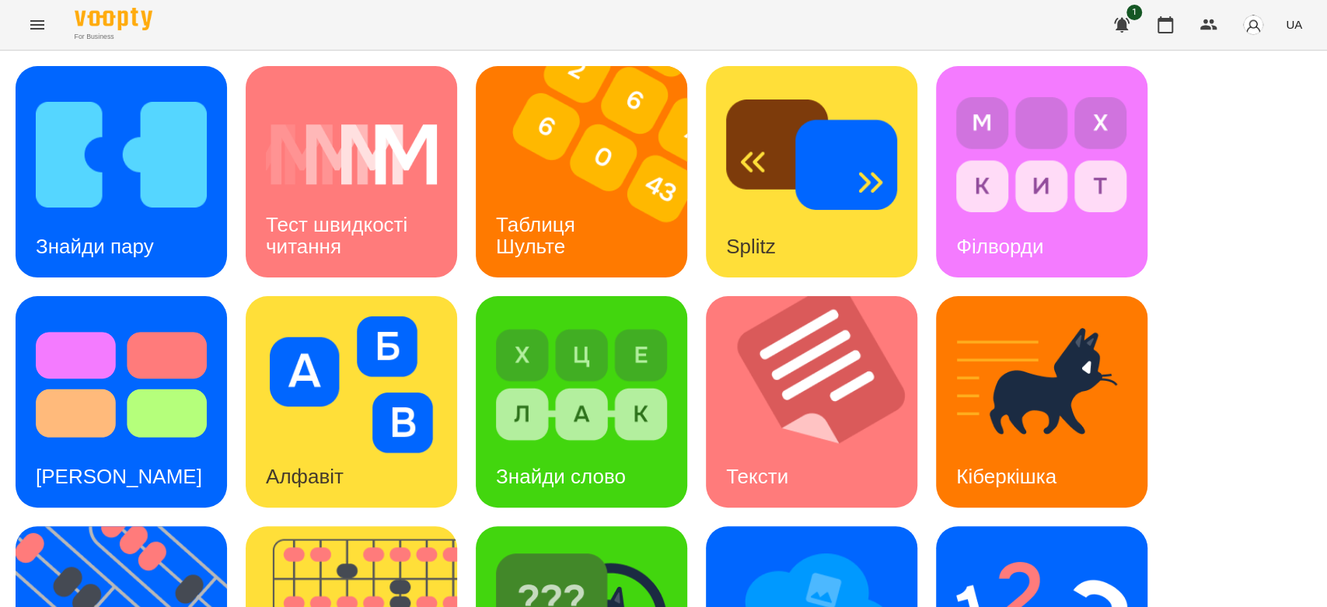
scroll to position [375, 0]
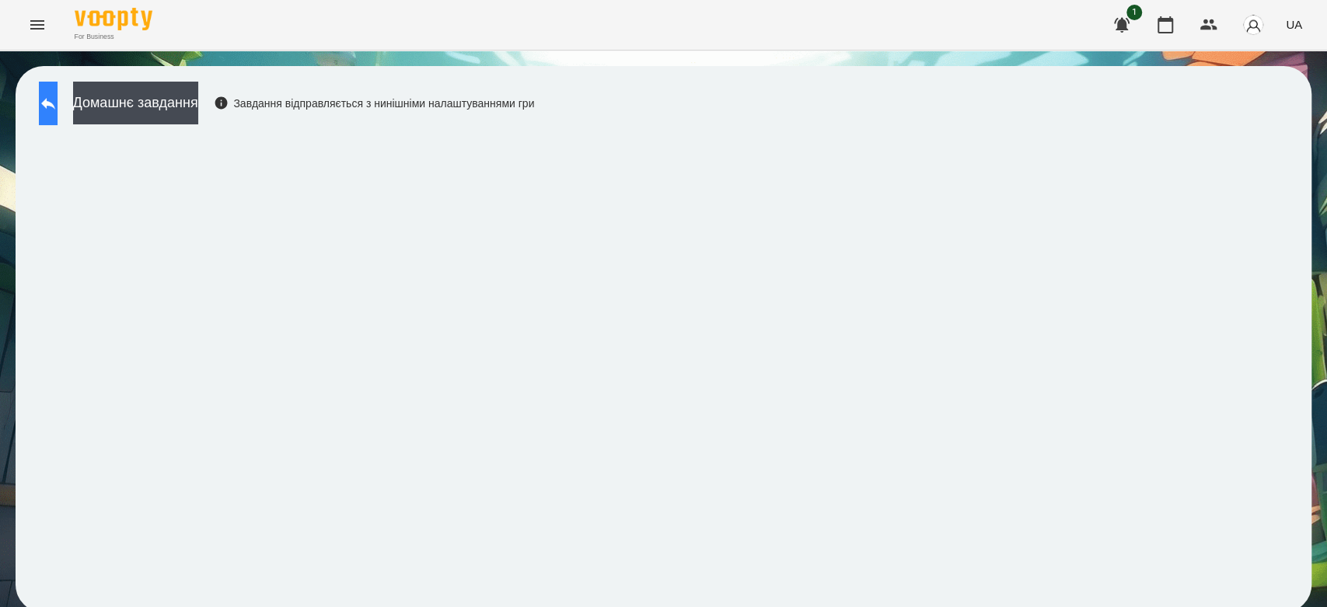
click at [58, 107] on icon at bounding box center [48, 103] width 19 height 19
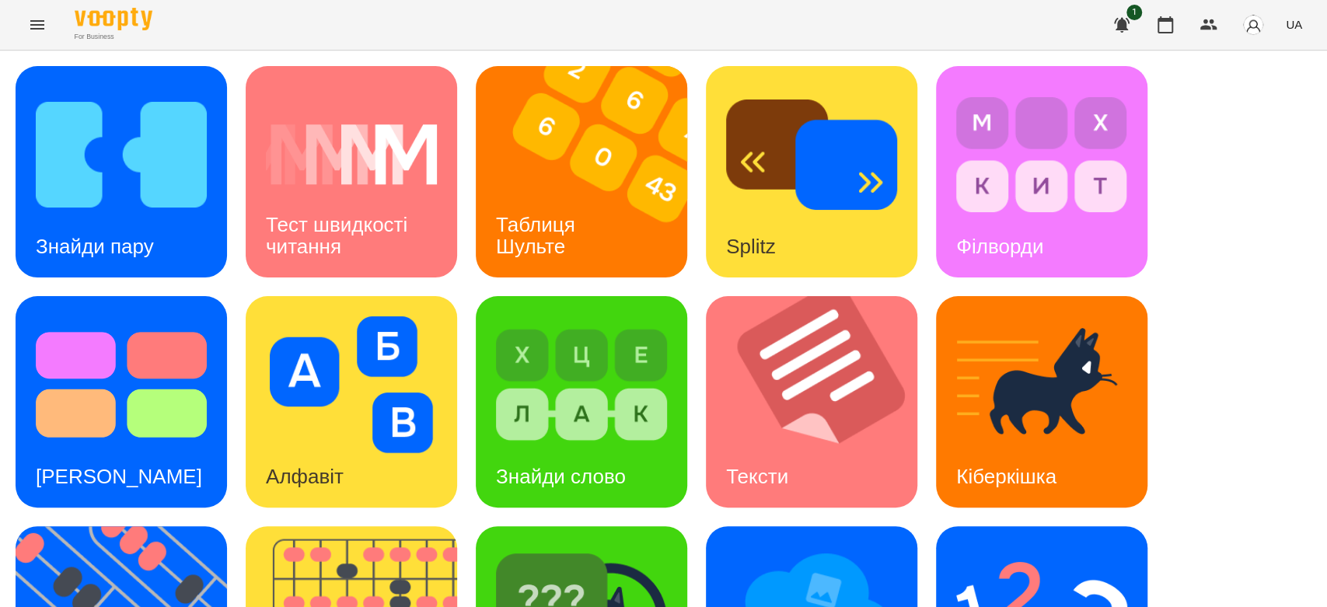
scroll to position [375, 0]
click at [996, 547] on img at bounding box center [1041, 615] width 171 height 137
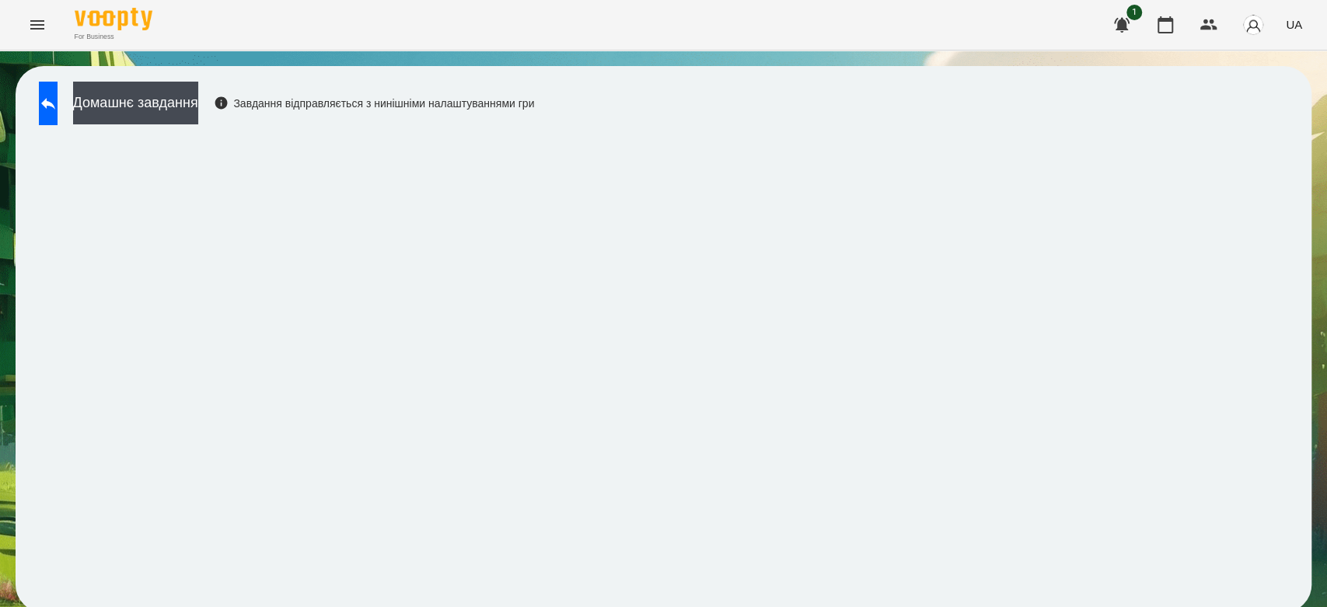
scroll to position [5, 0]
click at [155, 107] on button "Домашнє завдання" at bounding box center [135, 103] width 125 height 43
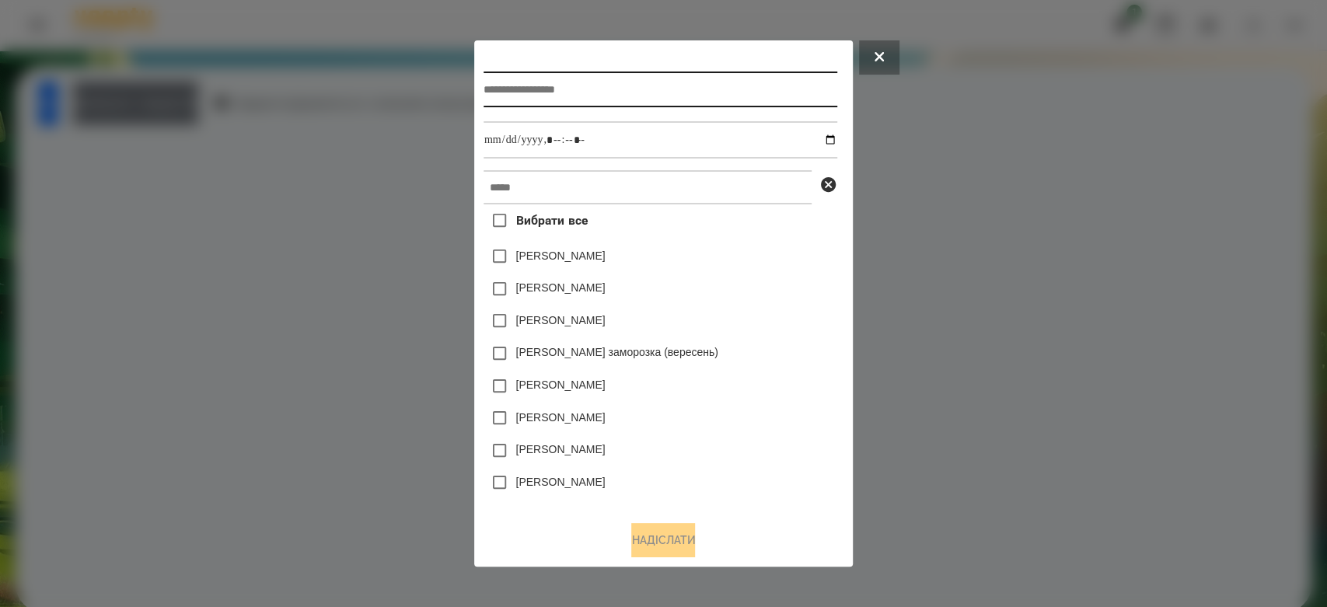
click at [704, 98] on input "text" at bounding box center [661, 90] width 354 height 36
type input "**********"
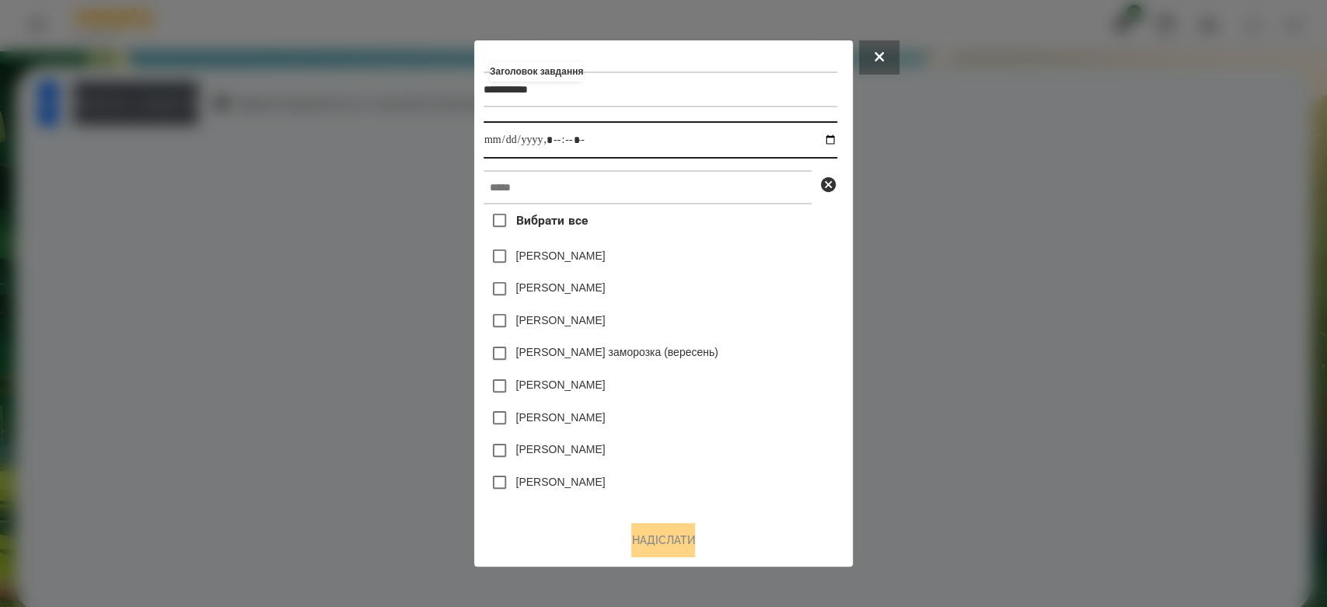
click at [835, 134] on input "datetime-local" at bounding box center [661, 139] width 354 height 37
type input "**********"
drag, startPoint x: 795, startPoint y: 285, endPoint x: 787, endPoint y: 268, distance: 18.8
click at [795, 285] on div "[PERSON_NAME]" at bounding box center [661, 289] width 354 height 33
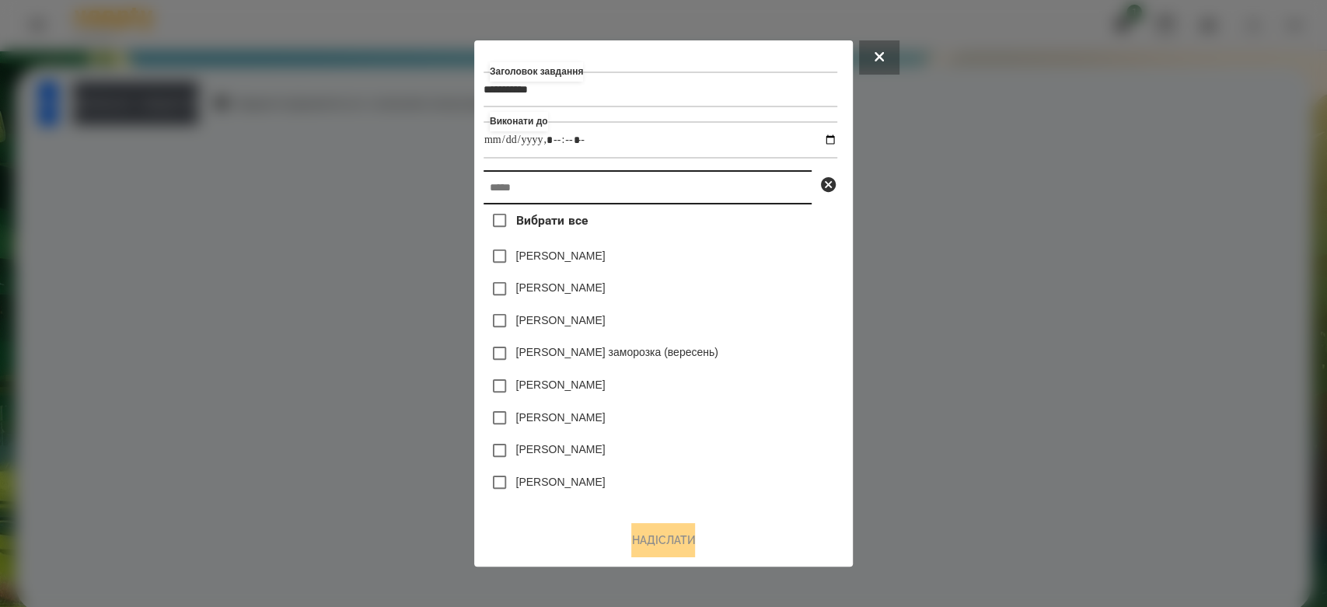
click at [752, 201] on input "text" at bounding box center [648, 187] width 328 height 34
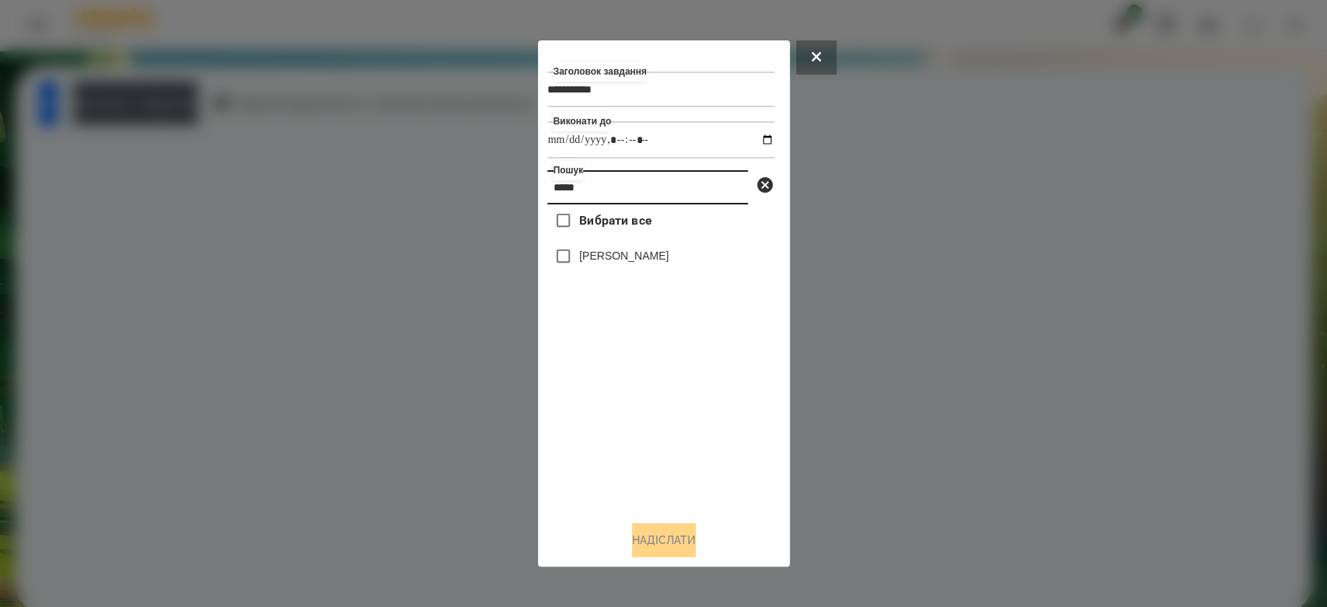
type input "*****"
click at [616, 256] on label "[PERSON_NAME]" at bounding box center [623, 256] width 89 height 16
click at [647, 530] on button "Надіслати" at bounding box center [664, 540] width 64 height 34
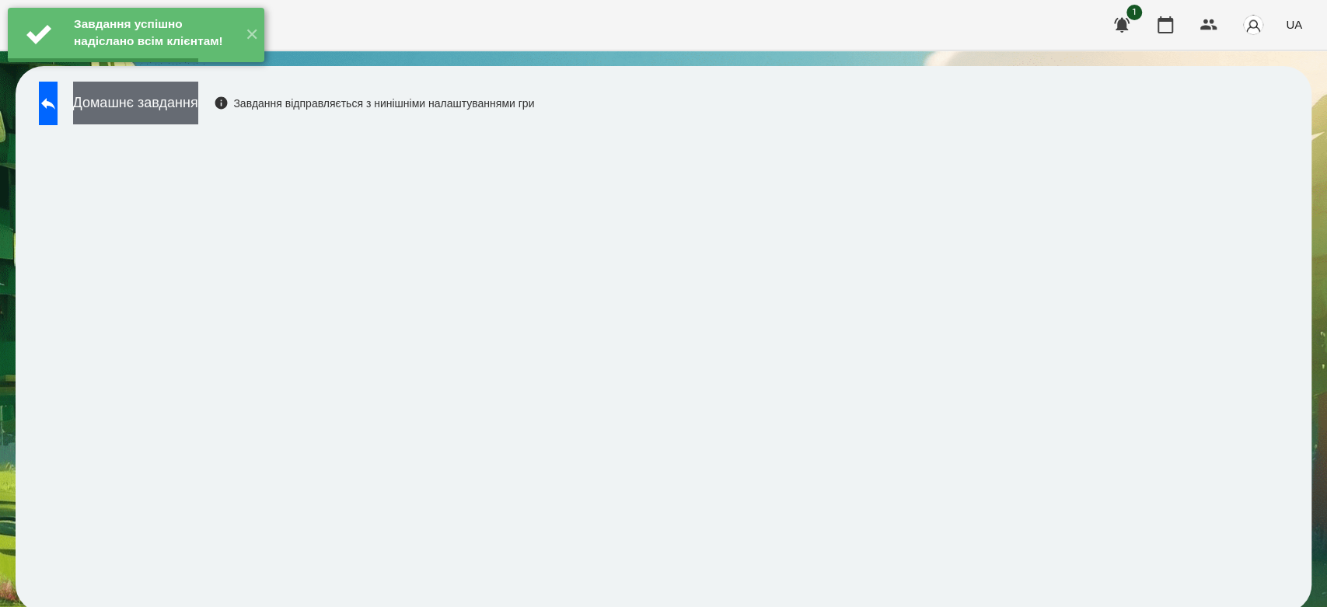
click at [117, 99] on button "Домашнє завдання" at bounding box center [135, 103] width 125 height 43
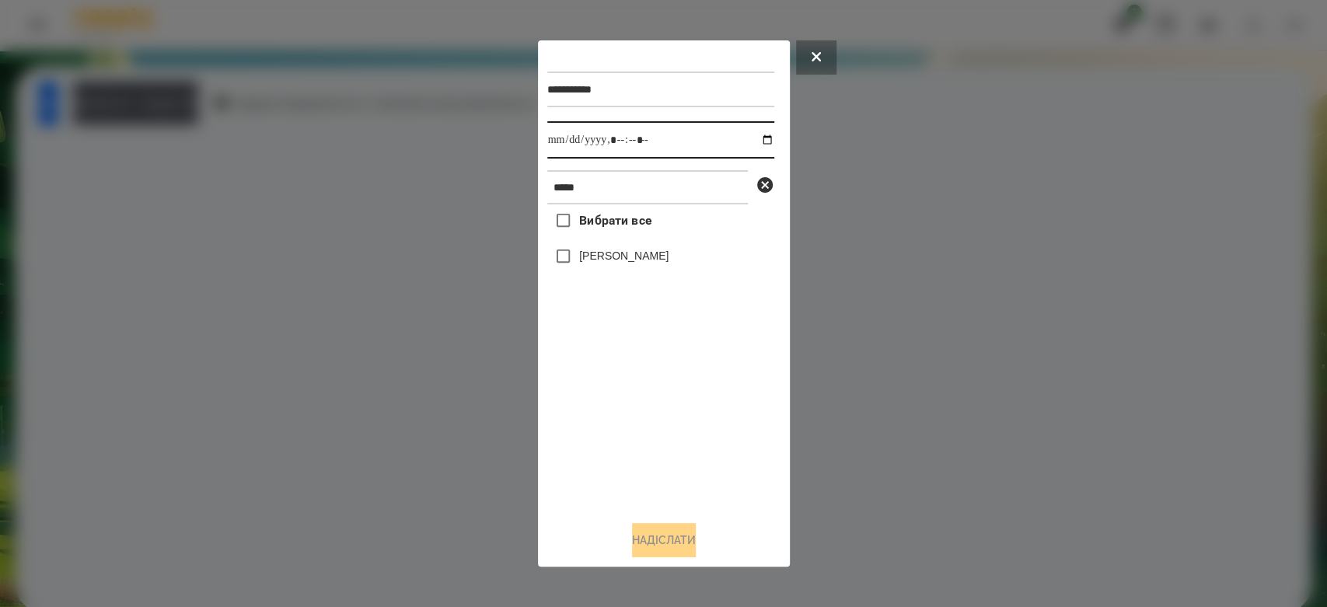
drag, startPoint x: 753, startPoint y: 138, endPoint x: 728, endPoint y: 157, distance: 31.1
click at [753, 138] on input "datetime-local" at bounding box center [660, 139] width 227 height 37
type input "**********"
click at [679, 435] on div "Вибрати все [PERSON_NAME]" at bounding box center [660, 356] width 227 height 304
click at [641, 260] on label "[PERSON_NAME]" at bounding box center [623, 256] width 89 height 16
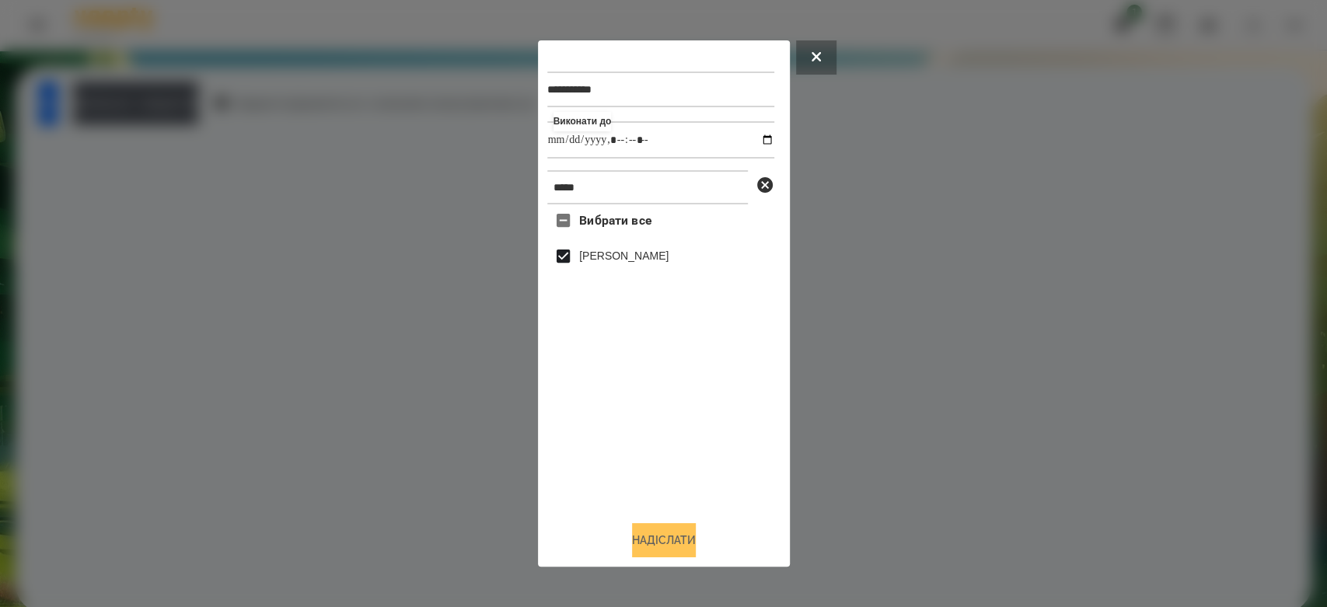
click at [683, 550] on button "Надіслати" at bounding box center [664, 540] width 64 height 34
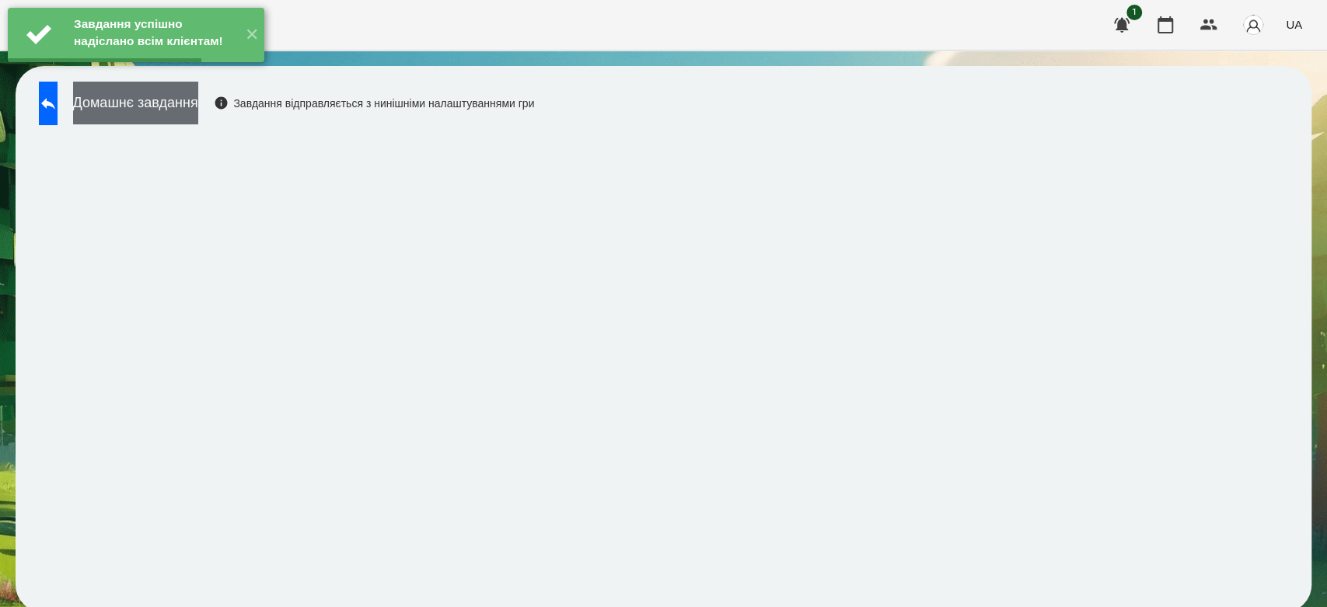
click at [138, 97] on button "Домашнє завдання" at bounding box center [135, 103] width 125 height 43
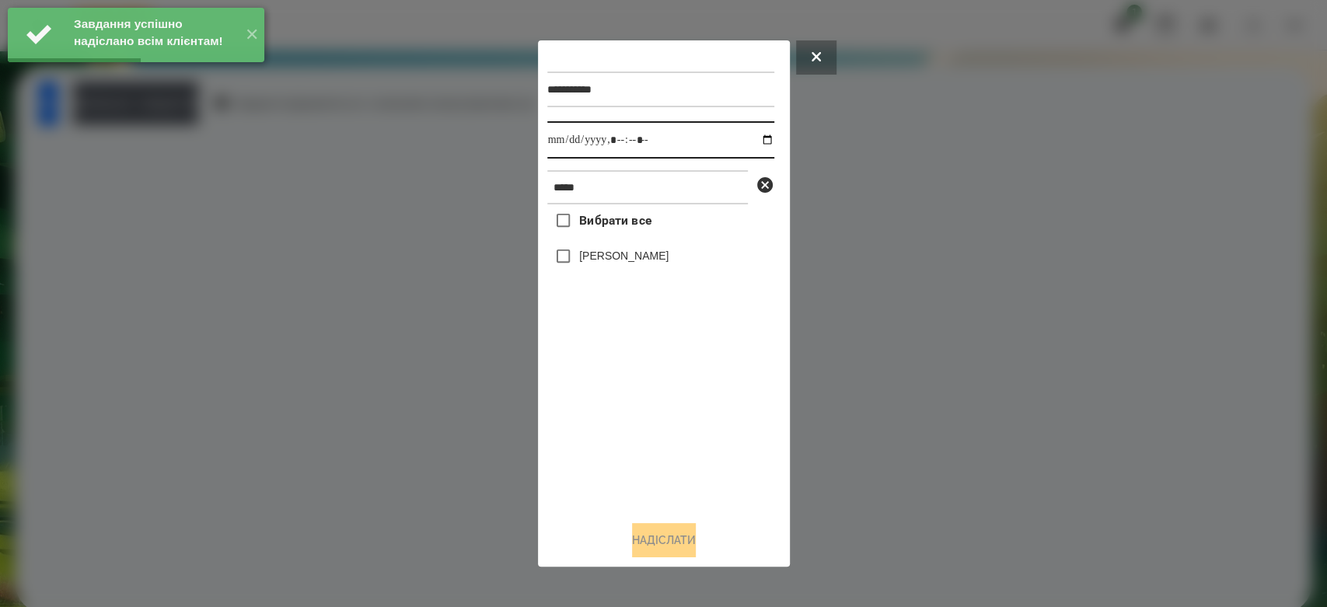
click at [750, 141] on input "datetime-local" at bounding box center [660, 139] width 227 height 37
type input "**********"
click at [684, 436] on div "Вибрати все [PERSON_NAME]" at bounding box center [660, 356] width 227 height 304
click at [637, 270] on div "[PERSON_NAME]" at bounding box center [660, 256] width 227 height 33
click at [630, 260] on label "[PERSON_NAME]" at bounding box center [623, 256] width 89 height 16
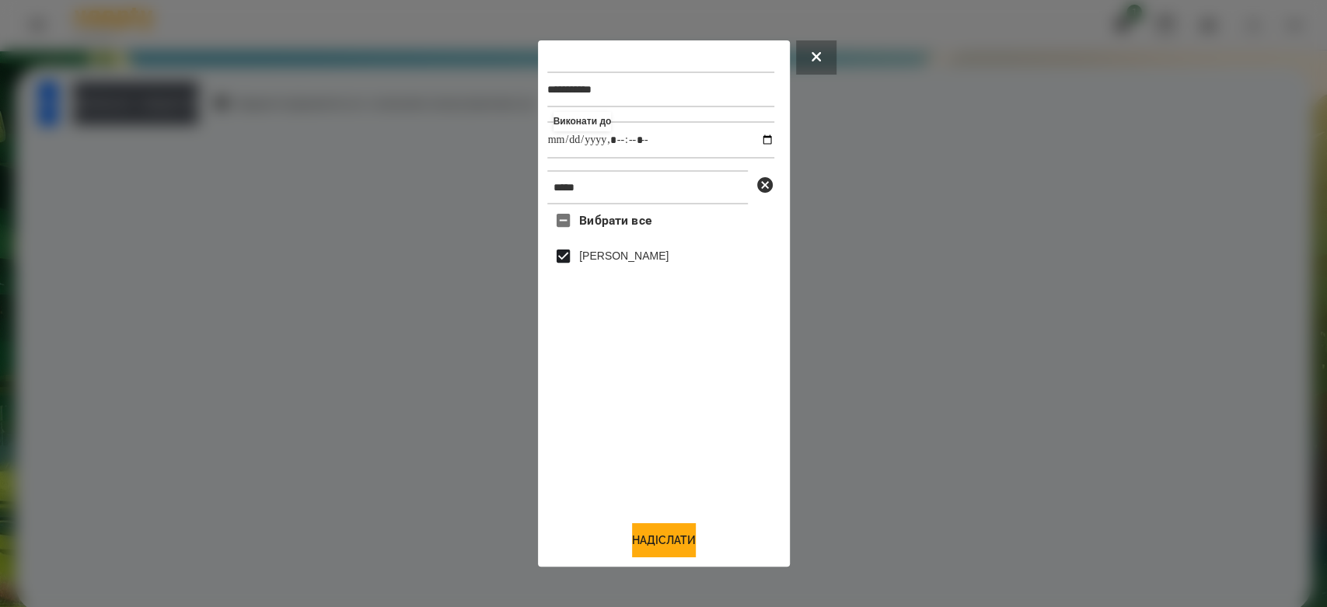
click at [692, 546] on button "Надіслати" at bounding box center [664, 540] width 64 height 34
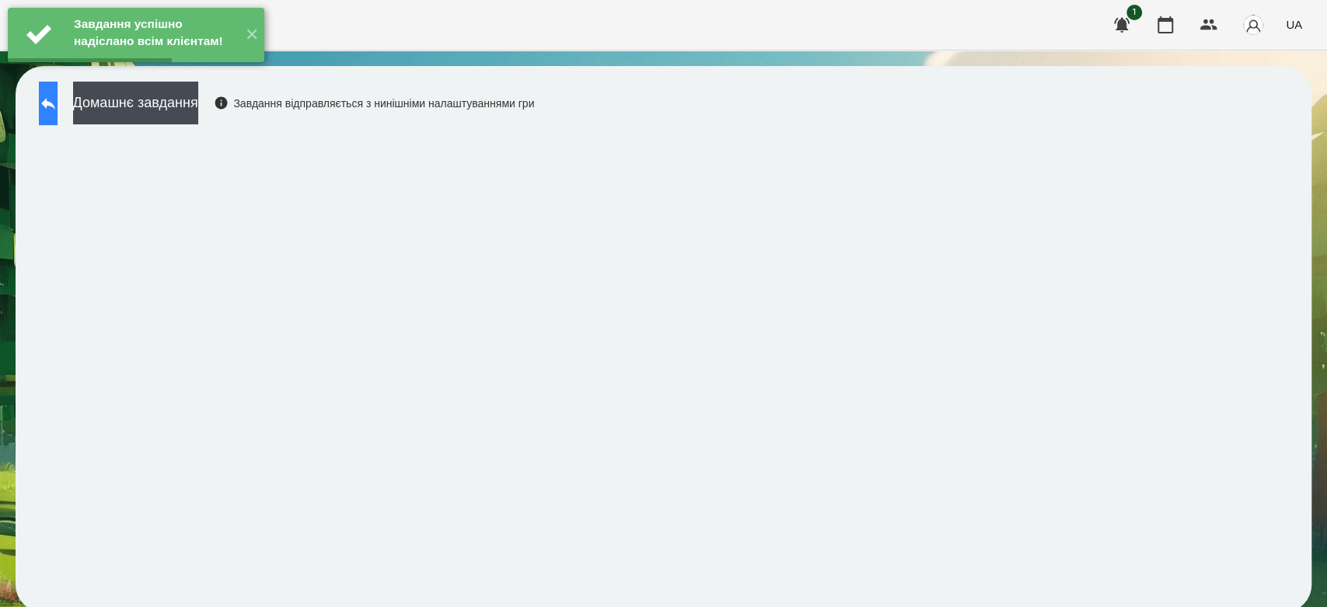
click at [58, 108] on button at bounding box center [48, 104] width 19 height 44
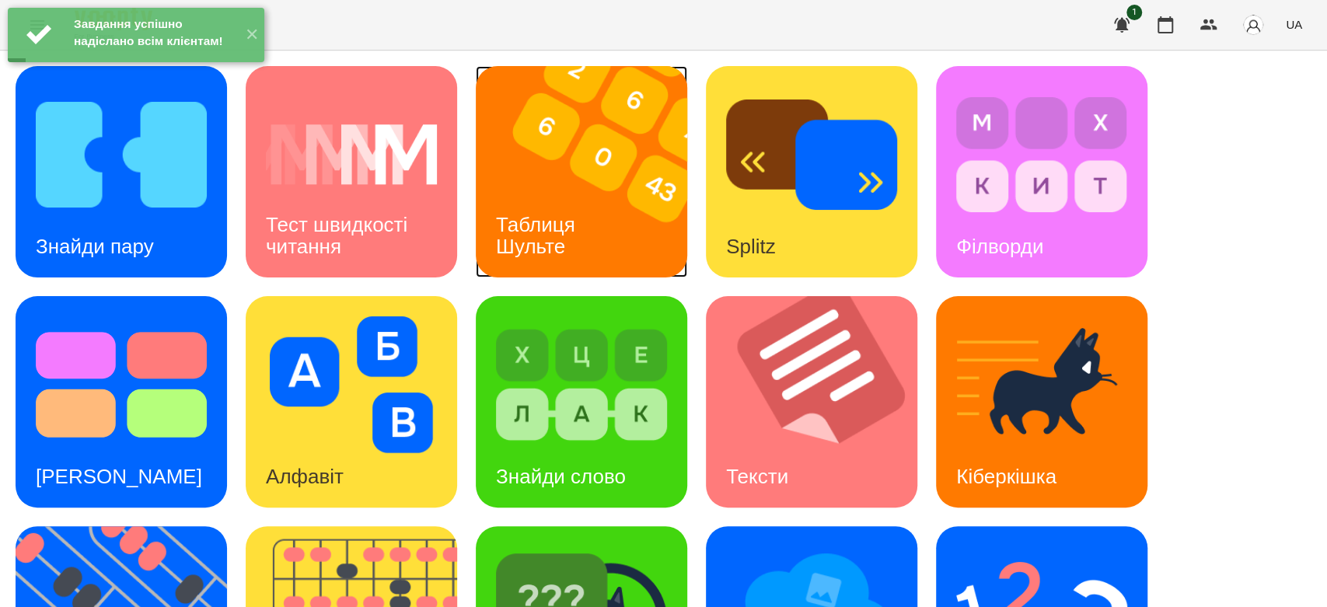
click at [616, 235] on img at bounding box center [591, 171] width 231 height 211
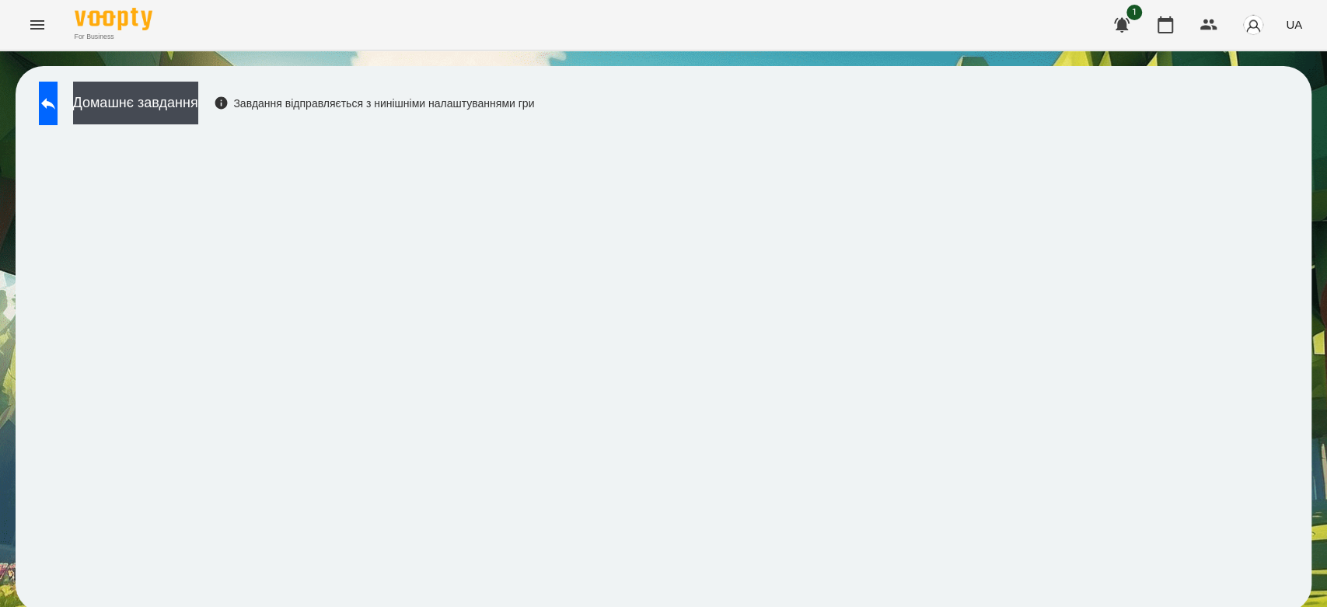
drag, startPoint x: 632, startPoint y: 117, endPoint x: 634, endPoint y: 127, distance: 9.6
click at [534, 124] on div "Домашнє завдання Завдання відправляється з нинішніми налаштуваннями гри" at bounding box center [282, 107] width 503 height 51
click at [1154, 127] on div "Домашнє завдання Завдання відправляється з нинішніми налаштуваннями гри" at bounding box center [664, 339] width 1296 height 547
click at [836, 92] on div "Домашнє завдання Завдання відправляється з нинішніми налаштуваннями гри" at bounding box center [664, 339] width 1296 height 547
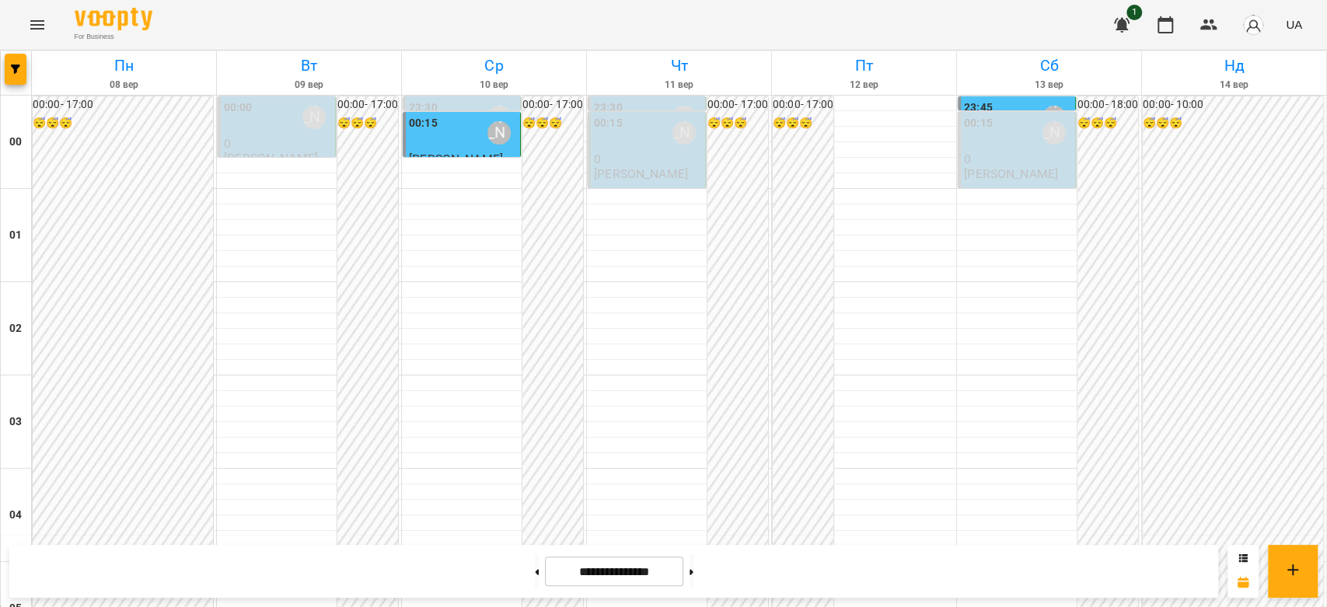
click at [41, 37] on button "Menu" at bounding box center [37, 24] width 37 height 37
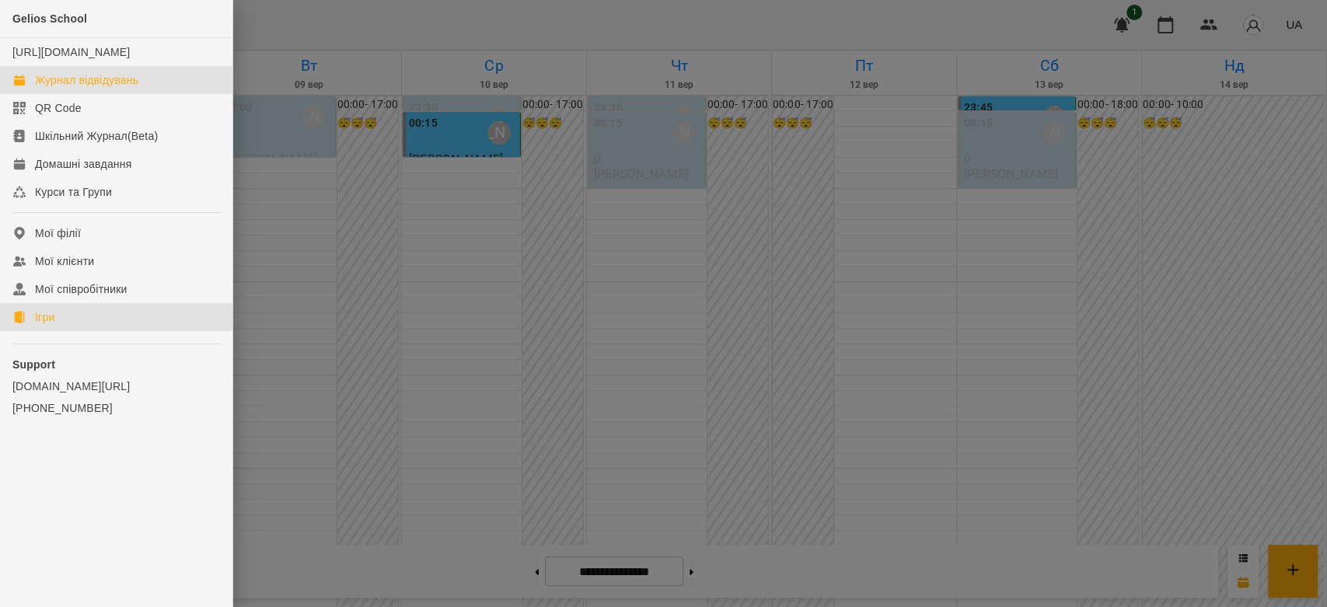
click at [51, 325] on div "Ігри" at bounding box center [44, 317] width 19 height 16
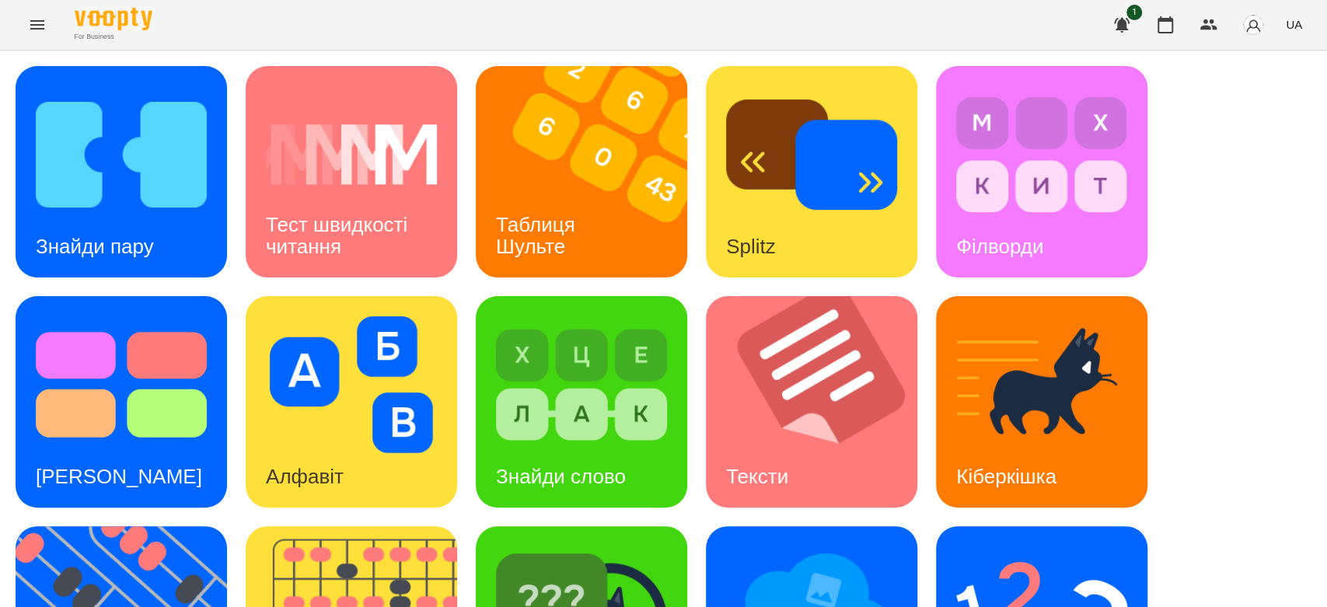
scroll to position [375, 0]
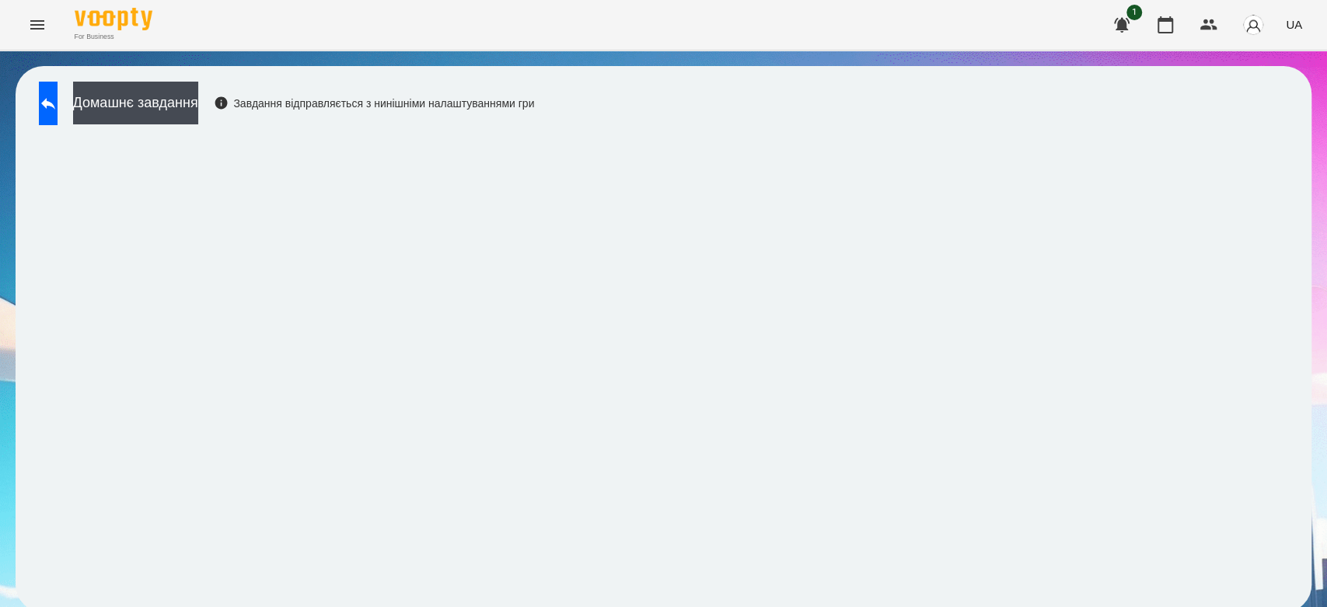
scroll to position [5, 0]
click at [198, 103] on button "Домашнє завдання" at bounding box center [135, 103] width 125 height 43
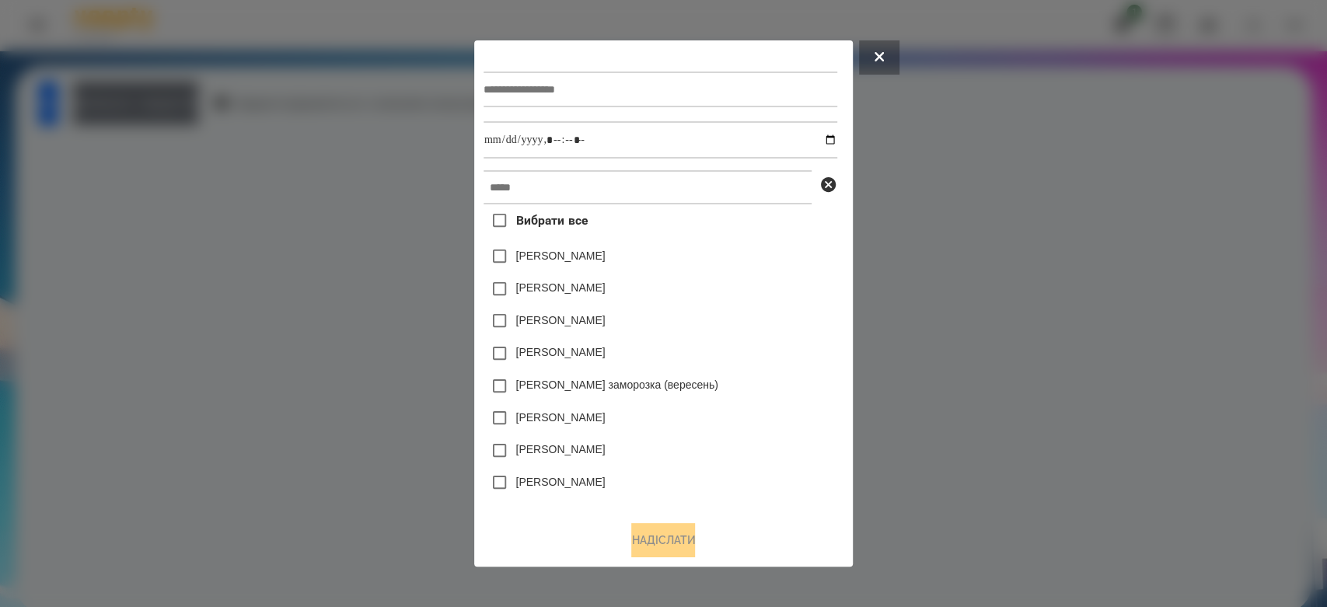
click at [672, 75] on input "text" at bounding box center [661, 90] width 354 height 36
type input "*********"
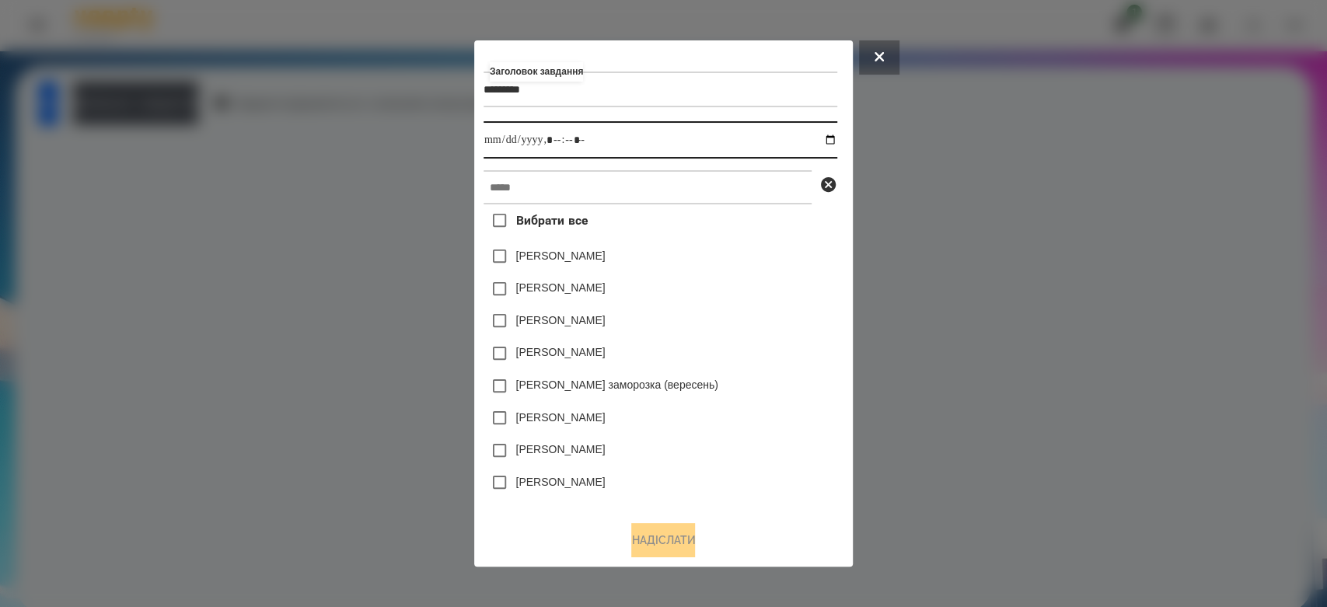
click at [837, 135] on input "datetime-local" at bounding box center [661, 139] width 354 height 37
type input "**********"
click at [771, 286] on div "[PERSON_NAME]" at bounding box center [661, 289] width 354 height 33
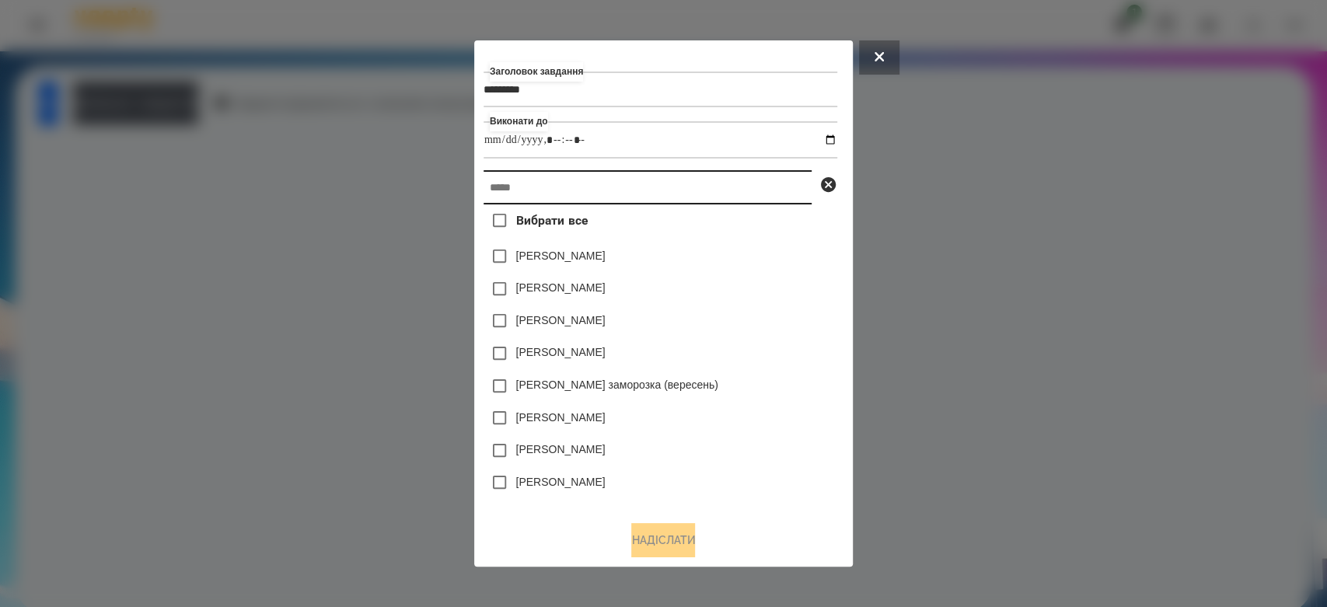
click at [727, 186] on input "text" at bounding box center [648, 187] width 328 height 34
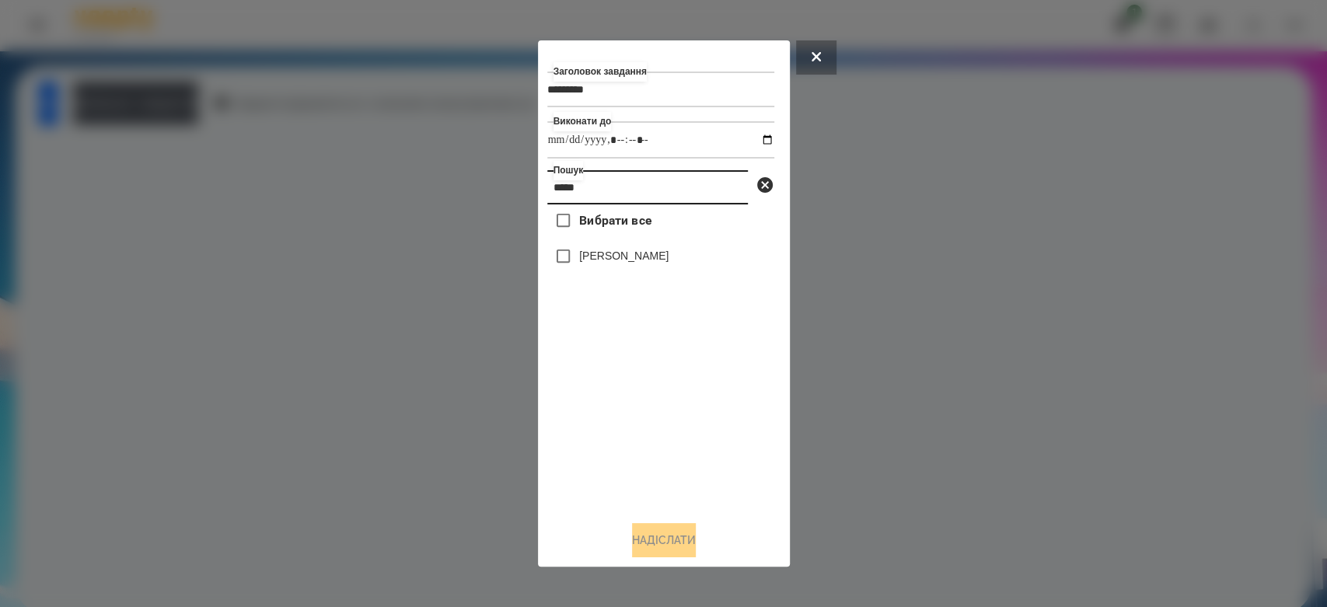
type input "*****"
click at [601, 251] on label "[PERSON_NAME]" at bounding box center [623, 256] width 89 height 16
click at [653, 542] on button "Надіслати" at bounding box center [664, 540] width 64 height 34
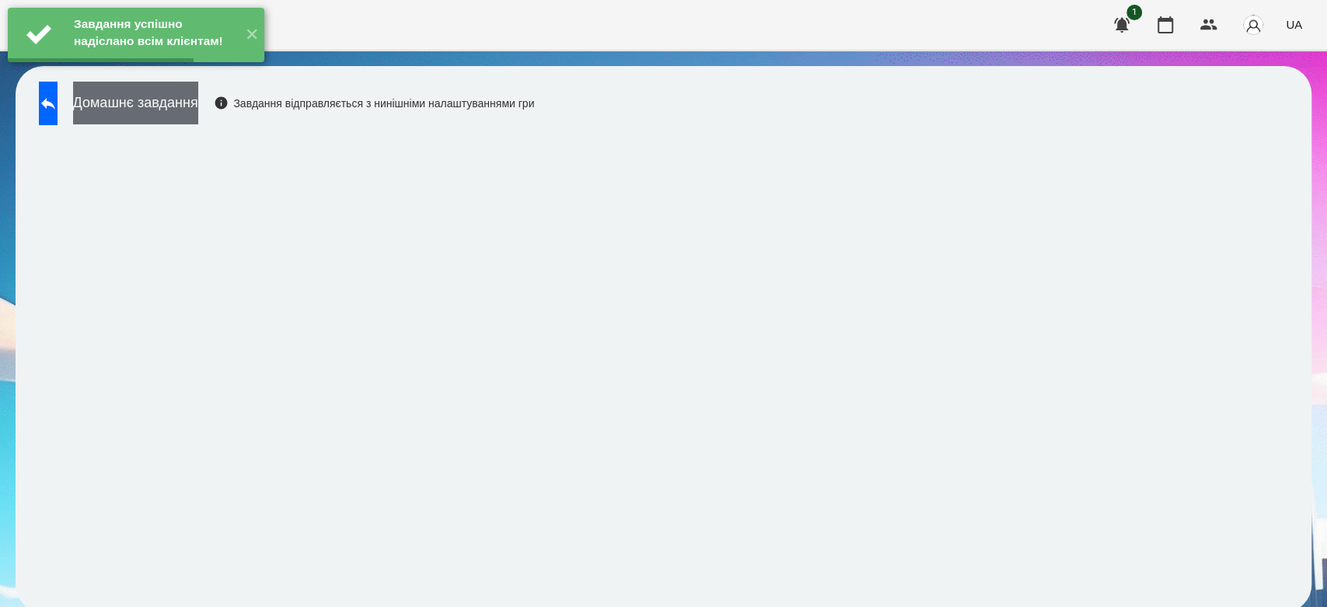
click at [198, 103] on button "Домашнє завдання" at bounding box center [135, 103] width 125 height 43
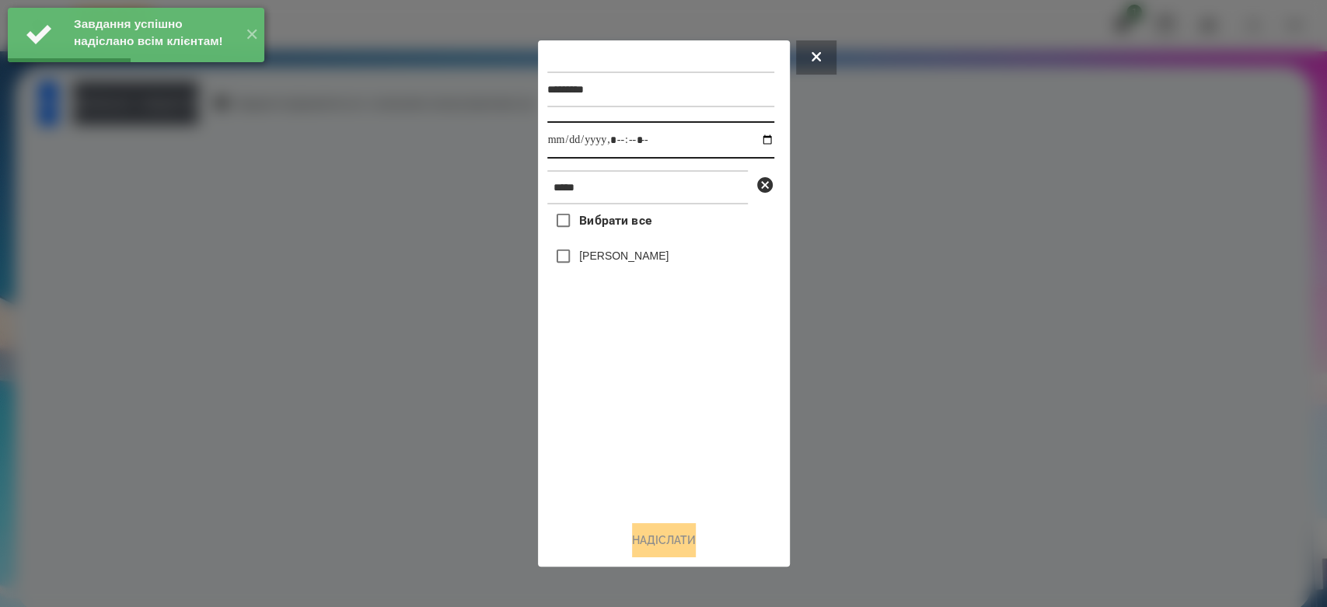
click at [749, 137] on input "datetime-local" at bounding box center [660, 139] width 227 height 37
type input "**********"
click at [666, 496] on div "Вибрати все [PERSON_NAME]" at bounding box center [660, 356] width 227 height 304
click at [642, 257] on label "[PERSON_NAME]" at bounding box center [623, 256] width 89 height 16
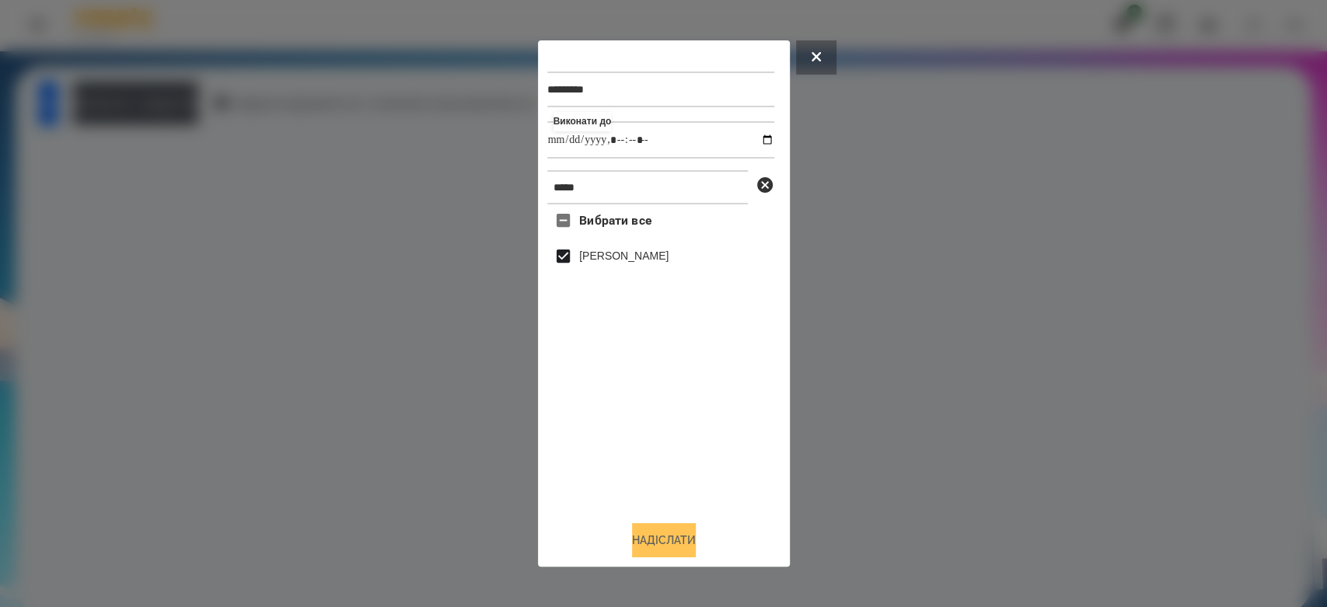
click at [669, 543] on button "Надіслати" at bounding box center [664, 540] width 64 height 34
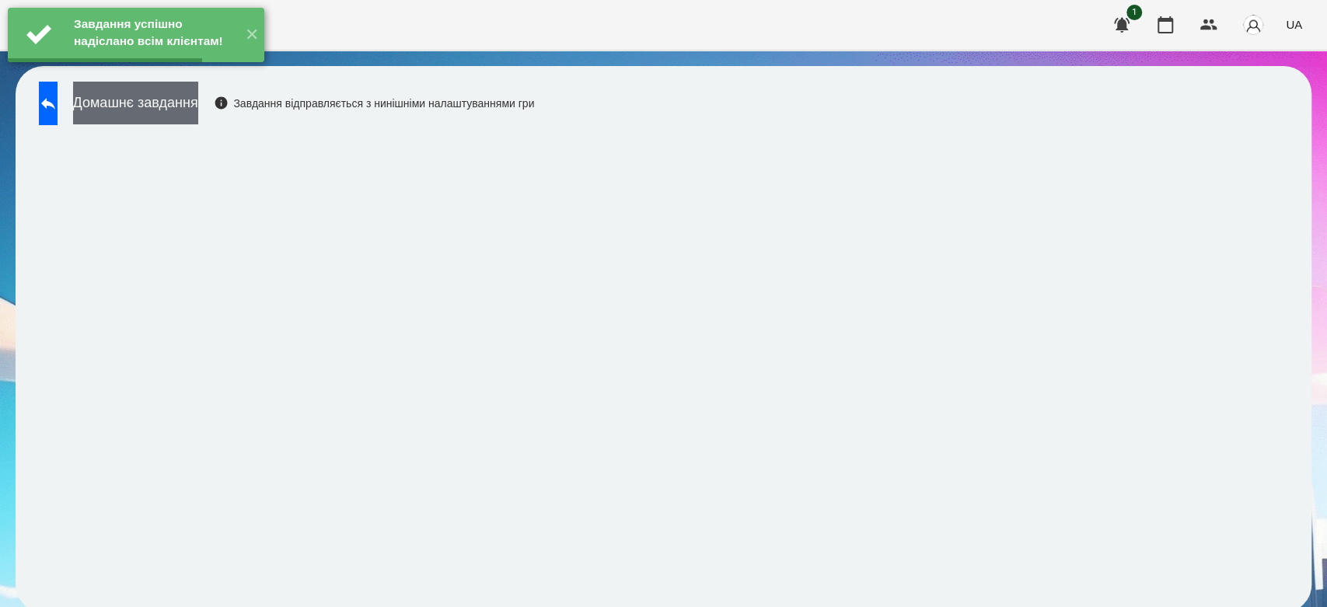
click at [198, 100] on button "Домашнє завдання" at bounding box center [135, 103] width 125 height 43
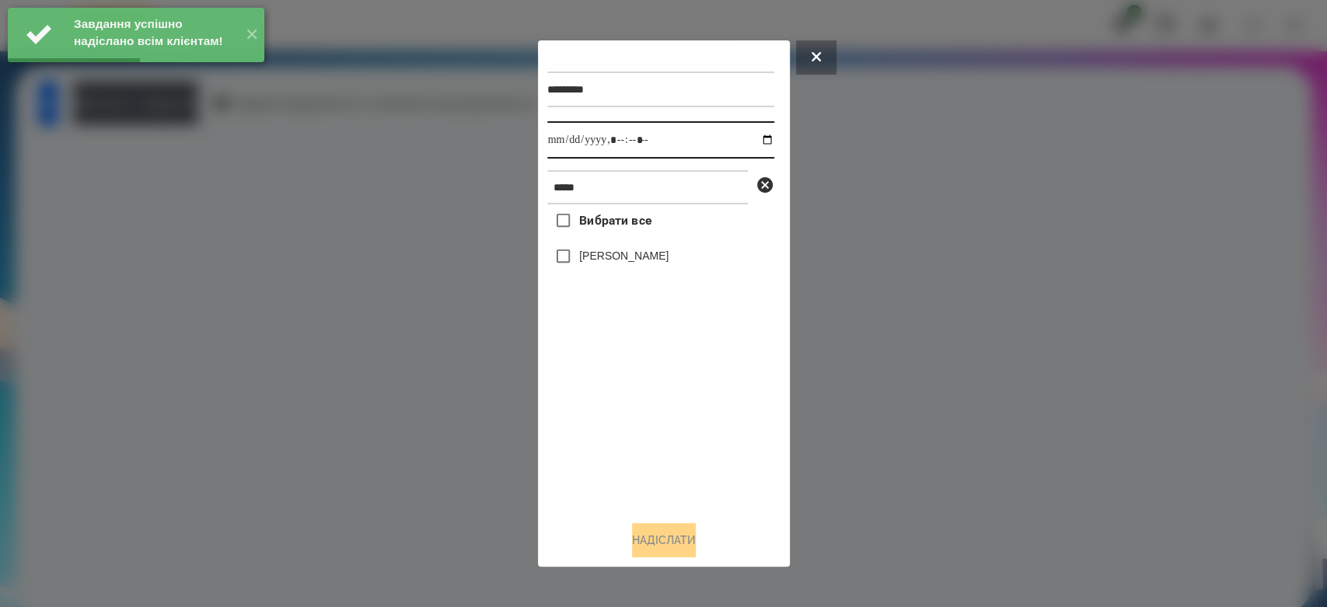
click at [751, 141] on input "datetime-local" at bounding box center [660, 139] width 227 height 37
type input "**********"
click at [692, 452] on div "Вибрати все [PERSON_NAME]" at bounding box center [660, 356] width 227 height 304
click at [611, 236] on label "Вибрати все" at bounding box center [599, 220] width 104 height 33
click at [673, 545] on button "Надіслати" at bounding box center [664, 540] width 64 height 34
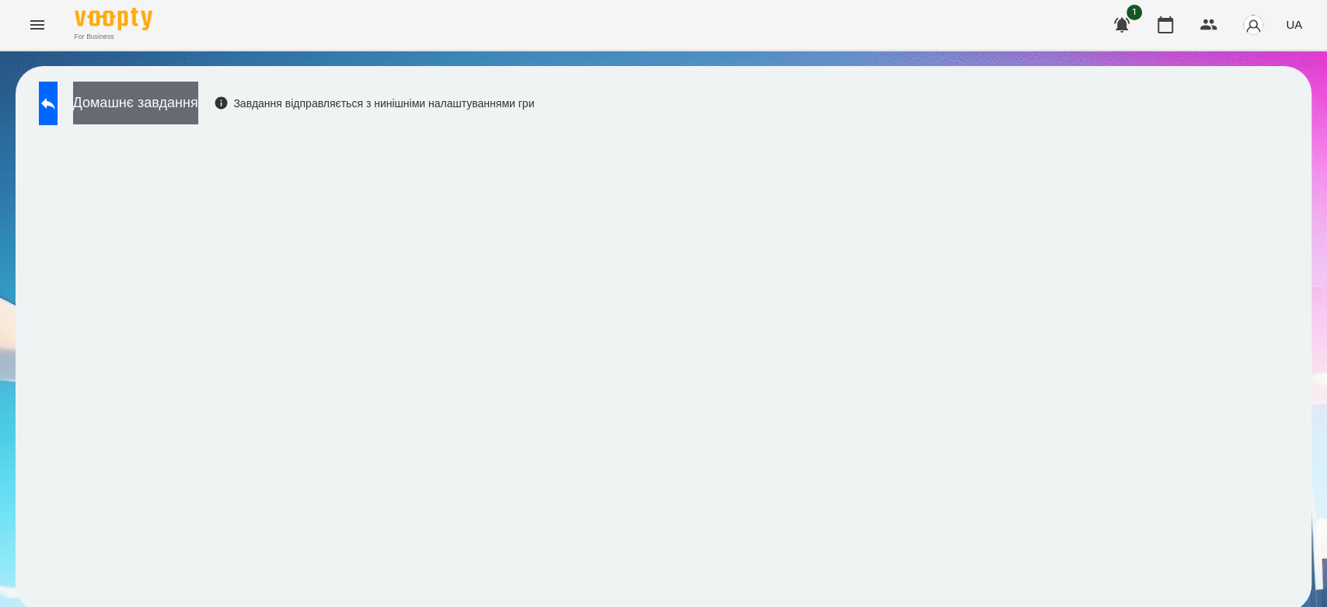
click at [198, 101] on button "Домашнє завдання" at bounding box center [135, 103] width 125 height 43
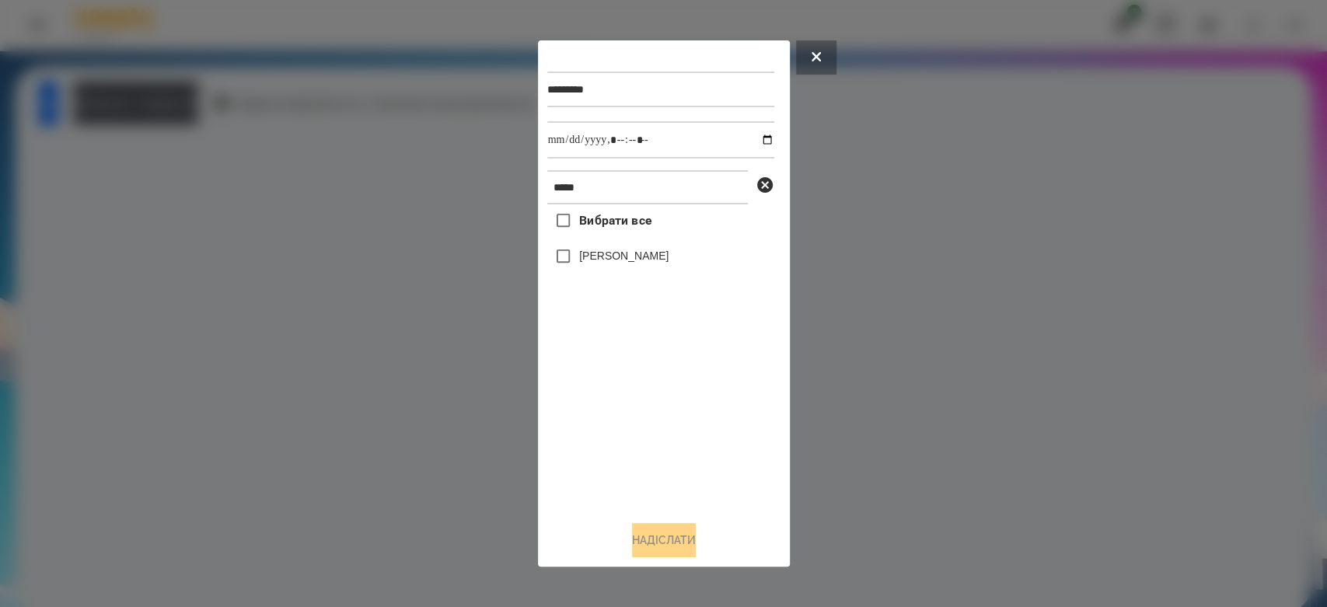
click at [611, 264] on label "[PERSON_NAME]" at bounding box center [623, 256] width 89 height 16
click at [674, 533] on button "Надіслати" at bounding box center [664, 540] width 64 height 34
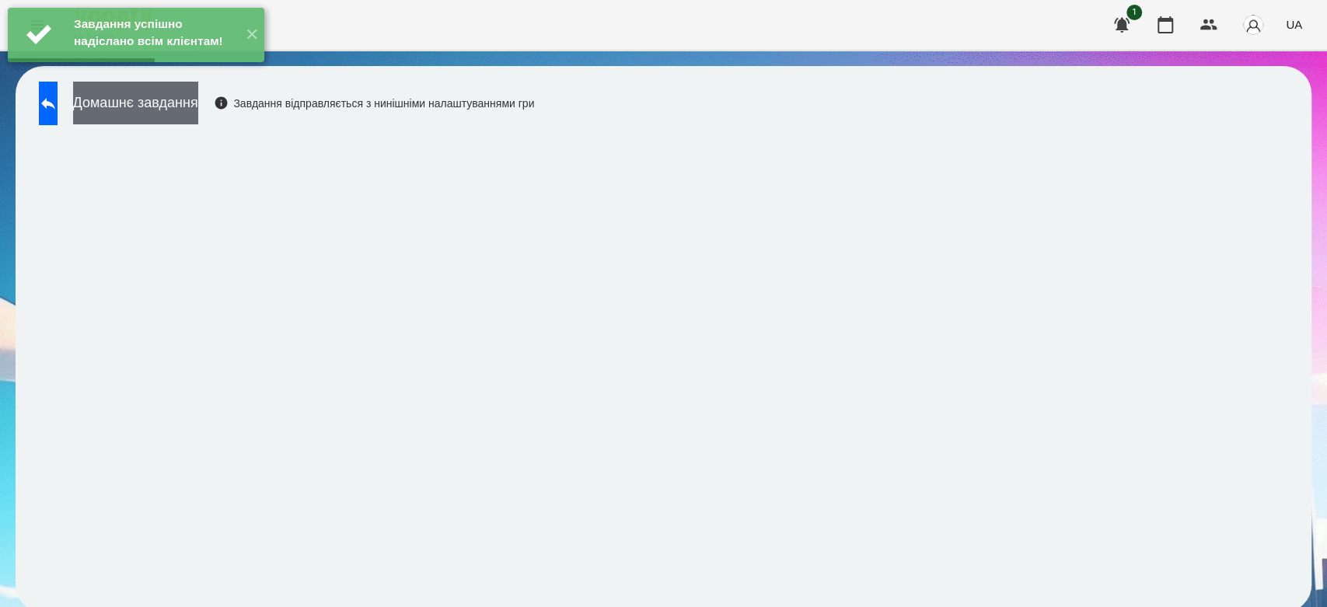
click at [198, 102] on button "Домашнє завдання" at bounding box center [135, 103] width 125 height 43
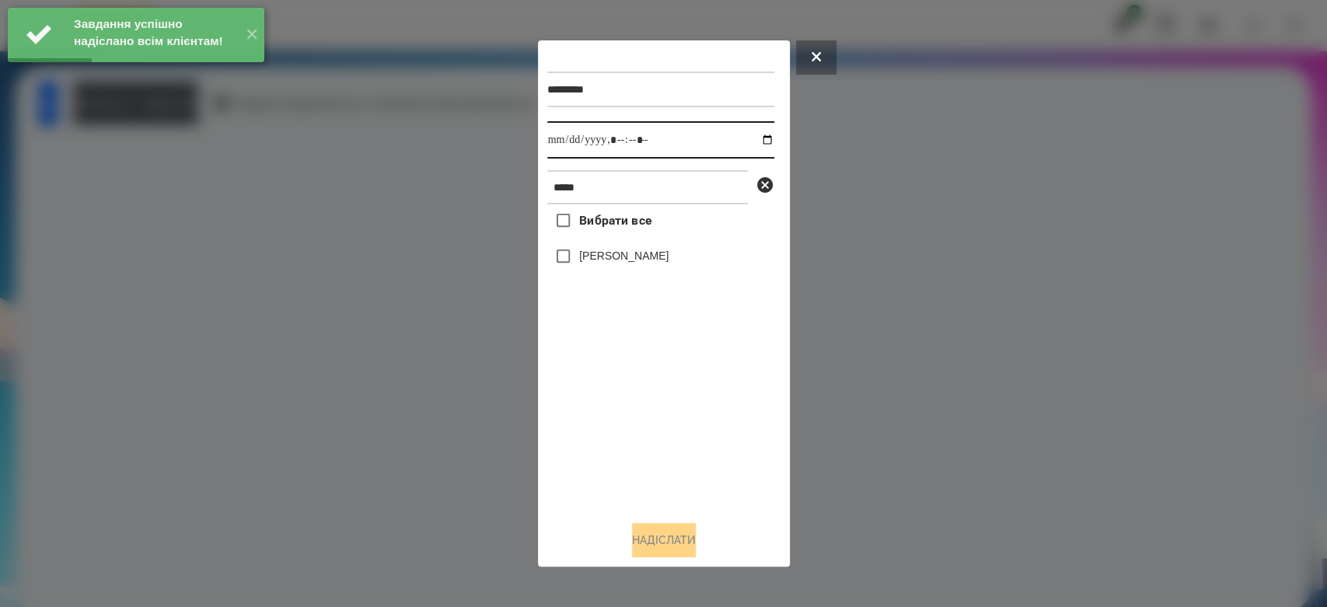
click at [751, 138] on input "datetime-local" at bounding box center [660, 139] width 227 height 37
type input "**********"
drag, startPoint x: 701, startPoint y: 477, endPoint x: 660, endPoint y: 384, distance: 102.0
click at [701, 477] on div "Вибрати все [PERSON_NAME]" at bounding box center [660, 356] width 227 height 304
click at [610, 254] on label "[PERSON_NAME]" at bounding box center [623, 256] width 89 height 16
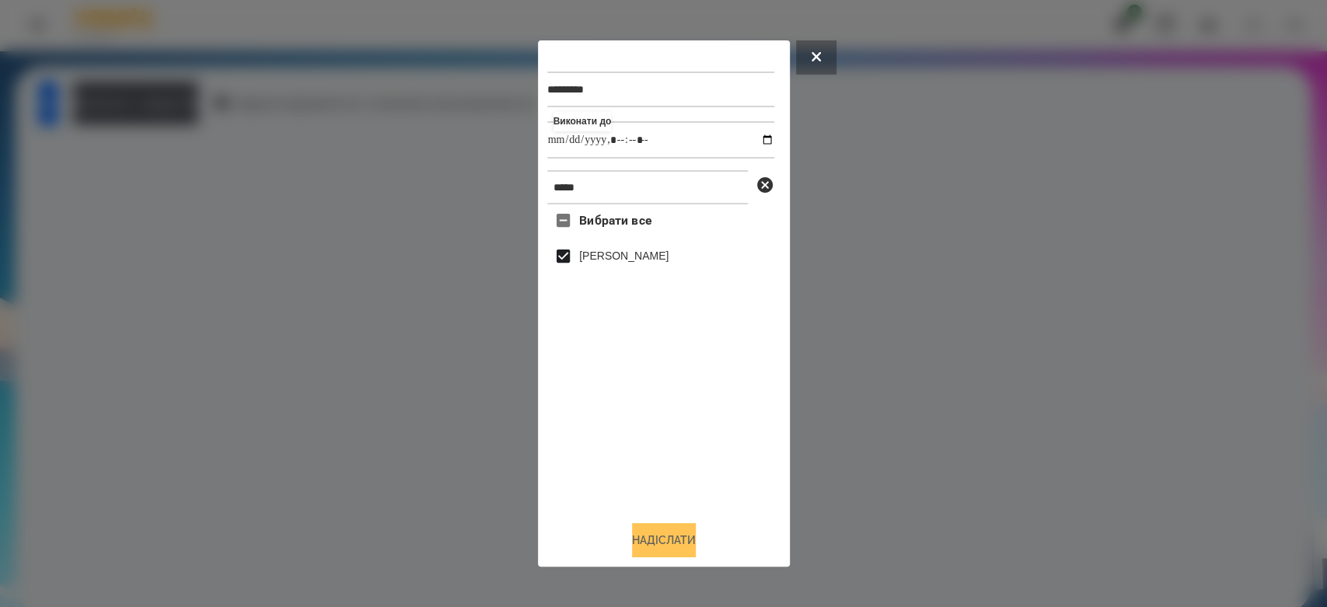
click at [669, 531] on button "Надіслати" at bounding box center [664, 540] width 64 height 34
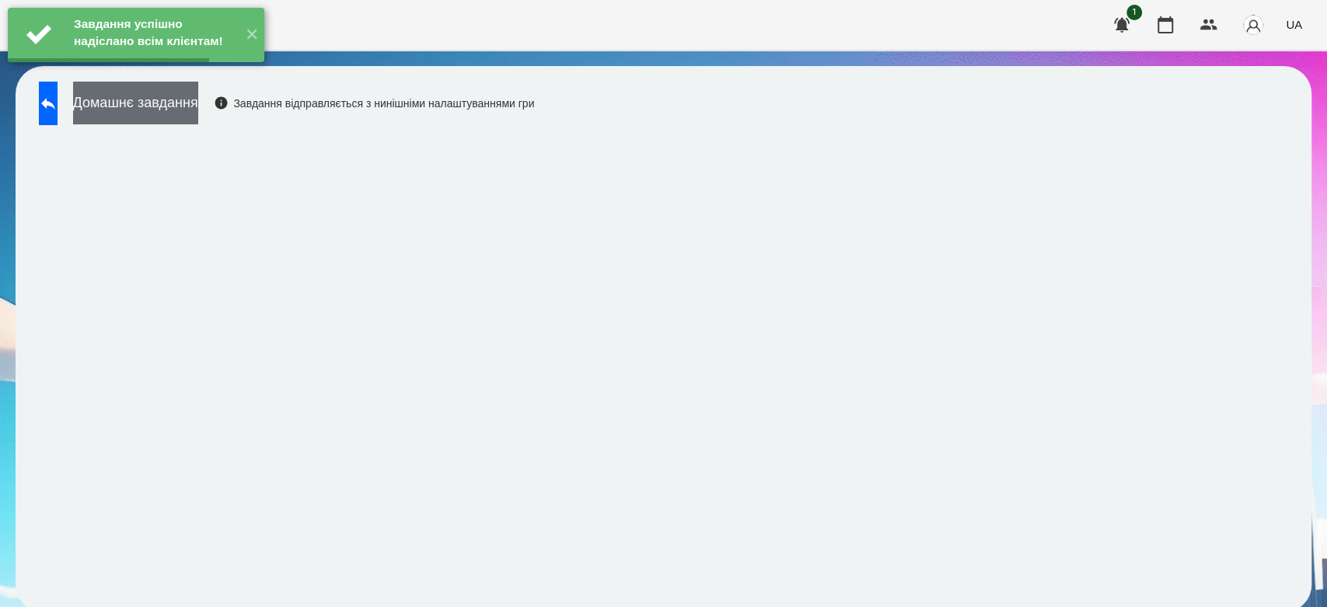
click at [198, 103] on button "Домашнє завдання" at bounding box center [135, 103] width 125 height 43
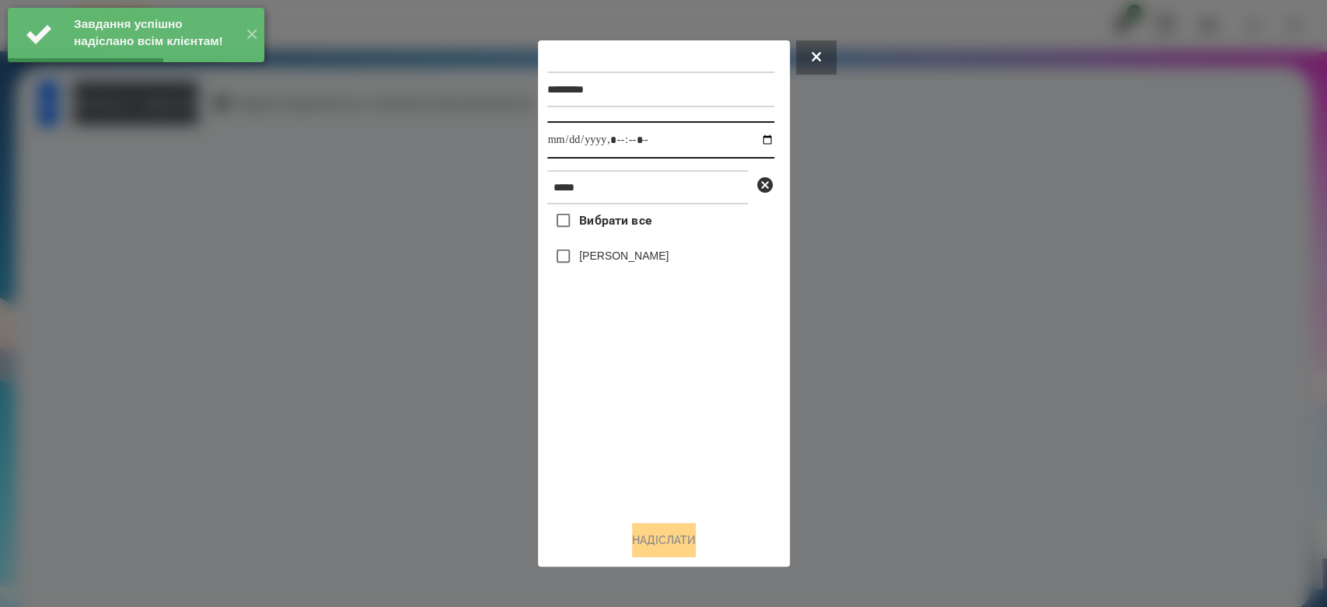
click at [757, 141] on input "datetime-local" at bounding box center [660, 139] width 227 height 37
type input "**********"
drag, startPoint x: 700, startPoint y: 449, endPoint x: 693, endPoint y: 433, distance: 17.8
click at [700, 449] on div "Вибрати все [PERSON_NAME]" at bounding box center [660, 356] width 227 height 304
click at [627, 263] on label "[PERSON_NAME]" at bounding box center [623, 256] width 89 height 16
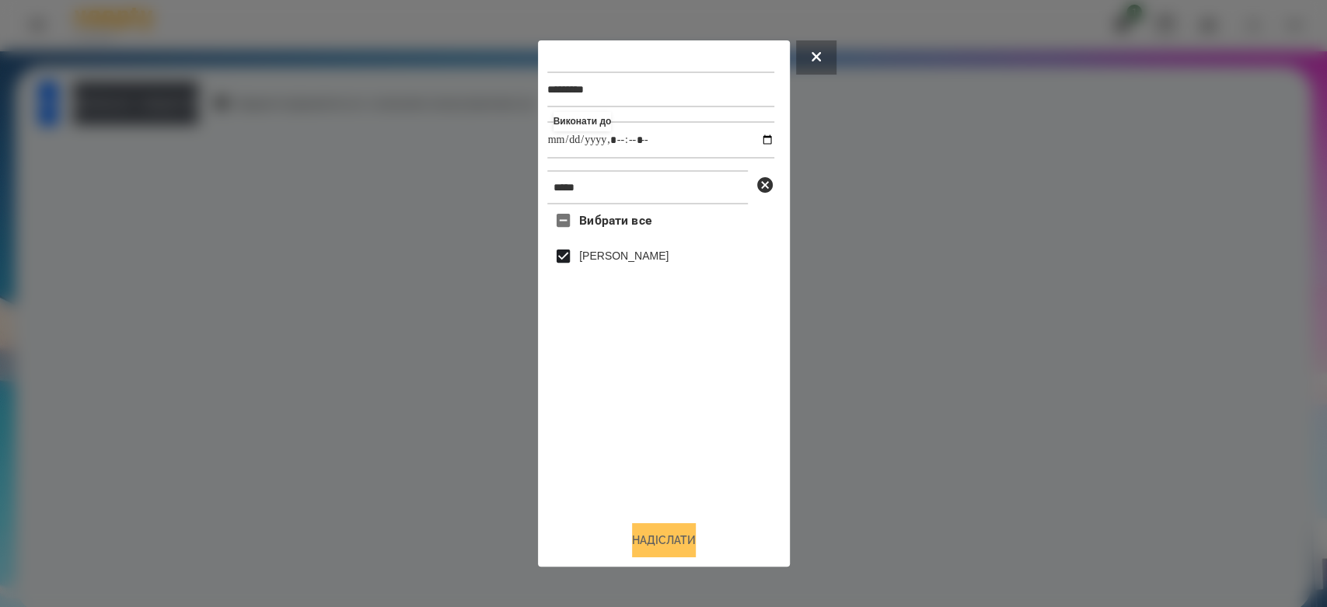
click at [666, 538] on button "Надіслати" at bounding box center [664, 540] width 64 height 34
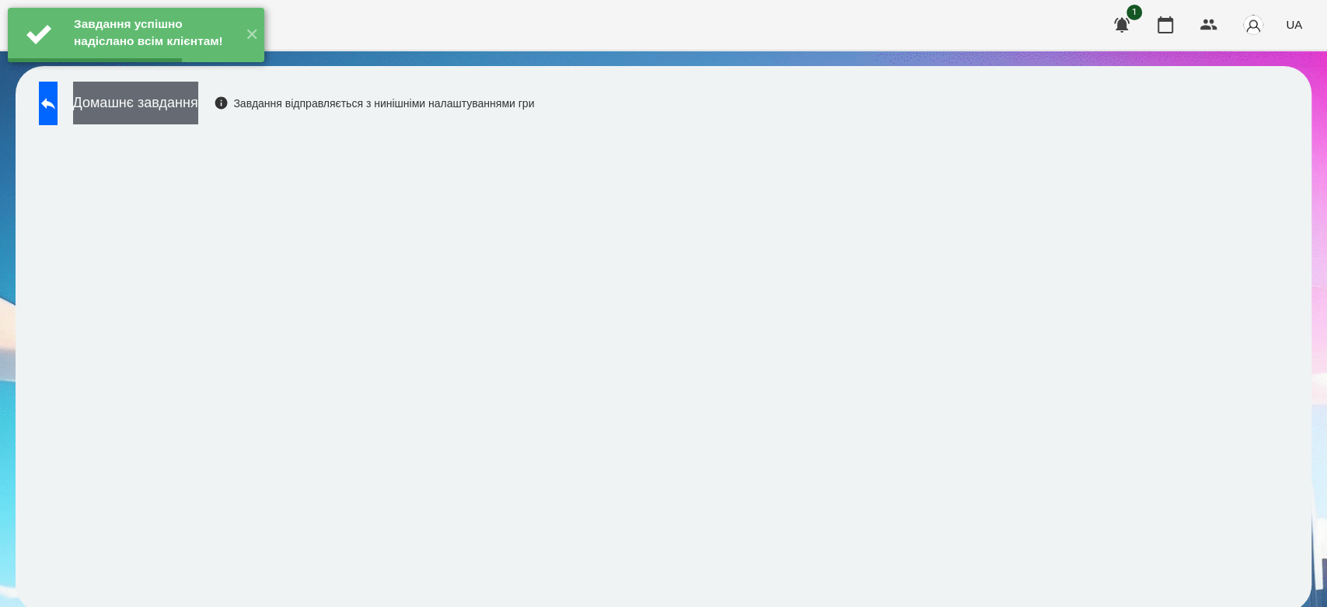
click at [198, 107] on button "Домашнє завдання" at bounding box center [135, 103] width 125 height 43
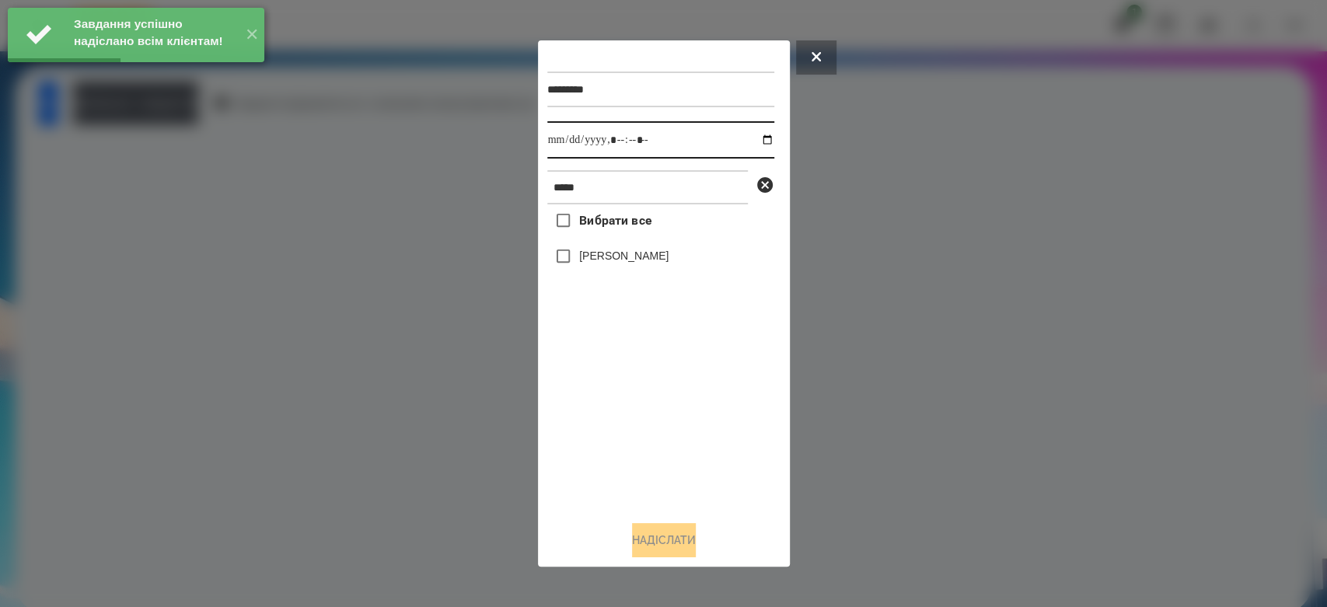
click at [756, 138] on input "datetime-local" at bounding box center [660, 139] width 227 height 37
type input "**********"
drag, startPoint x: 681, startPoint y: 465, endPoint x: 650, endPoint y: 340, distance: 129.0
click at [681, 465] on div "Вибрати все [PERSON_NAME]" at bounding box center [660, 356] width 227 height 304
click at [630, 253] on label "[PERSON_NAME]" at bounding box center [623, 256] width 89 height 16
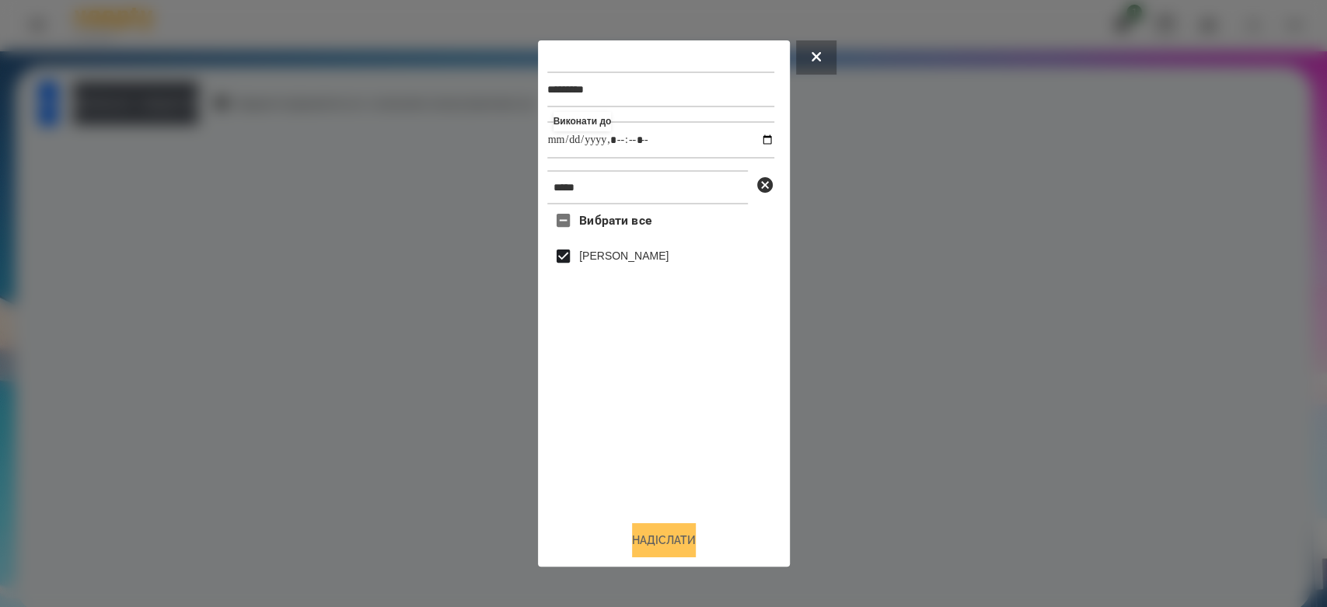
click at [686, 554] on button "Надіслати" at bounding box center [664, 540] width 64 height 34
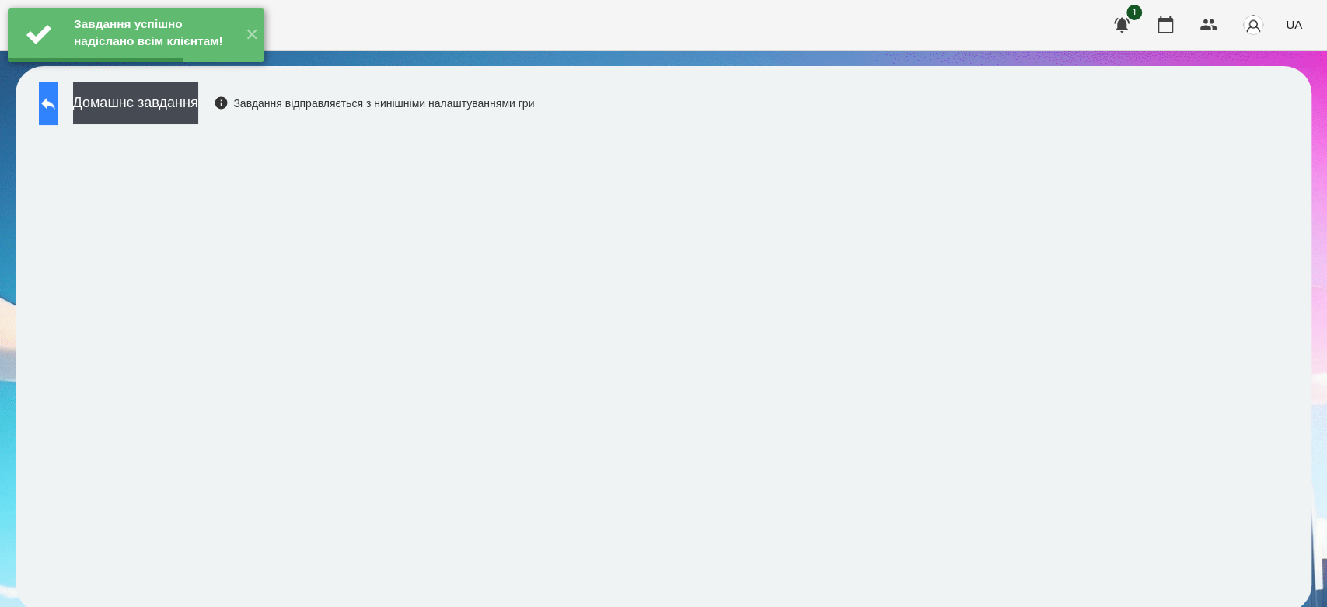
click at [55, 98] on icon at bounding box center [48, 104] width 14 height 12
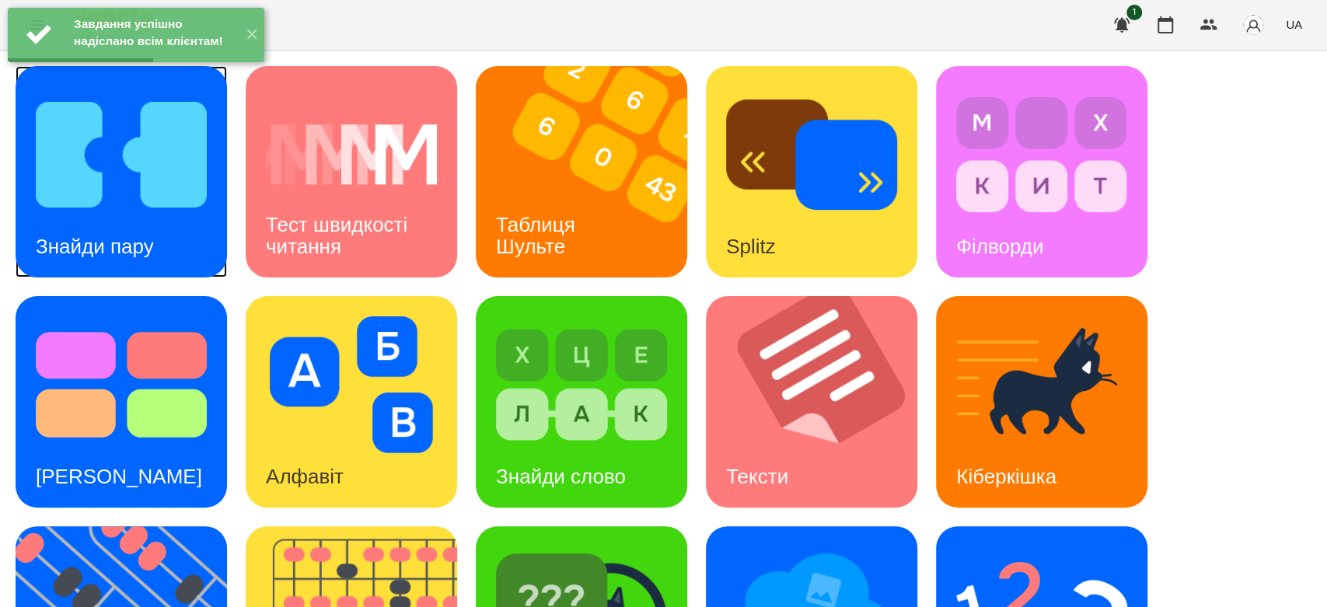
click at [55, 193] on img at bounding box center [121, 154] width 171 height 137
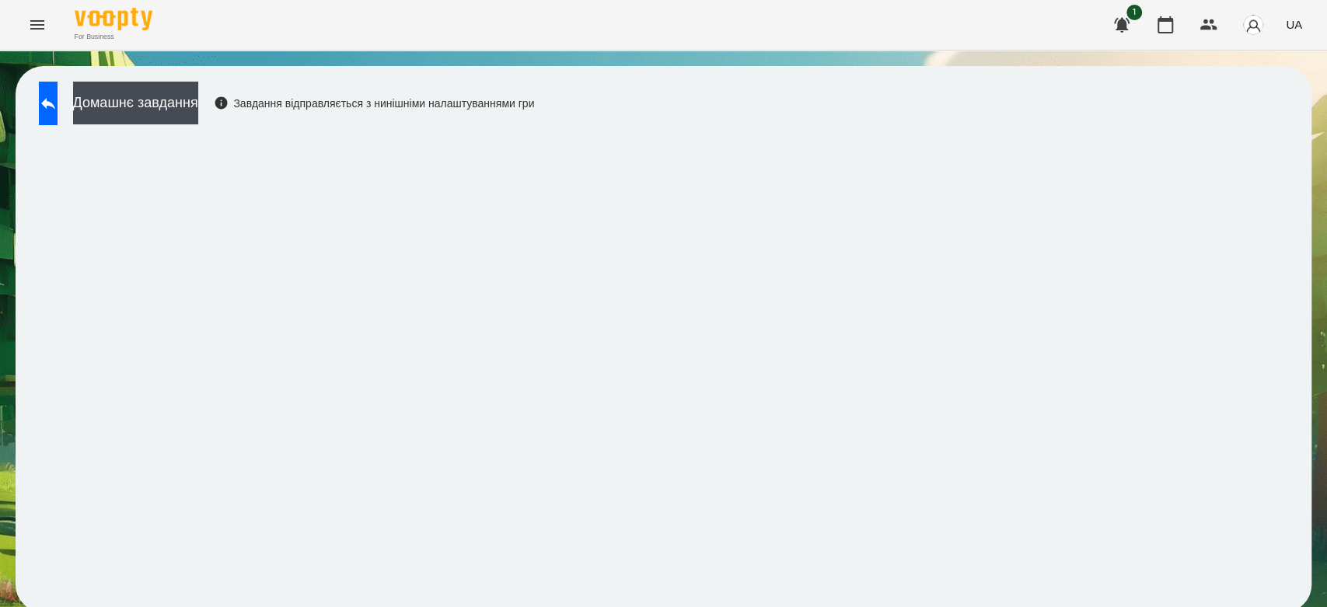
scroll to position [5, 0]
click at [91, 93] on div "Домашнє завдання Завдання відправляється з нинішніми налаштуваннями гри" at bounding box center [282, 107] width 503 height 51
click at [58, 103] on icon at bounding box center [48, 103] width 19 height 19
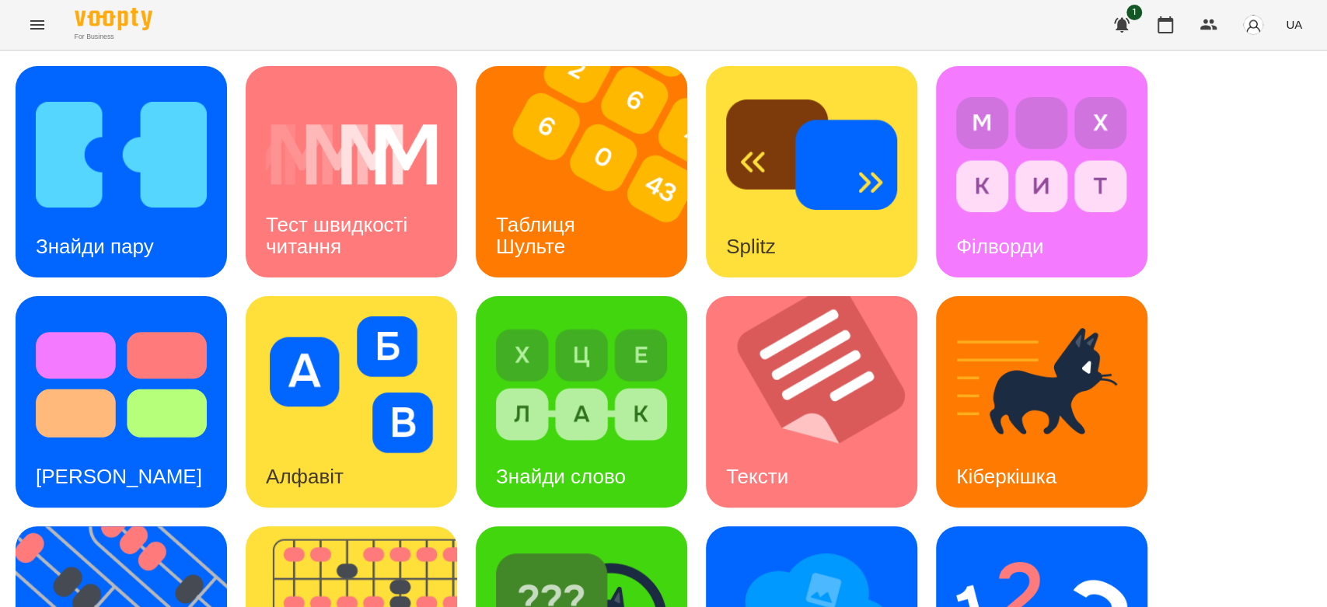
scroll to position [375, 0]
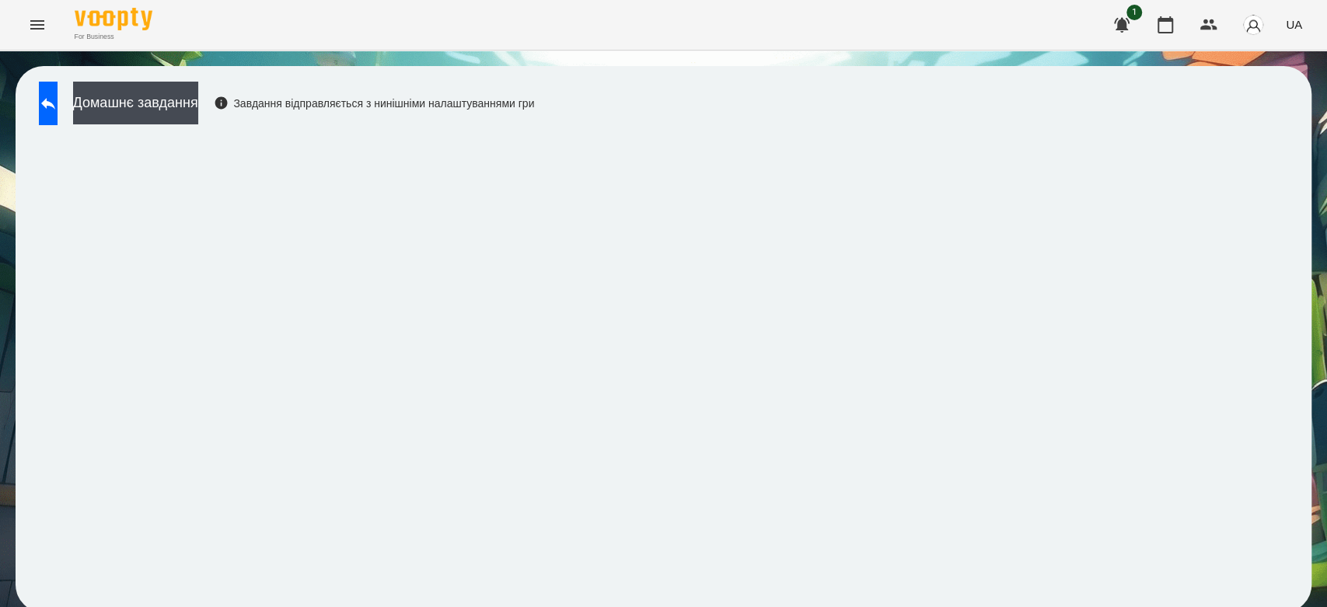
scroll to position [5, 0]
drag, startPoint x: 3, startPoint y: 416, endPoint x: 23, endPoint y: 426, distance: 21.9
click at [23, 426] on div "Домашнє завдання Завдання відправляється з нинішніми налаштуваннями гри" at bounding box center [663, 340] width 1327 height 578
click at [198, 100] on button "Домашнє завдання" at bounding box center [135, 103] width 125 height 43
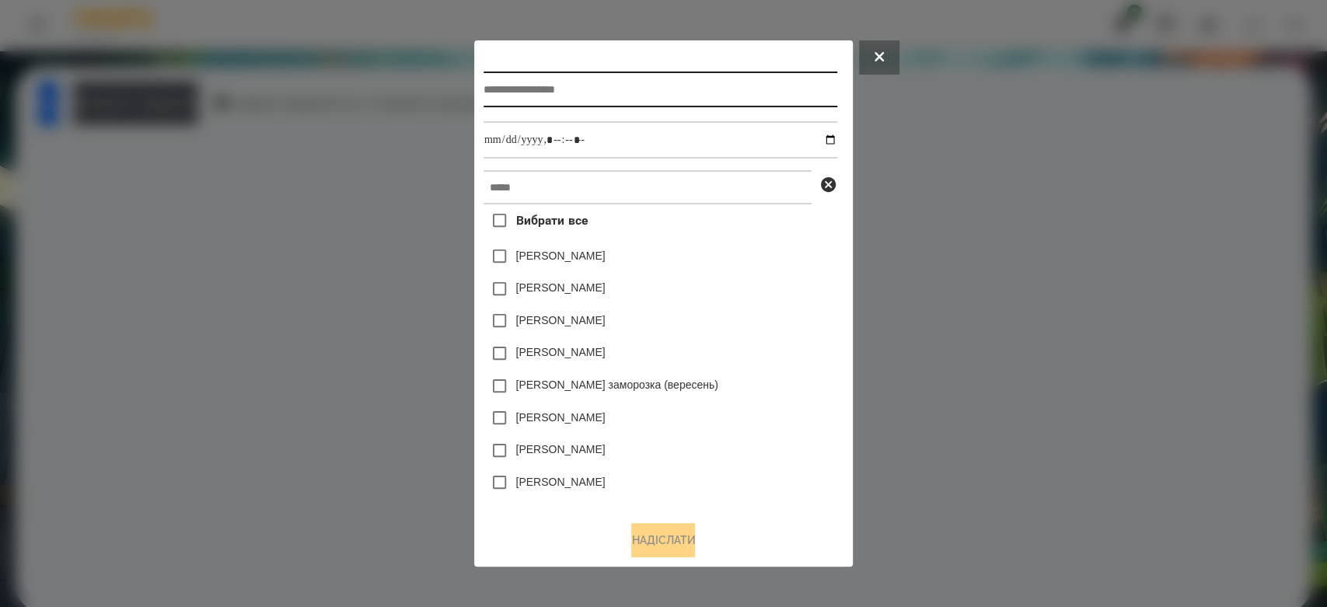
click at [662, 81] on input "text" at bounding box center [661, 90] width 354 height 36
type input "*******"
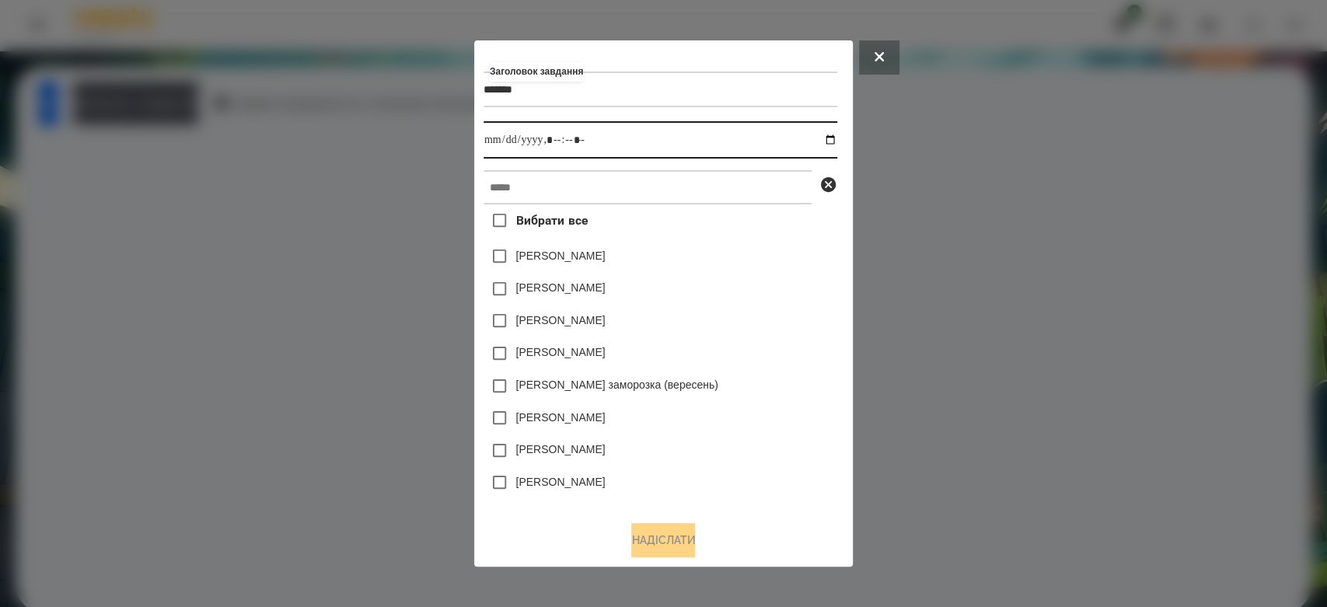
click at [834, 140] on input "datetime-local" at bounding box center [661, 139] width 354 height 37
type input "**********"
click at [809, 260] on div "[PERSON_NAME]" at bounding box center [661, 256] width 354 height 33
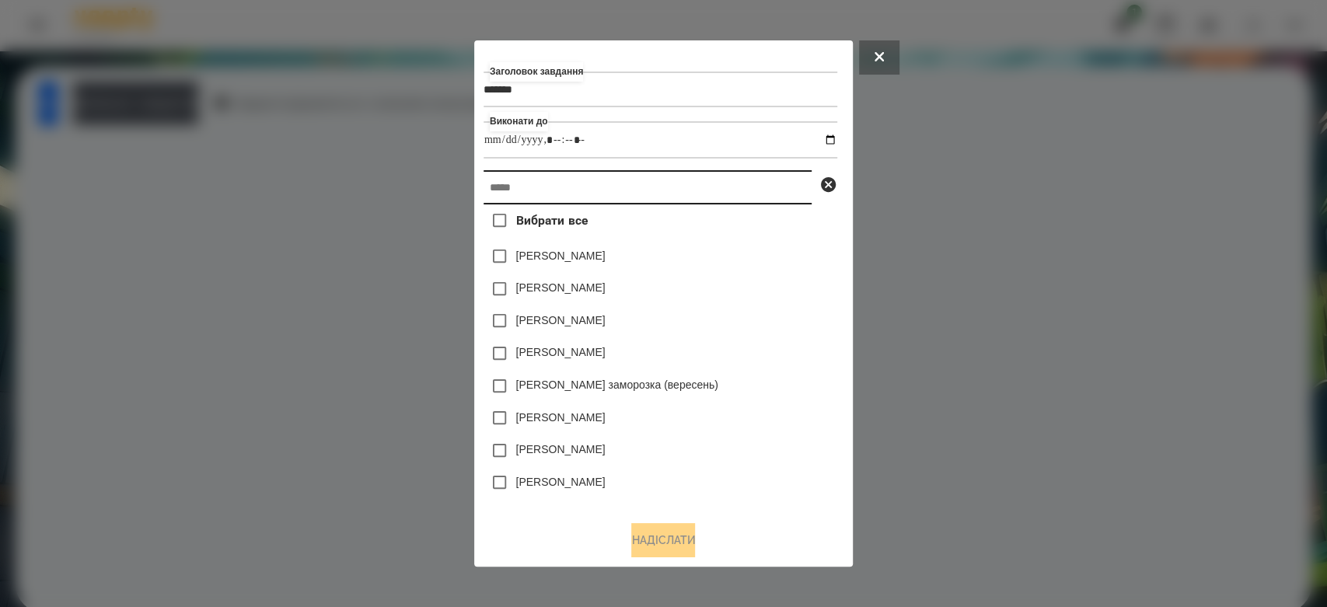
click at [774, 197] on input "text" at bounding box center [648, 187] width 328 height 34
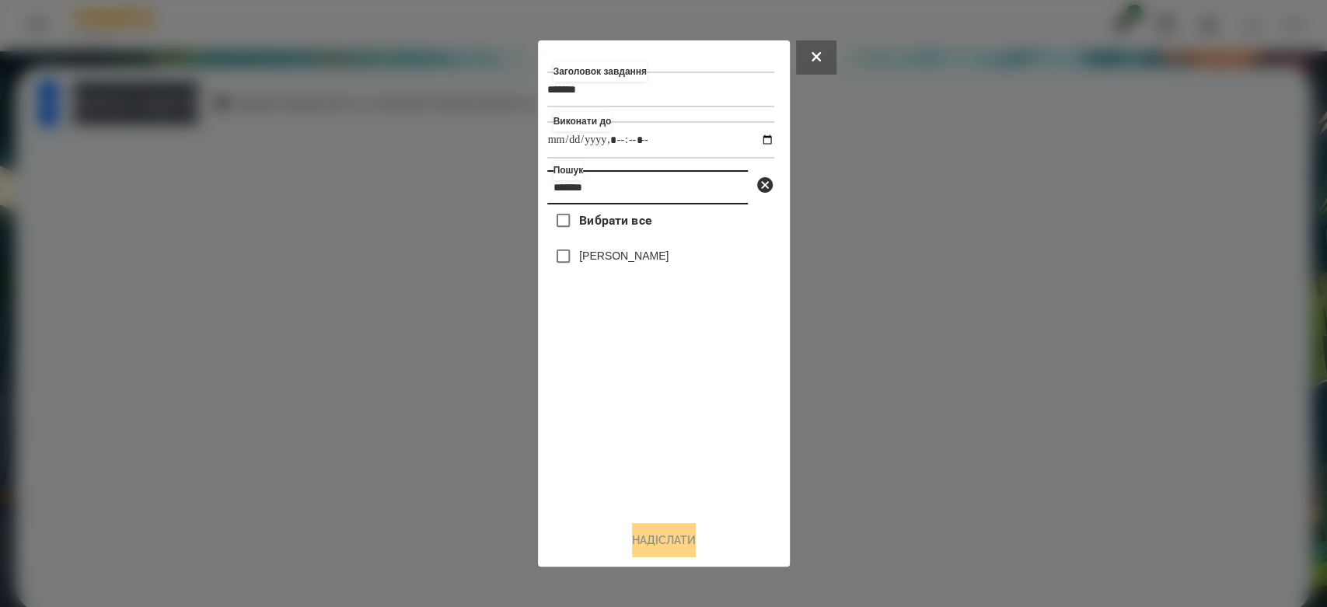
type input "*******"
click at [637, 255] on label "[PERSON_NAME]" at bounding box center [623, 256] width 89 height 16
click at [655, 534] on button "Надіслати" at bounding box center [664, 540] width 64 height 34
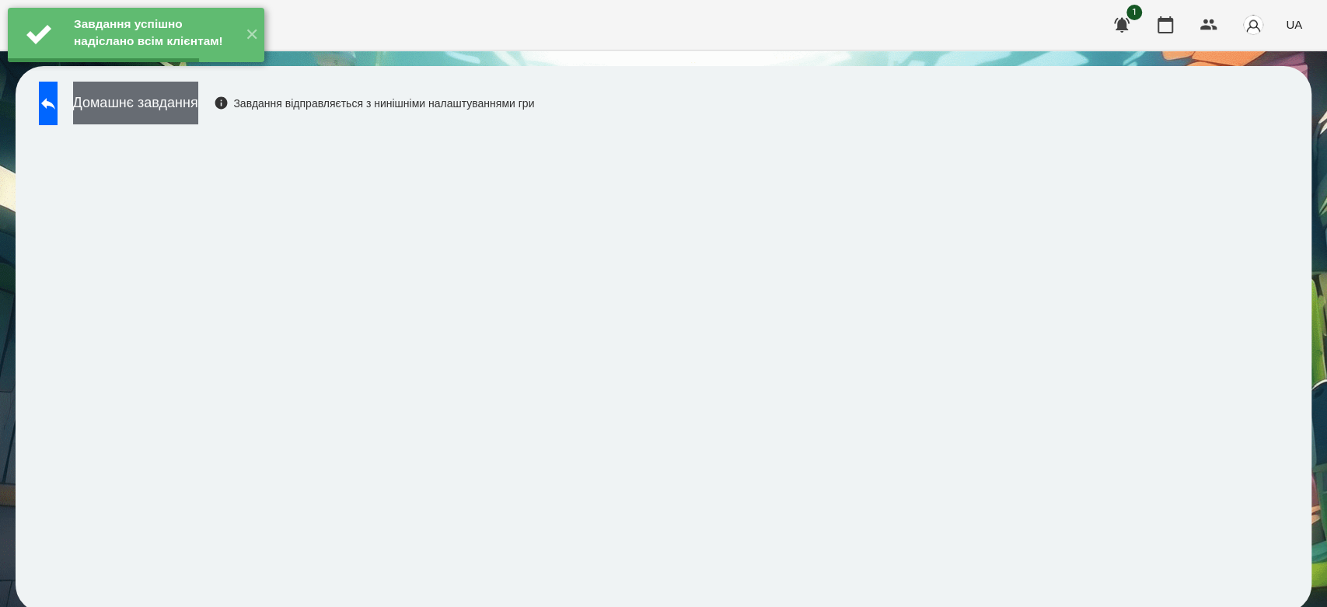
click at [198, 96] on button "Домашнє завдання" at bounding box center [135, 103] width 125 height 43
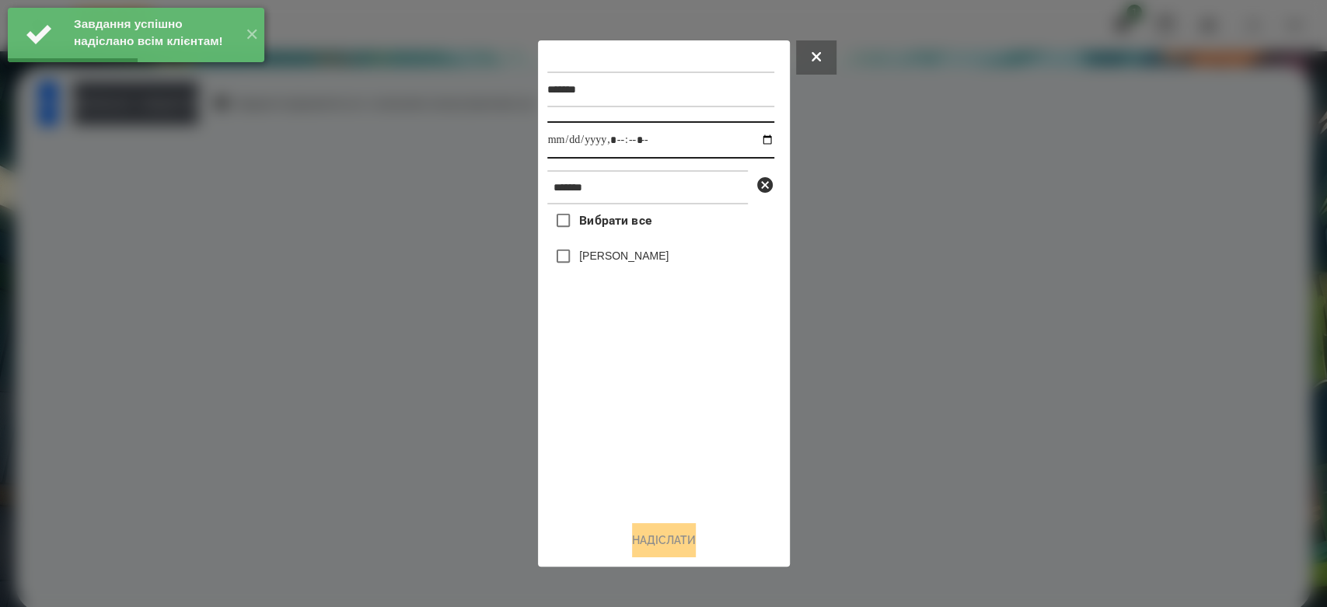
drag, startPoint x: 753, startPoint y: 141, endPoint x: 750, endPoint y: 154, distance: 13.4
click at [753, 141] on input "datetime-local" at bounding box center [660, 139] width 227 height 37
type input "**********"
drag, startPoint x: 664, startPoint y: 470, endPoint x: 665, endPoint y: 389, distance: 80.1
click at [664, 470] on div "Вибрати все [PERSON_NAME]" at bounding box center [660, 356] width 227 height 304
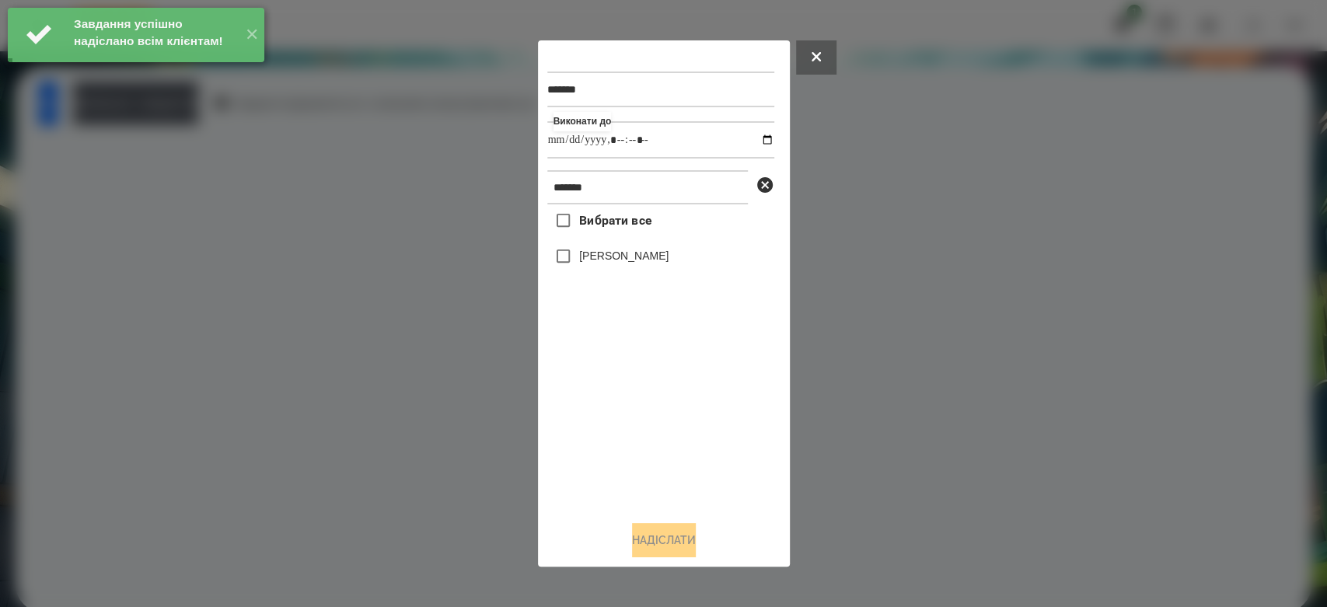
click at [642, 260] on label "[PERSON_NAME]" at bounding box center [623, 256] width 89 height 16
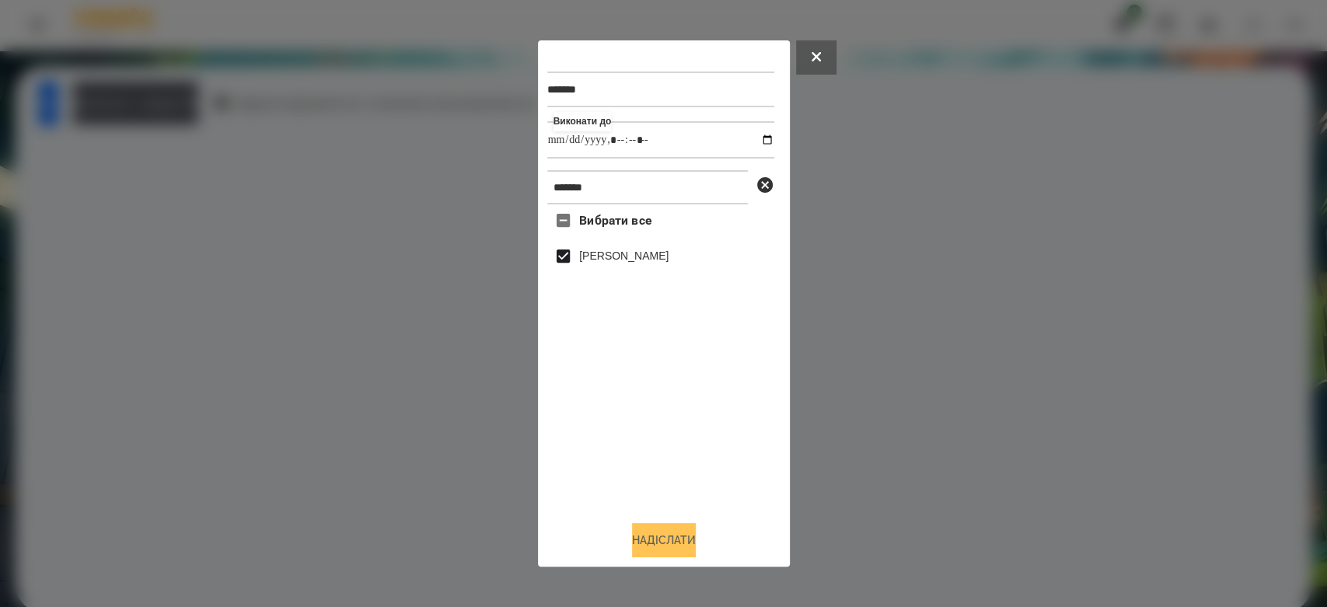
click at [679, 530] on button "Надіслати" at bounding box center [664, 540] width 64 height 34
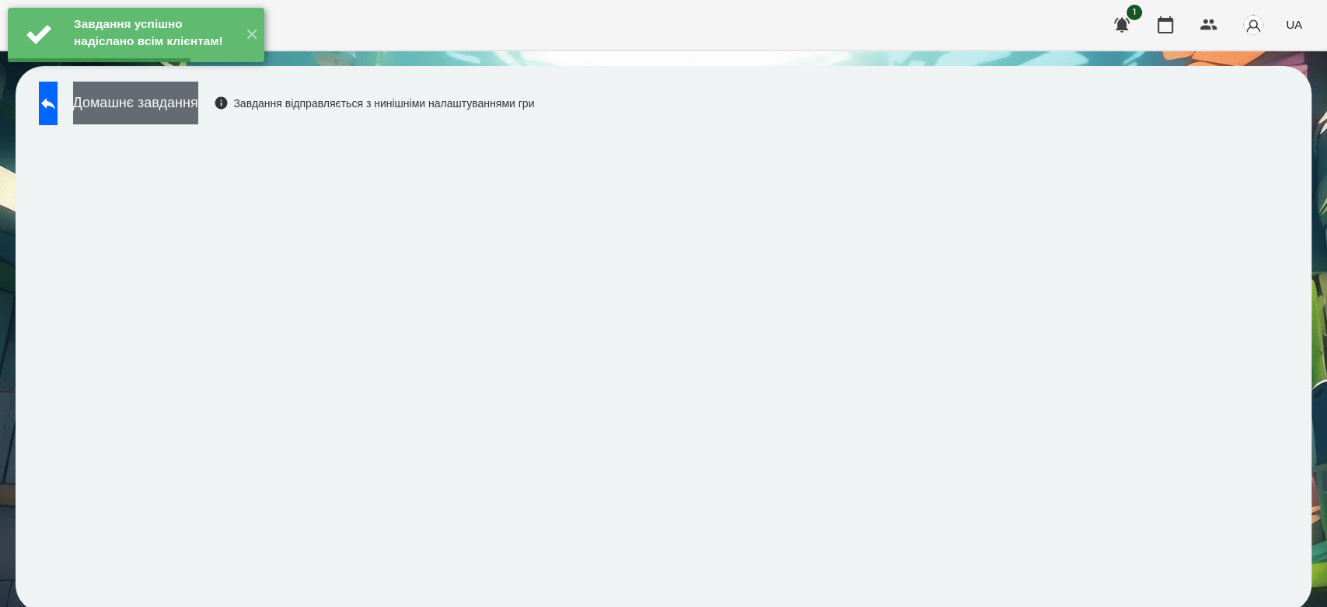
click at [198, 94] on button "Домашнє завдання" at bounding box center [135, 103] width 125 height 43
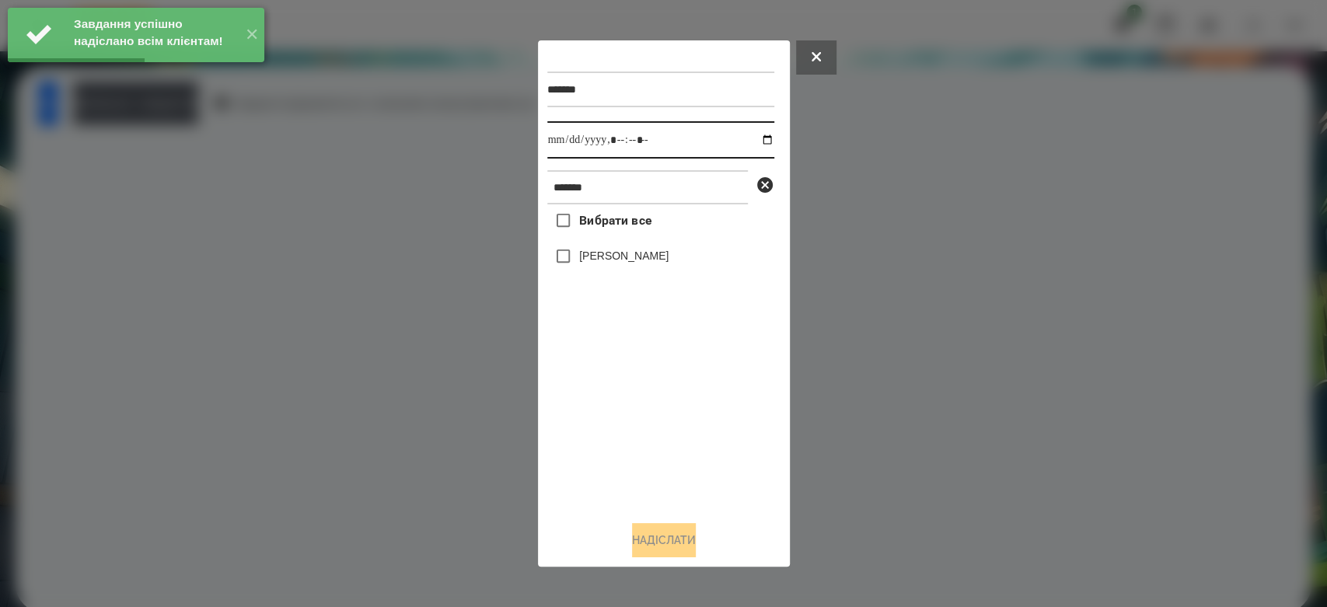
click at [756, 134] on input "datetime-local" at bounding box center [660, 139] width 227 height 37
type input "**********"
drag, startPoint x: 683, startPoint y: 441, endPoint x: 678, endPoint y: 401, distance: 40.0
click at [683, 441] on div "Вибрати все [PERSON_NAME]" at bounding box center [660, 356] width 227 height 304
drag, startPoint x: 601, startPoint y: 255, endPoint x: 618, endPoint y: 303, distance: 51.1
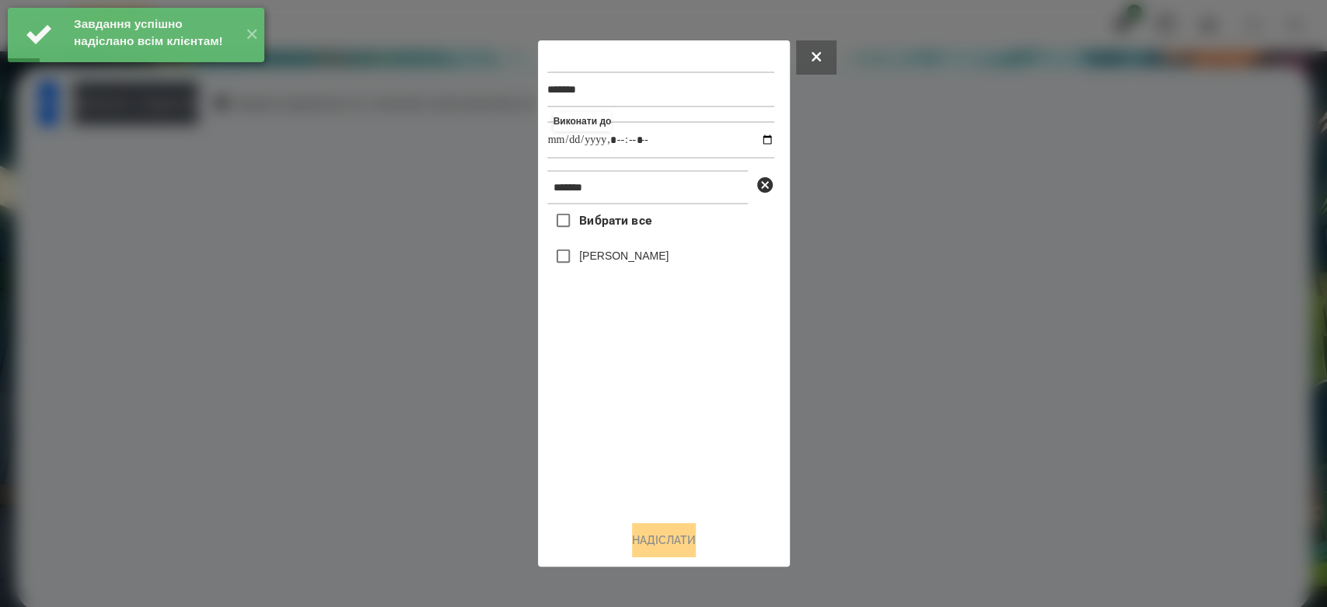
click at [601, 255] on label "[PERSON_NAME]" at bounding box center [623, 256] width 89 height 16
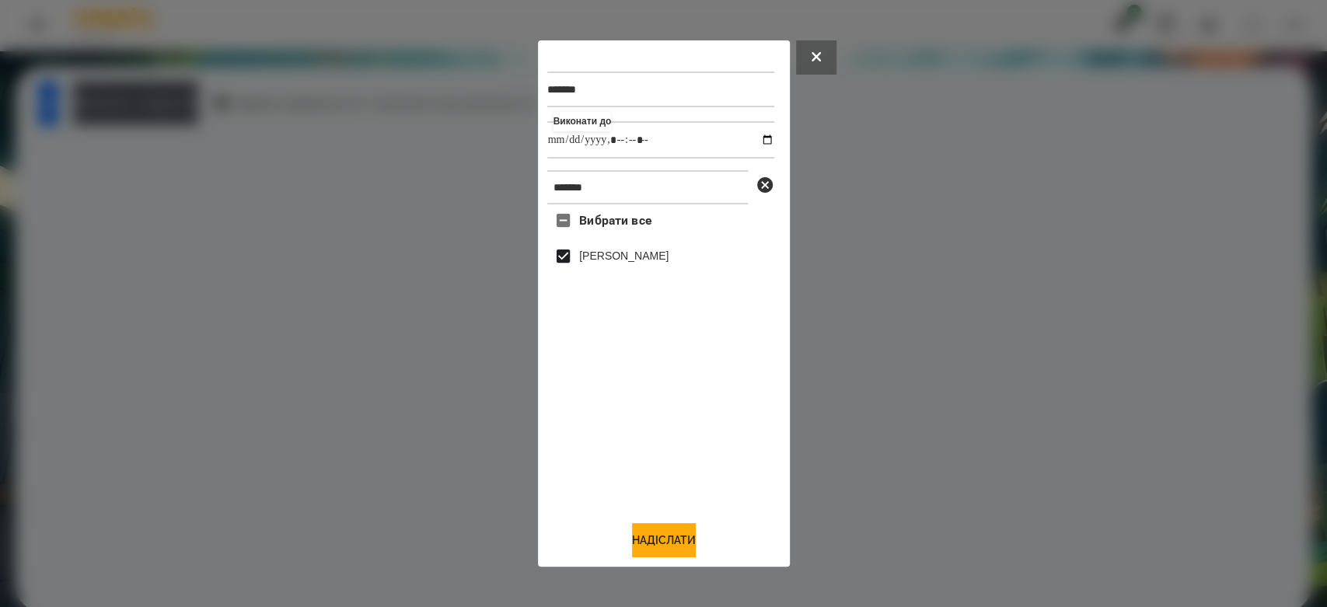
drag, startPoint x: 696, startPoint y: 547, endPoint x: 627, endPoint y: 479, distance: 96.8
click at [696, 547] on button "Надіслати" at bounding box center [664, 540] width 64 height 34
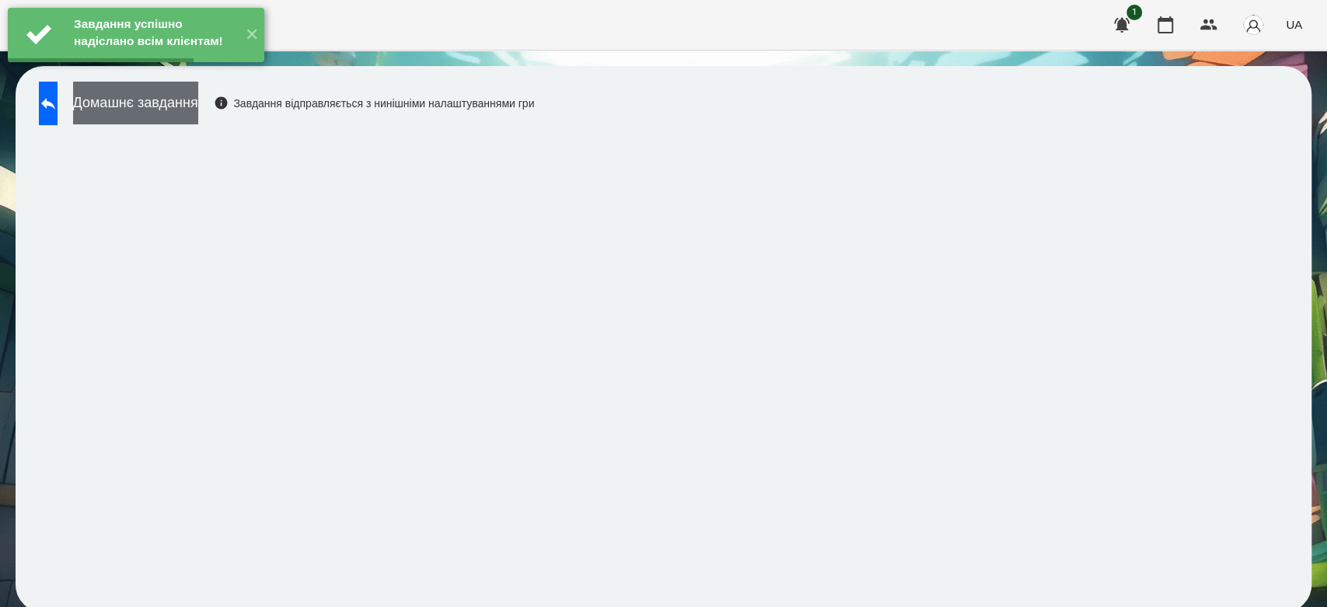
click at [198, 112] on button "Домашнє завдання" at bounding box center [135, 103] width 125 height 43
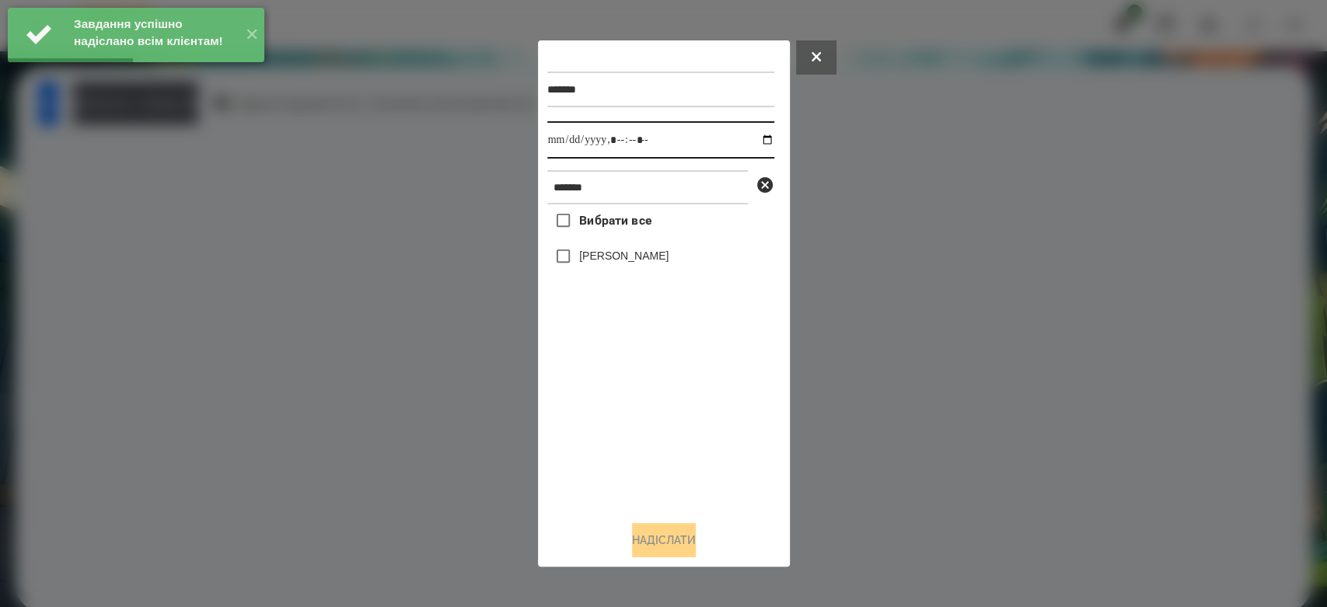
click at [757, 145] on input "datetime-local" at bounding box center [660, 139] width 227 height 37
type input "**********"
click at [706, 409] on div "Вибрати все [PERSON_NAME]" at bounding box center [660, 356] width 227 height 304
click at [627, 264] on label "[PERSON_NAME]" at bounding box center [623, 256] width 89 height 16
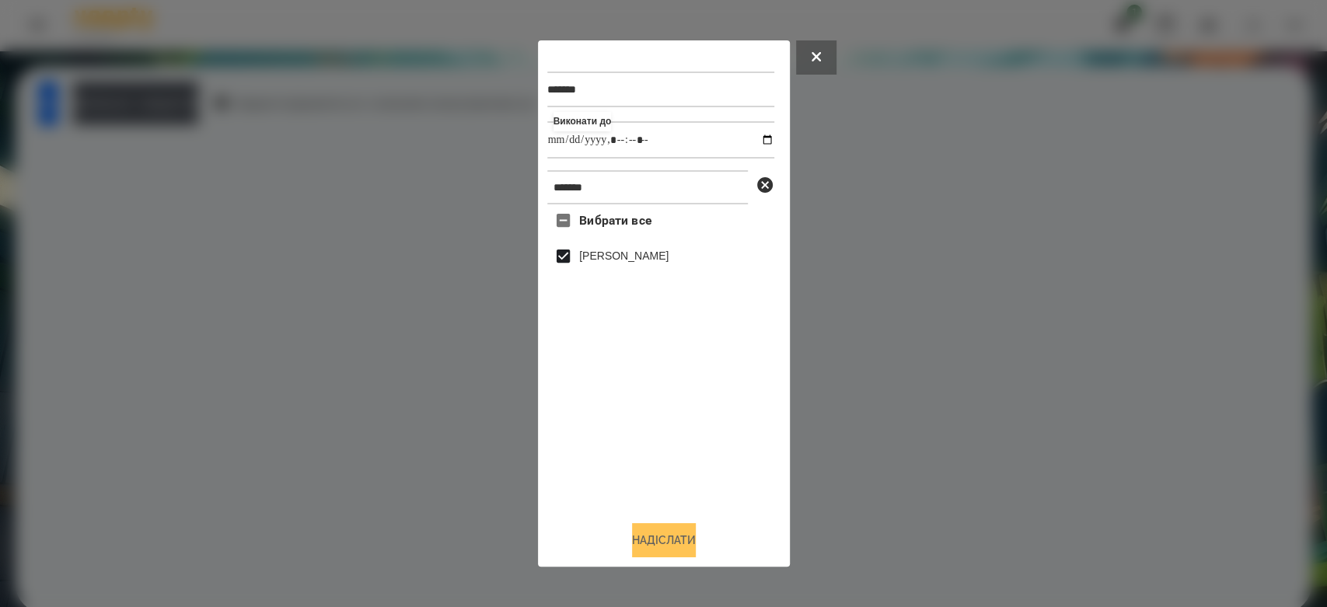
click at [690, 546] on button "Надіслати" at bounding box center [664, 540] width 64 height 34
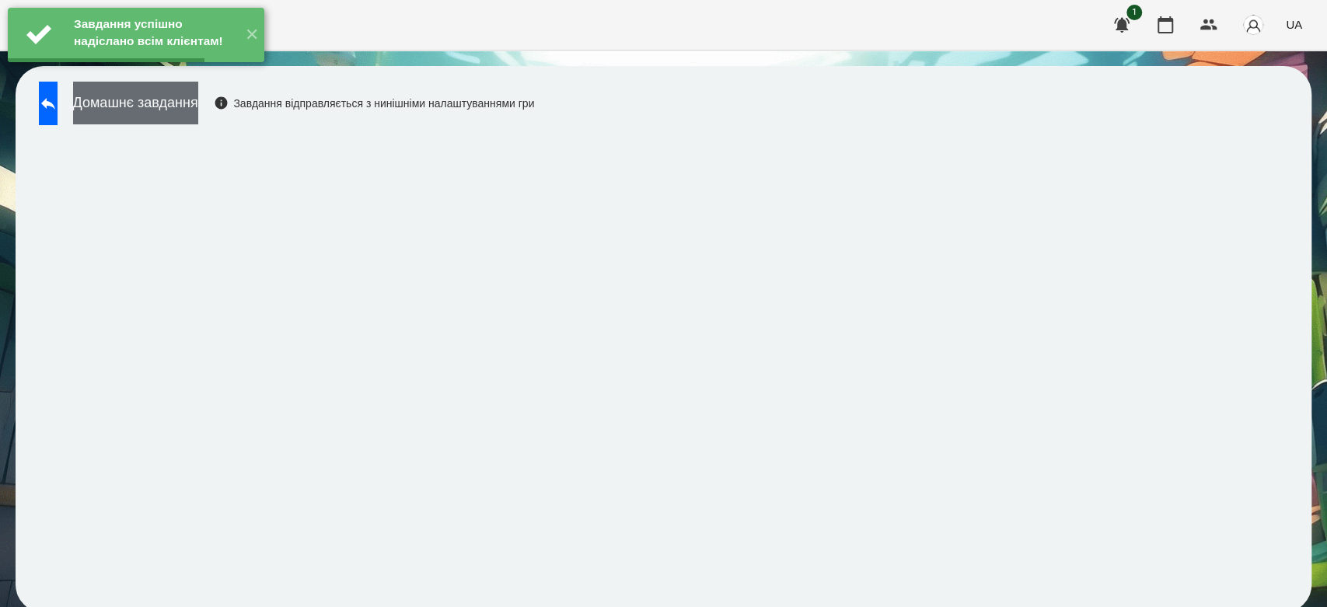
click at [198, 100] on button "Домашнє завдання" at bounding box center [135, 103] width 125 height 43
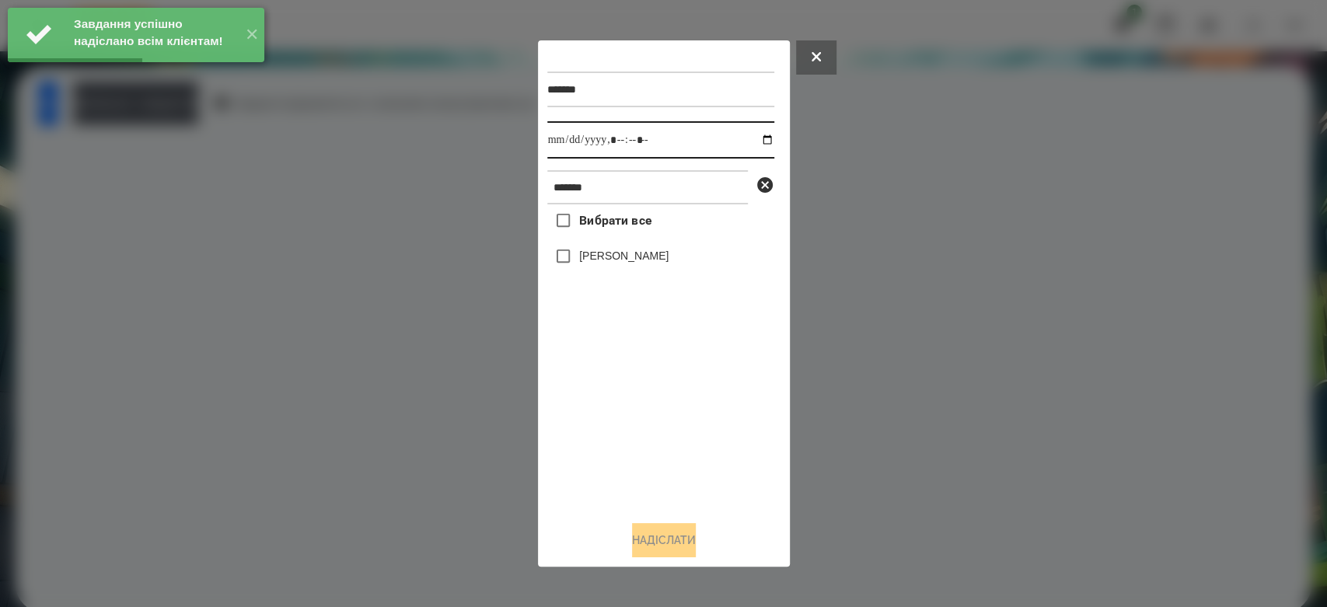
click at [755, 138] on input "datetime-local" at bounding box center [660, 139] width 227 height 37
type input "**********"
click at [718, 456] on div "Вибрати все [PERSON_NAME]" at bounding box center [660, 356] width 227 height 304
click at [616, 260] on label "[PERSON_NAME]" at bounding box center [623, 256] width 89 height 16
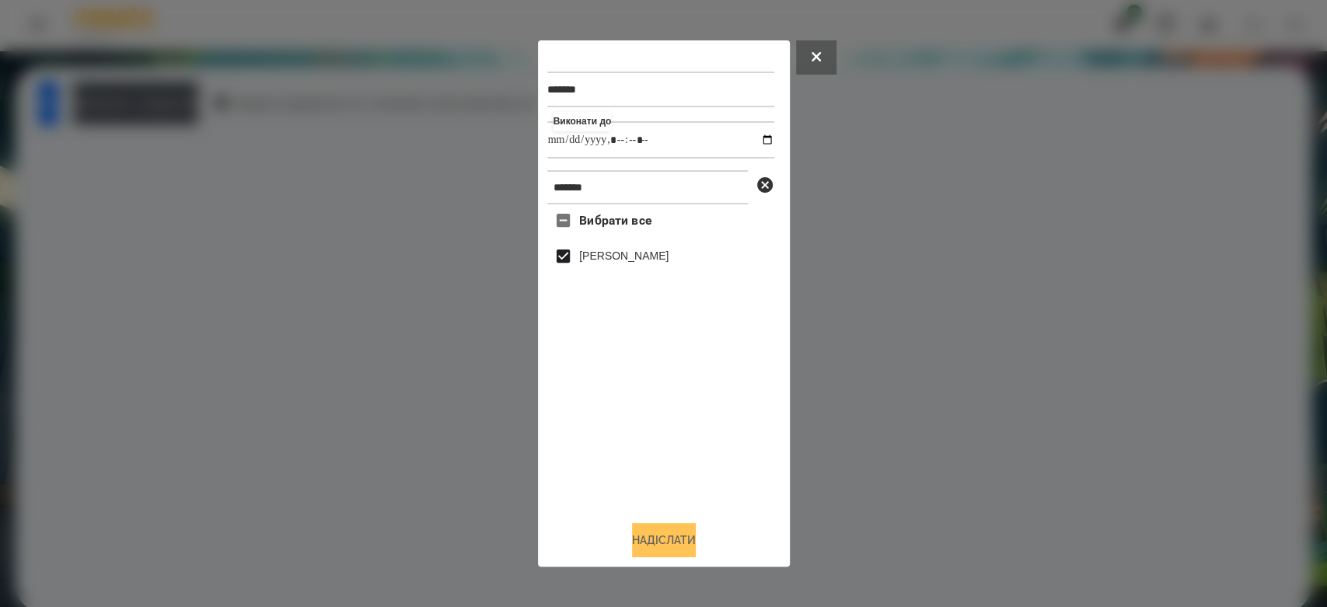
click at [675, 541] on button "Надіслати" at bounding box center [664, 540] width 64 height 34
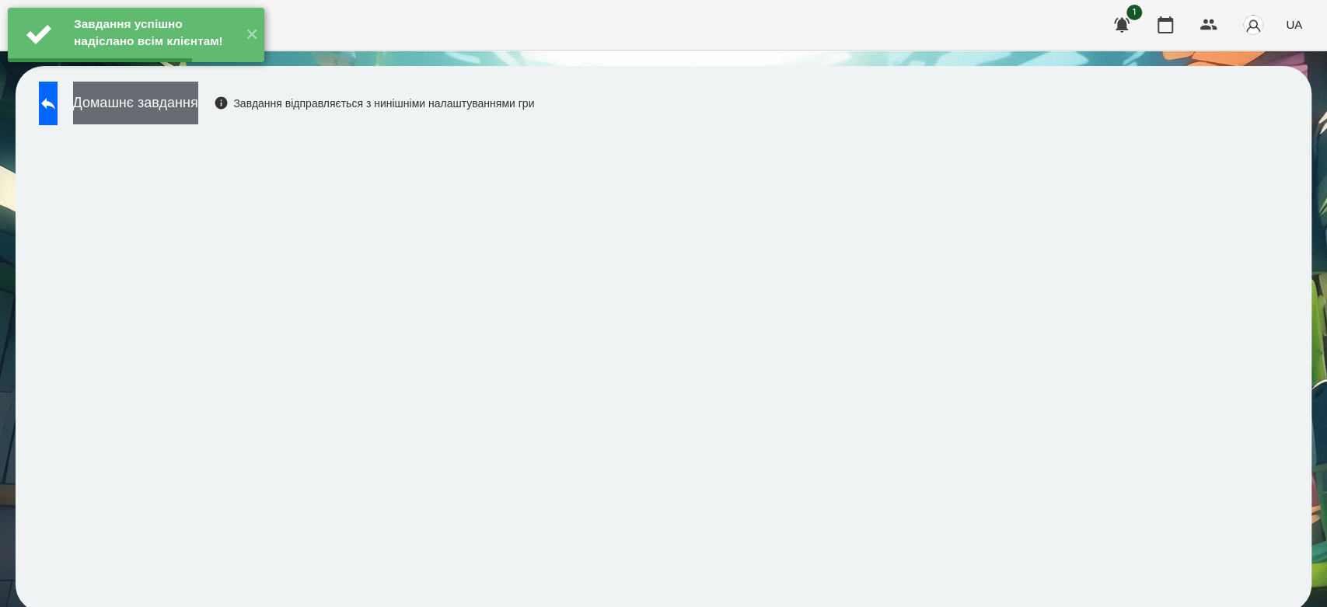
click at [198, 97] on button "Домашнє завдання" at bounding box center [135, 103] width 125 height 43
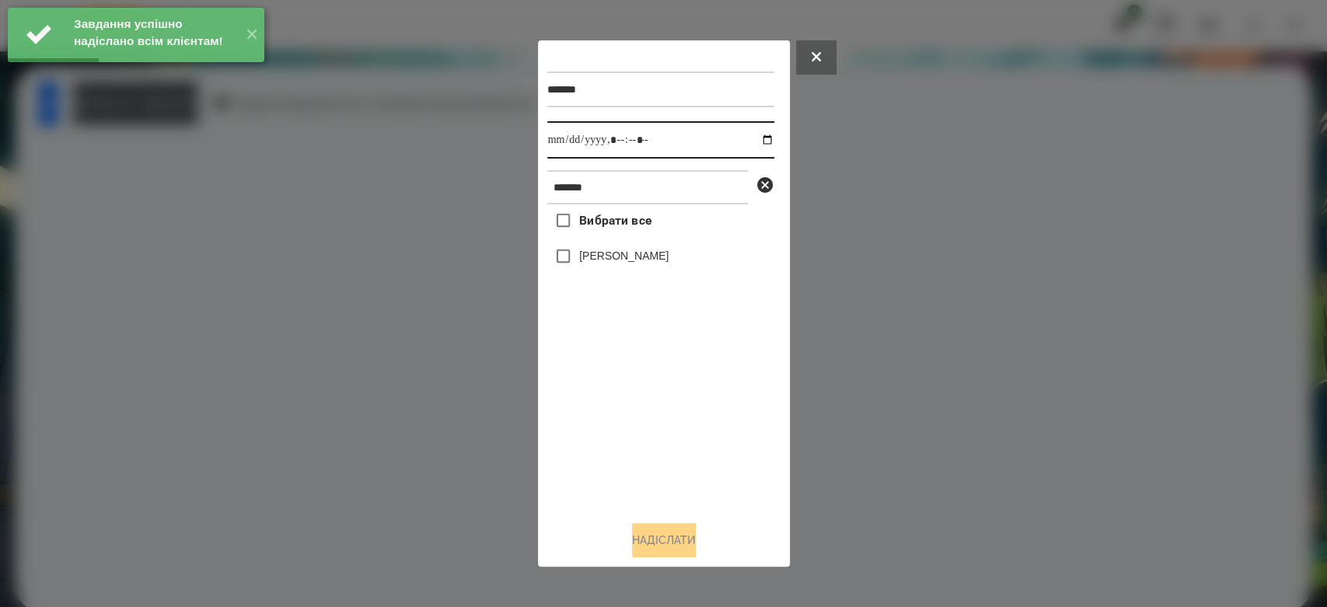
click at [753, 138] on input "datetime-local" at bounding box center [660, 139] width 227 height 37
type input "**********"
click at [681, 421] on div "Вибрати все [PERSON_NAME]" at bounding box center [660, 356] width 227 height 304
click at [620, 254] on label "[PERSON_NAME]" at bounding box center [623, 256] width 89 height 16
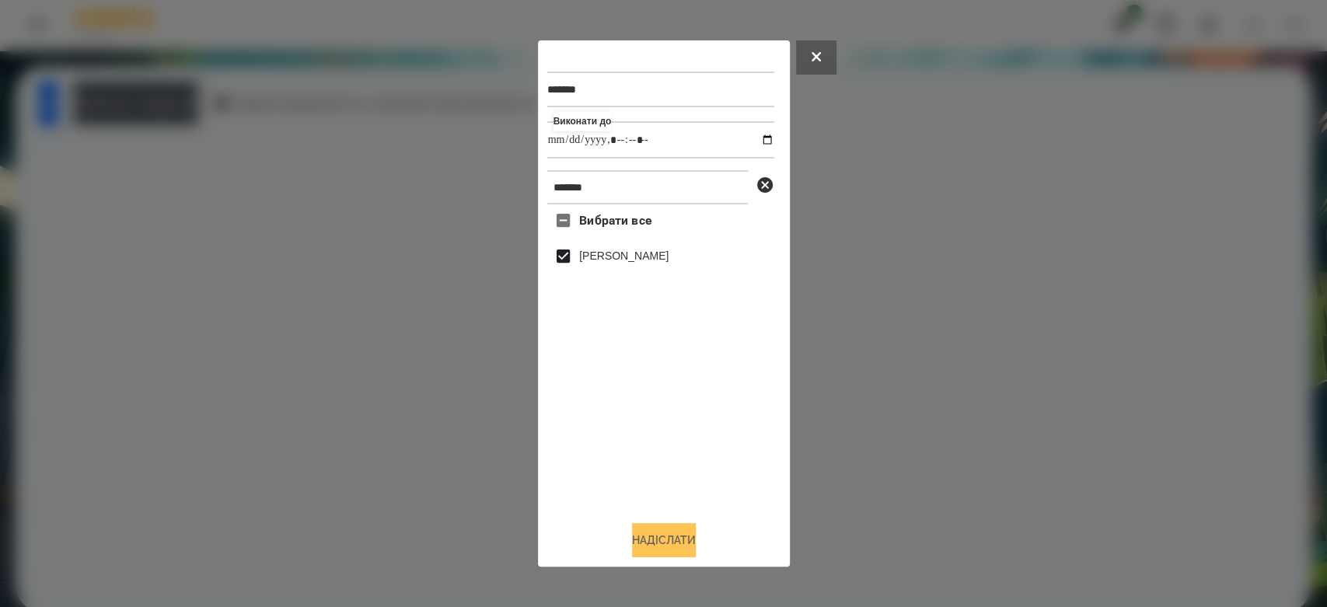
click at [686, 541] on button "Надіслати" at bounding box center [664, 540] width 64 height 34
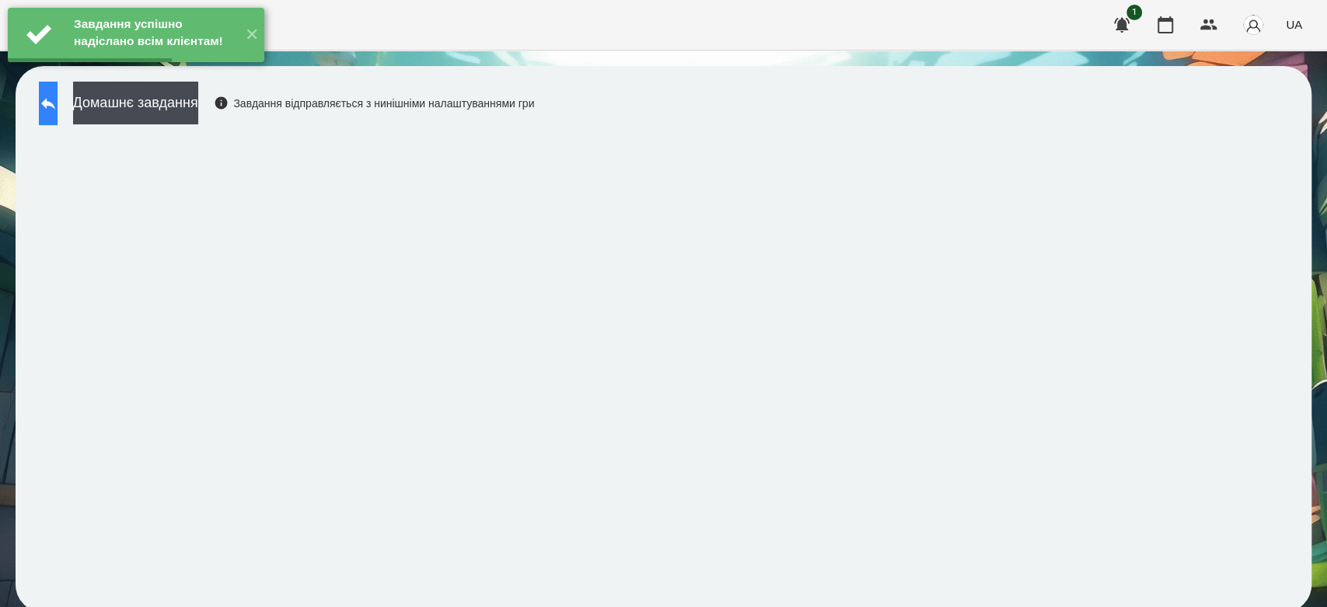
click at [44, 107] on button at bounding box center [48, 104] width 19 height 44
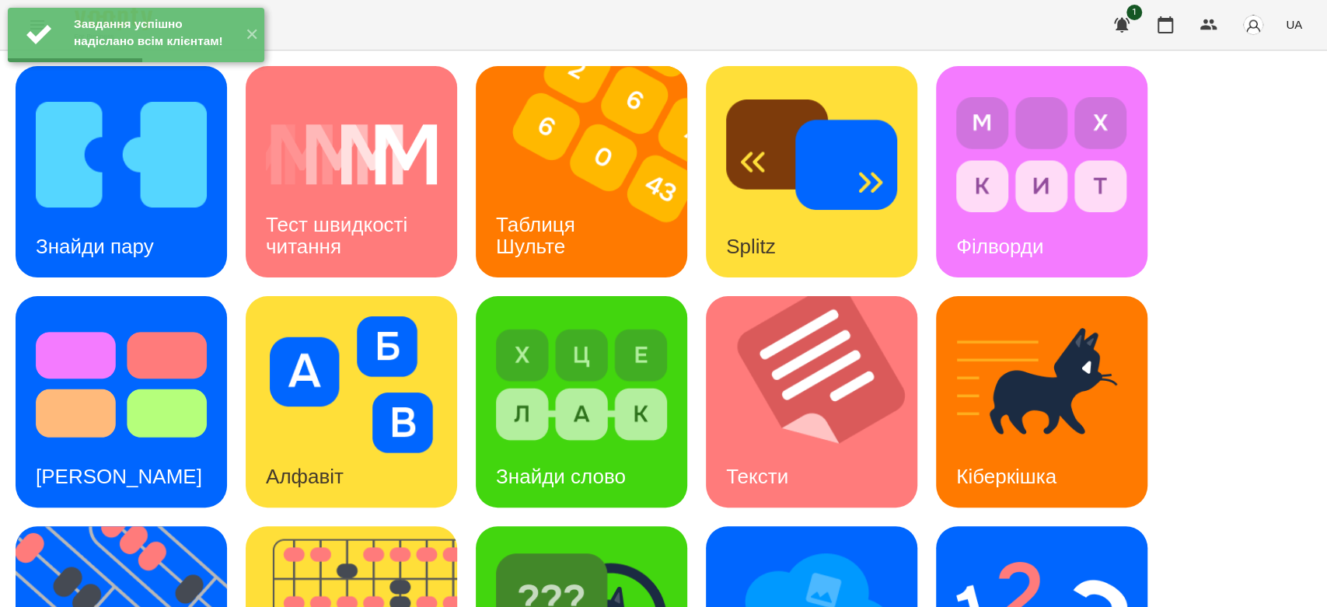
scroll to position [375, 0]
